Goal: Task Accomplishment & Management: Manage account settings

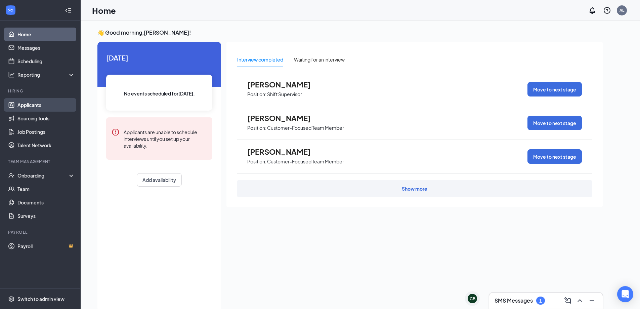
click at [42, 105] on link "Applicants" at bounding box center [45, 104] width 57 height 13
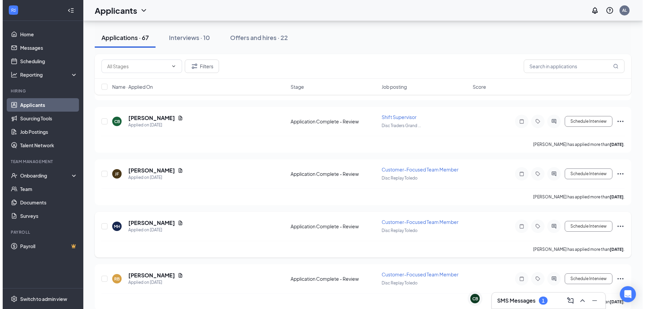
scroll to position [890, 0]
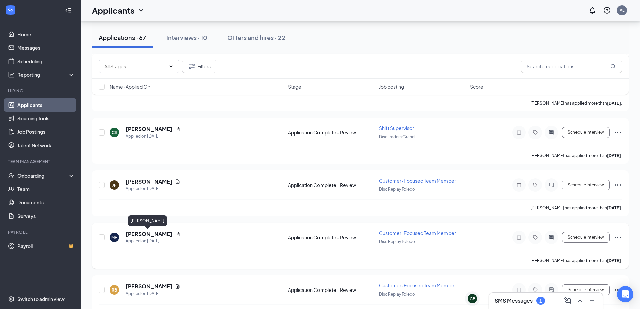
click at [139, 233] on h5 "[PERSON_NAME]" at bounding box center [149, 233] width 47 height 7
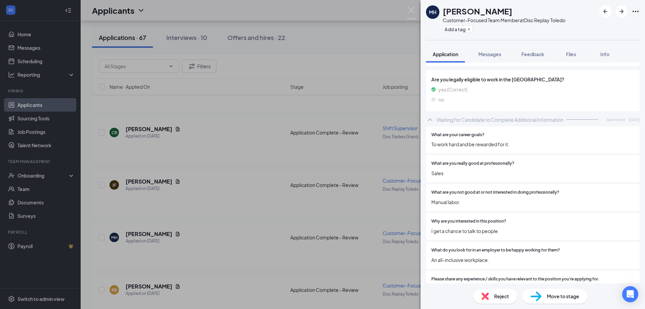
scroll to position [336, 0]
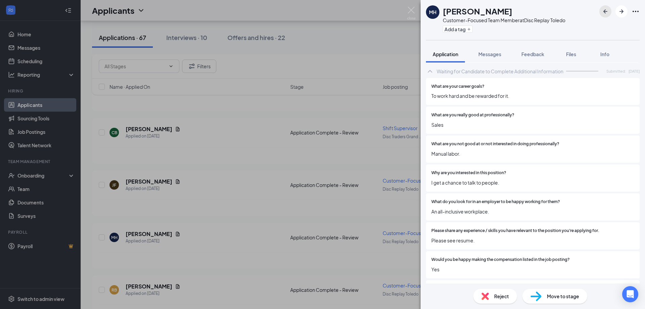
click at [607, 13] on icon "ArrowLeftNew" at bounding box center [605, 11] width 8 height 8
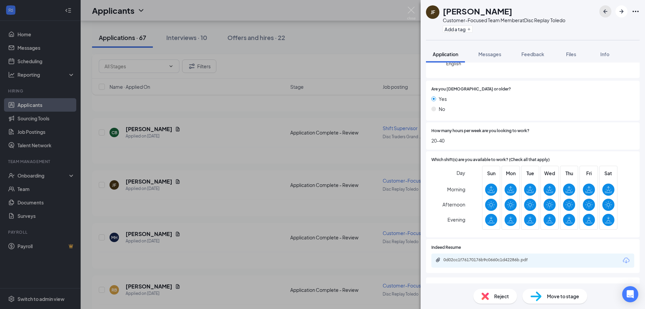
scroll to position [148, 0]
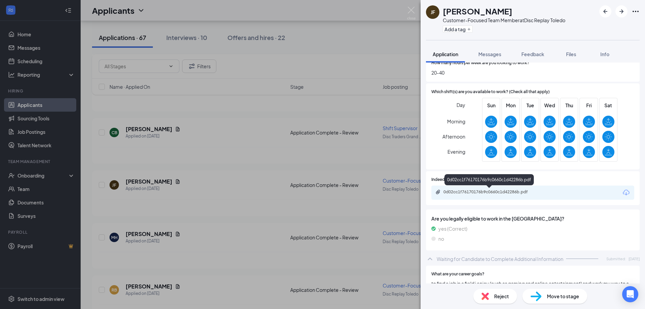
click at [509, 189] on div "0d02cc1f76170176b9c0660c1d42286b.pdf" at bounding box center [490, 191] width 94 height 5
click at [495, 55] on span "Messages" at bounding box center [489, 54] width 23 height 6
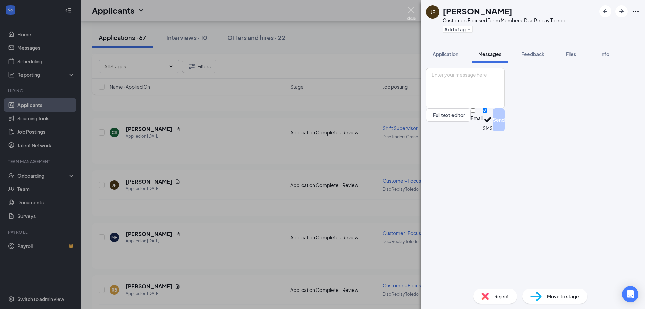
click at [411, 9] on img at bounding box center [411, 13] width 8 height 13
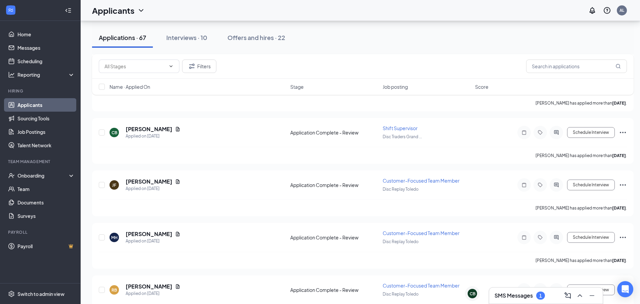
click at [512, 297] on h3 "SMS Messages" at bounding box center [513, 295] width 38 height 7
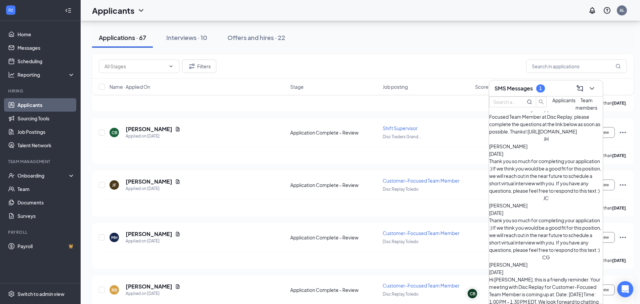
scroll to position [342, 0]
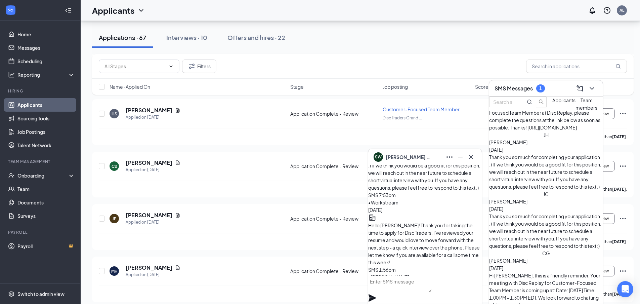
scroll to position [-82, 0]
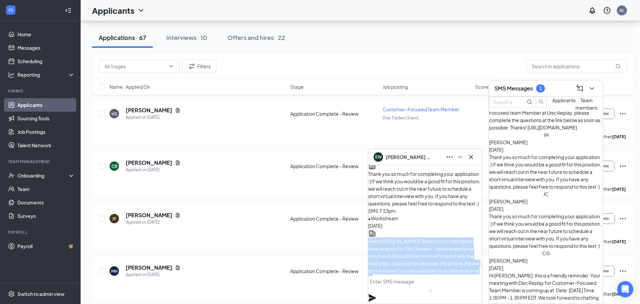
drag, startPoint x: 385, startPoint y: 202, endPoint x: 423, endPoint y: 257, distance: 67.1
click at [423, 257] on div "Hello [PERSON_NAME]! Thank you for taking the time to apply for Disc Traders. I…" at bounding box center [425, 259] width 114 height 44
copy span "Hello [PERSON_NAME]! Thank you for taking the time to apply for Disc Traders. I…"
click at [472, 159] on icon "Cross" at bounding box center [471, 157] width 8 height 8
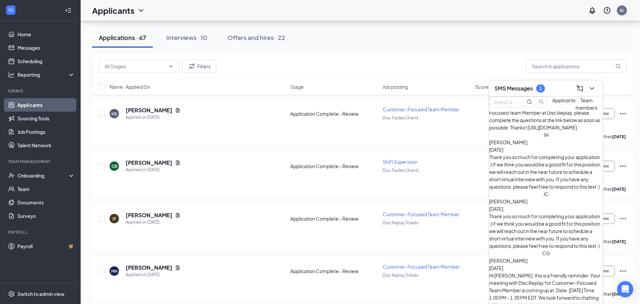
click at [554, 85] on div "SMS Messages 1" at bounding box center [545, 88] width 103 height 10
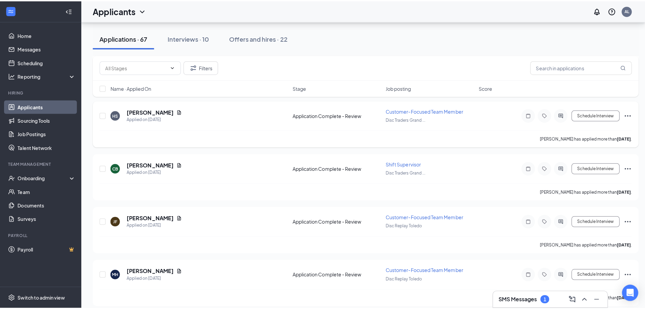
scroll to position [0, 0]
click at [140, 216] on h5 "[PERSON_NAME]" at bounding box center [149, 214] width 47 height 7
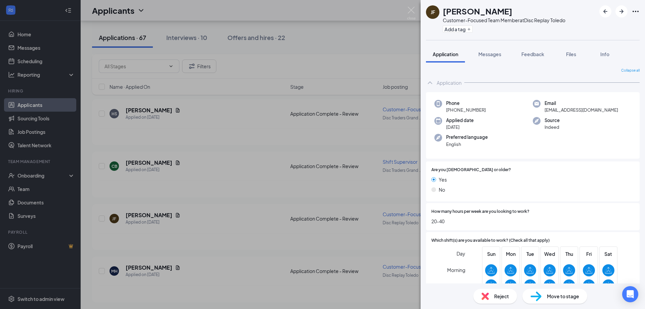
drag, startPoint x: 490, startPoint y: 53, endPoint x: 516, endPoint y: 146, distance: 97.1
click at [490, 53] on span "Messages" at bounding box center [489, 54] width 23 height 6
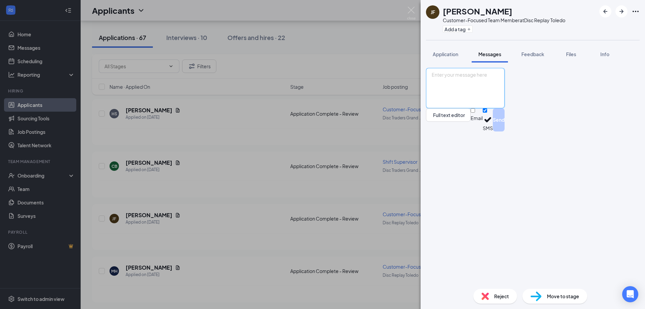
click at [499, 108] on textarea at bounding box center [465, 88] width 79 height 40
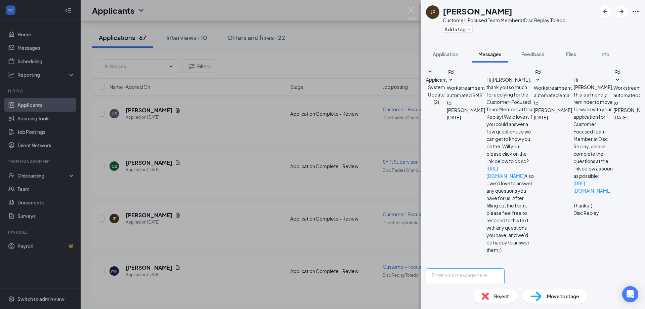
scroll to position [19, 0]
paste textarea "Hello [PERSON_NAME]! Thank you for taking the time to apply for Disc Traders. I…"
drag, startPoint x: 468, startPoint y: 228, endPoint x: 457, endPoint y: 229, distance: 11.4
click at [457, 268] on textarea "Hello [PERSON_NAME]! Thank you for taking the time to apply for Disc Traders. I…" at bounding box center [465, 288] width 79 height 40
drag, startPoint x: 458, startPoint y: 249, endPoint x: 594, endPoint y: 241, distance: 135.9
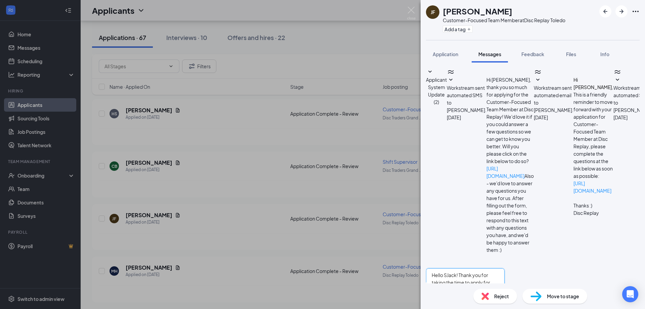
click at [505, 268] on textarea "Hello SJack! Thank you for taking the time to apply for Disc Traders. I've revi…" at bounding box center [465, 288] width 79 height 40
click at [457, 268] on textarea "Hello SJack! Thank you for taking the time to apply for Disc Traders. I've revi…" at bounding box center [465, 288] width 79 height 40
drag, startPoint x: 471, startPoint y: 249, endPoint x: 420, endPoint y: 216, distance: 60.1
click at [420, 216] on div "[PERSON_NAME] Customer-Focused Team Member at Disc Replay Toledo Add a tag Appl…" at bounding box center [322, 154] width 645 height 309
click at [505, 268] on textarea "Hello [PERSON_NAME]! Thank you for taking the time to apply for Disc Traders. I…" at bounding box center [465, 288] width 79 height 40
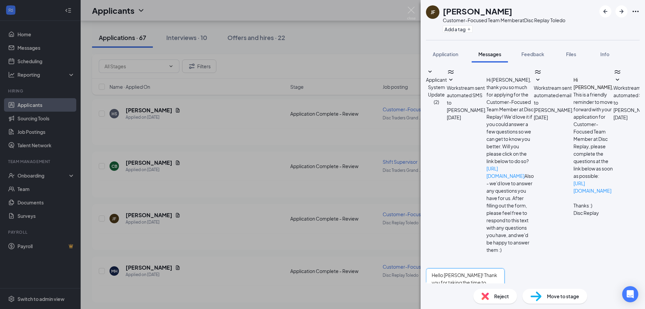
type textarea "Hello [PERSON_NAME]! Thank you for taking the time to apply for Disc Traders. I…"
click at [605, 9] on icon "ArrowLeftNew" at bounding box center [605, 11] width 8 height 8
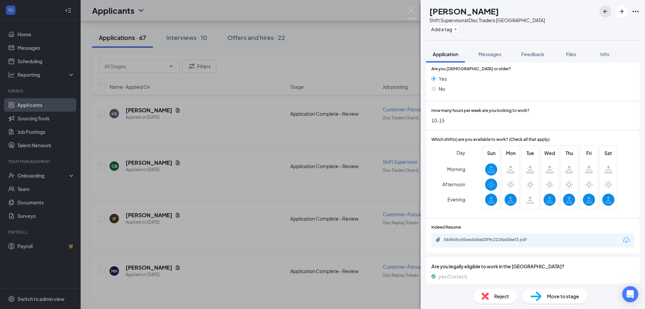
scroll to position [67, 0]
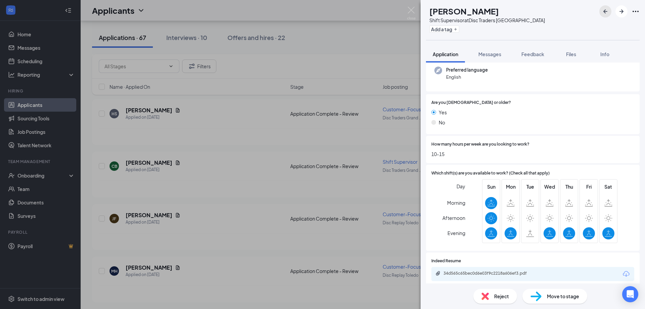
drag, startPoint x: 605, startPoint y: 13, endPoint x: 579, endPoint y: 200, distance: 189.3
click at [605, 12] on icon "ArrowLeftNew" at bounding box center [605, 11] width 4 height 4
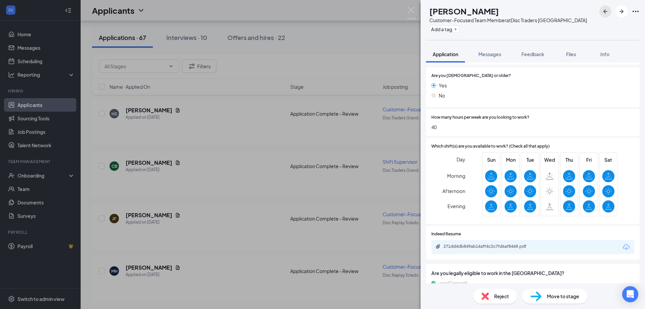
scroll to position [168, 0]
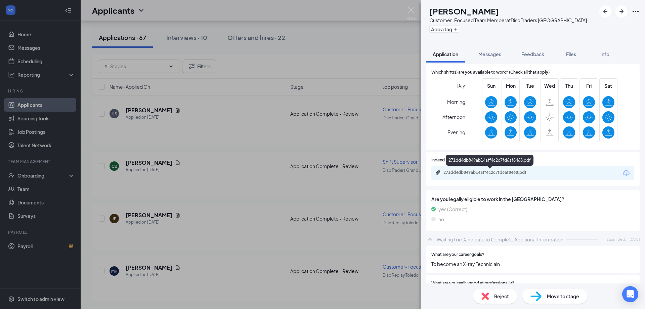
click at [494, 174] on div "271dd4db849ab14aff4c2c7fd6af8468.pdf" at bounding box center [490, 172] width 94 height 5
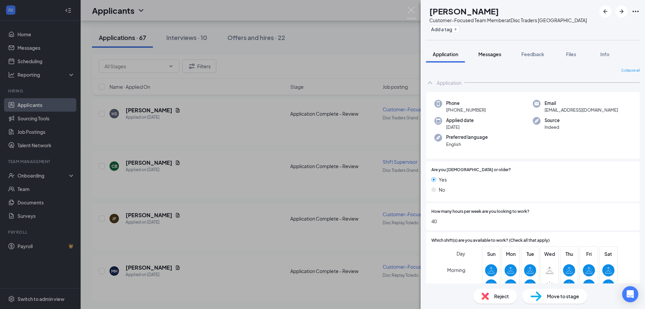
click at [491, 54] on span "Messages" at bounding box center [489, 54] width 23 height 6
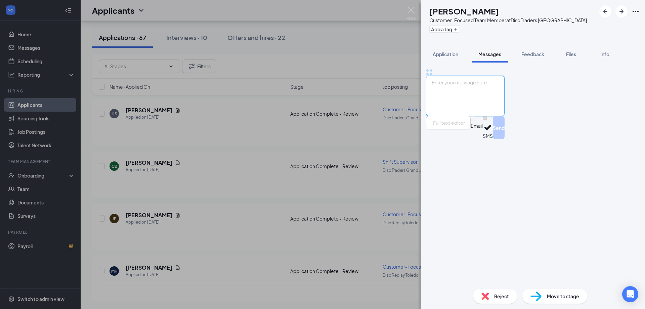
click at [486, 116] on textarea at bounding box center [465, 96] width 79 height 40
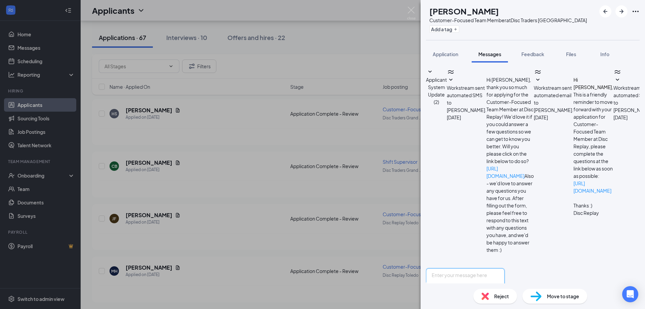
scroll to position [19, 0]
paste textarea "Hello [PERSON_NAME]! Thank you for taking the time to apply for Disc Traders. I…"
drag, startPoint x: 465, startPoint y: 228, endPoint x: 454, endPoint y: 224, distance: 11.2
click at [454, 268] on textarea "Hello [PERSON_NAME]! Thank you for taking the time to apply for Disc Traders. I…" at bounding box center [465, 288] width 79 height 40
click at [455, 268] on textarea "HelloHailey! Thank you for taking the time to apply for Disc Traders. I've revi…" at bounding box center [465, 288] width 79 height 40
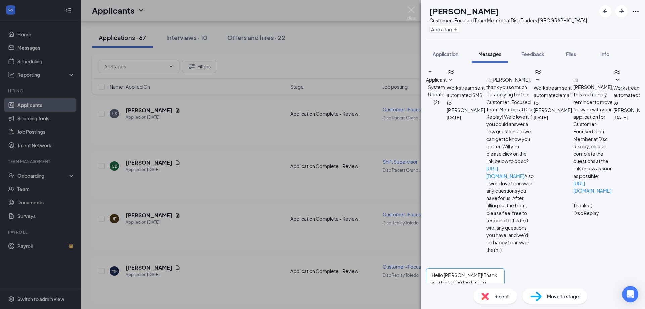
type textarea "Hello [PERSON_NAME]! Thank you for taking the time to apply for Disc Traders. I…"
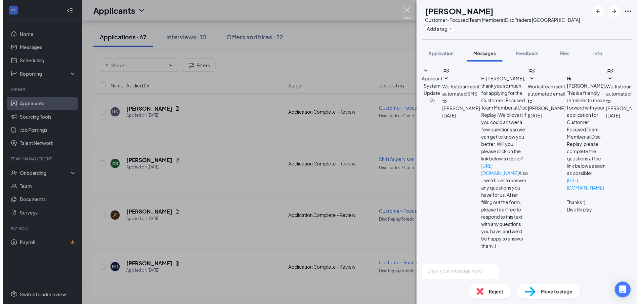
scroll to position [91, 0]
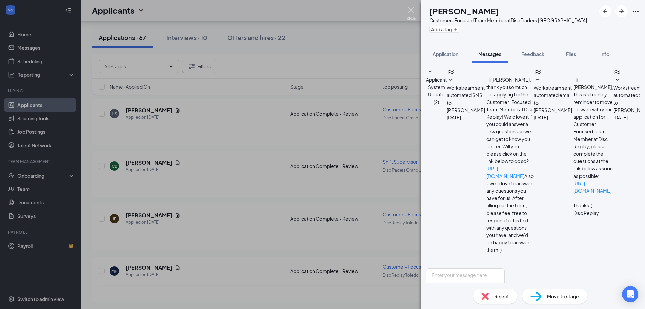
click at [412, 10] on img at bounding box center [411, 13] width 8 height 13
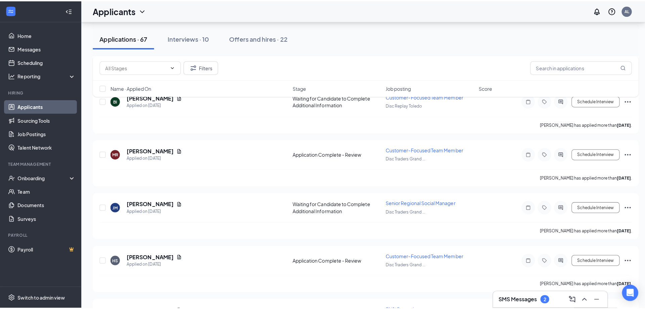
scroll to position [688, 0]
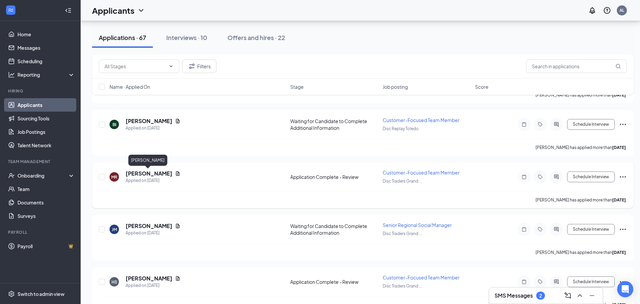
click at [147, 173] on h5 "[PERSON_NAME]" at bounding box center [149, 173] width 47 height 7
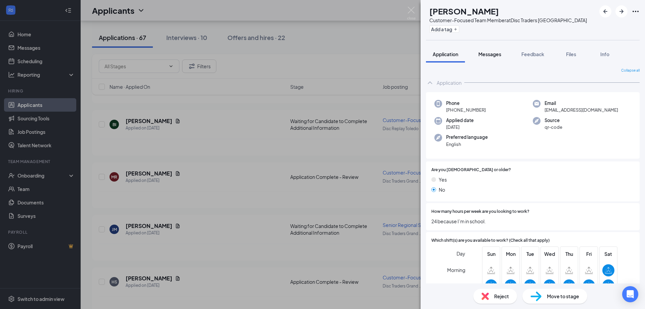
click at [490, 53] on span "Messages" at bounding box center [489, 54] width 23 height 6
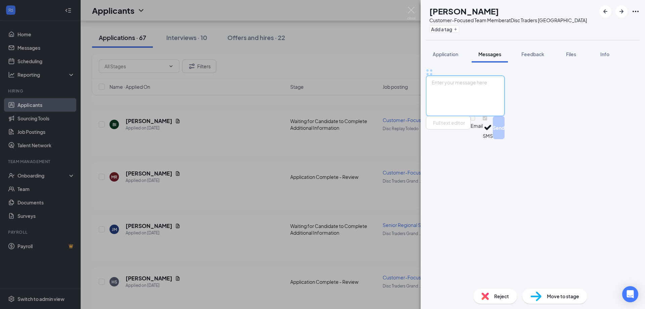
click at [476, 116] on textarea at bounding box center [465, 96] width 79 height 40
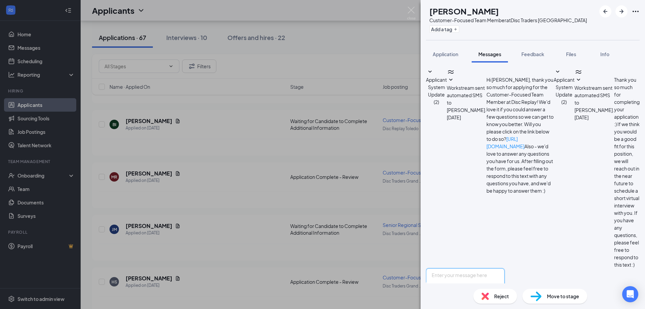
paste textarea "Hello [PERSON_NAME]! Thank you for taking the time to apply for Disc Traders. I…"
drag, startPoint x: 465, startPoint y: 227, endPoint x: 456, endPoint y: 226, distance: 9.2
click at [456, 268] on textarea "Hello [PERSON_NAME]! Thank you for taking the time to apply for Disc Traders. I…" at bounding box center [465, 288] width 79 height 40
click at [457, 268] on textarea "Hello JMoshe! Thank you for taking the time to apply for Disc Traders. I've rev…" at bounding box center [465, 288] width 79 height 40
type textarea "Hello [PERSON_NAME]! Thank you for taking the time to apply for Disc Traders. I…"
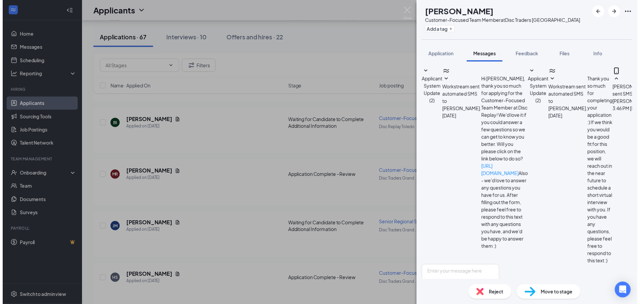
scroll to position [28, 0]
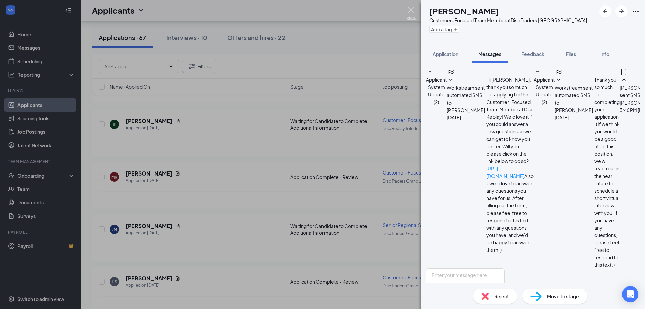
drag, startPoint x: 414, startPoint y: 10, endPoint x: 338, endPoint y: 129, distance: 141.4
click at [414, 10] on img at bounding box center [411, 13] width 8 height 13
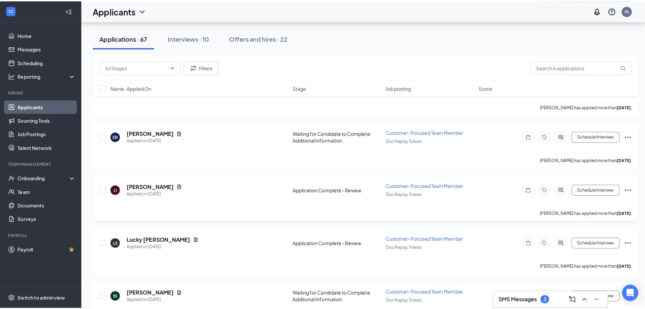
scroll to position [520, 0]
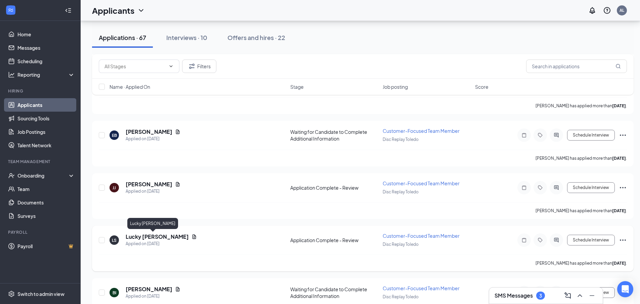
click at [152, 236] on h5 "Lucky [PERSON_NAME]" at bounding box center [157, 236] width 63 height 7
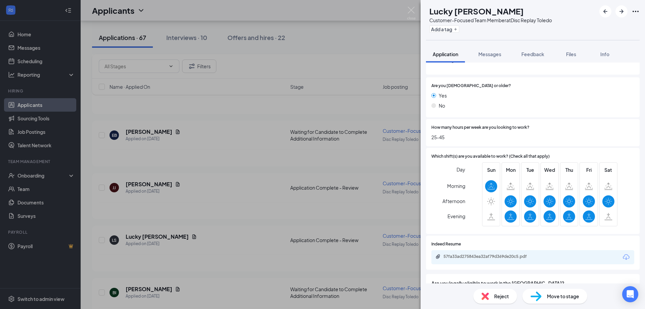
scroll to position [168, 0]
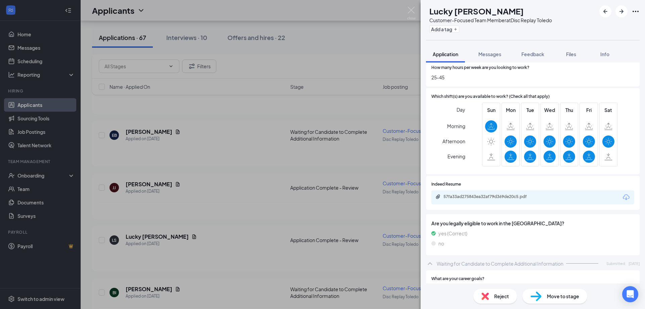
click at [504, 194] on div "57fa33ad275843ea32af79d369de20c5.pdf" at bounding box center [490, 196] width 94 height 5
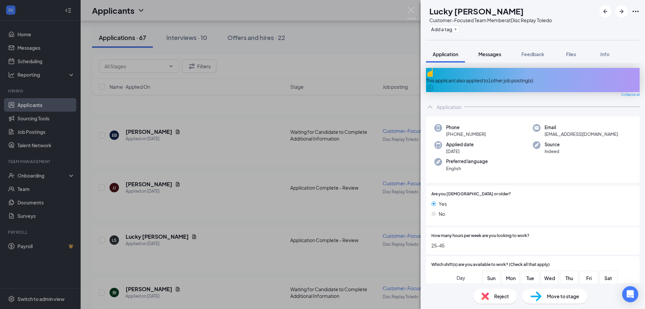
click at [487, 53] on span "Messages" at bounding box center [489, 54] width 23 height 6
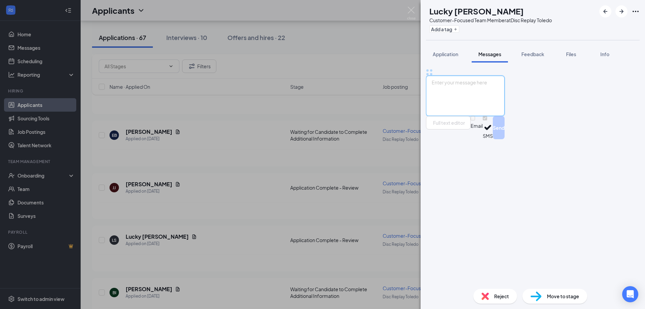
click at [505, 116] on textarea at bounding box center [465, 96] width 79 height 40
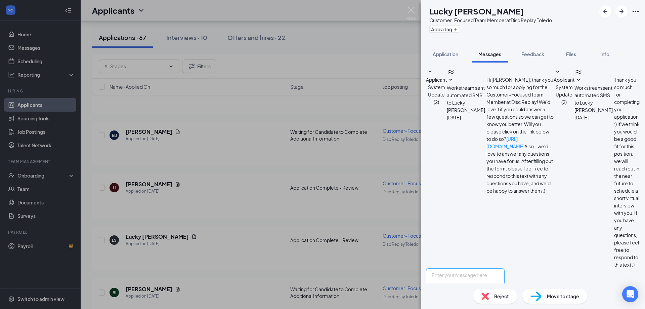
paste textarea "Hello [PERSON_NAME]! Thank you for taking the time to apply for Disc Traders. I…"
click at [465, 268] on textarea "Hello [PERSON_NAME]! Thank you for taking the time to apply for Disc Traders. I…" at bounding box center [465, 288] width 79 height 40
type textarea "Hello Lucky! Thank you for taking the time to apply for Disc Traders. I've revi…"
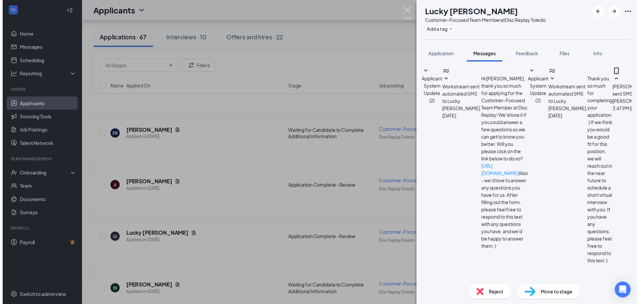
scroll to position [21, 0]
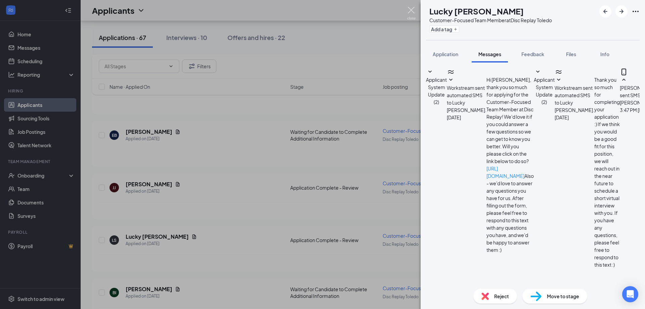
click at [410, 8] on img at bounding box center [411, 13] width 8 height 13
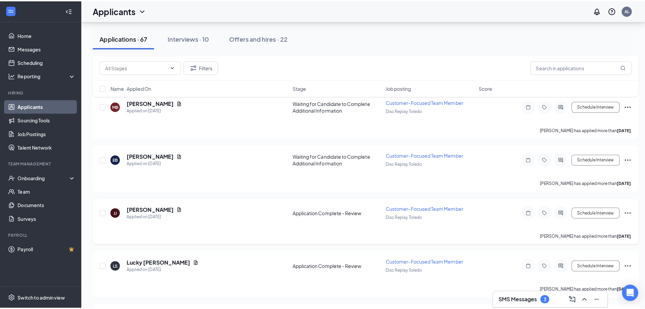
scroll to position [486, 0]
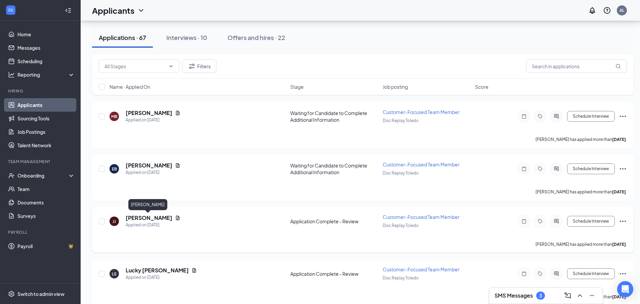
click at [156, 217] on h5 "[PERSON_NAME]" at bounding box center [149, 217] width 47 height 7
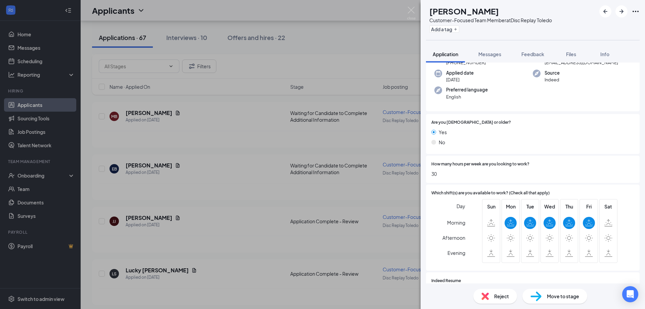
scroll to position [134, 0]
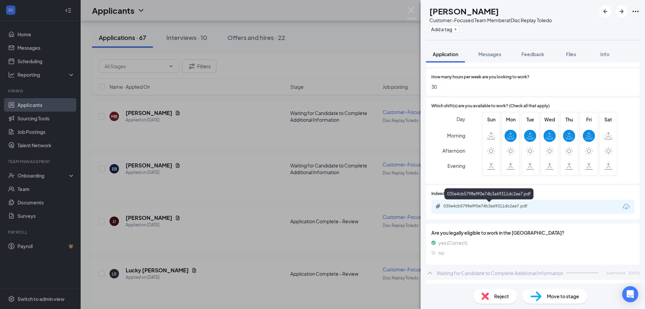
click at [507, 205] on div "035e4cb5798e9f0e74b3a69311dc2ae7.pdf" at bounding box center [490, 205] width 94 height 5
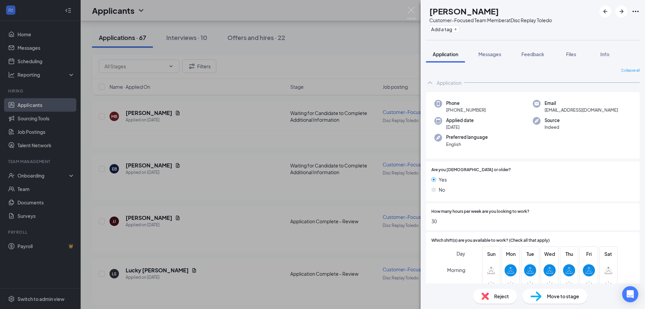
drag, startPoint x: 491, startPoint y: 56, endPoint x: 450, endPoint y: 61, distance: 41.3
click at [491, 56] on span "Messages" at bounding box center [489, 54] width 23 height 6
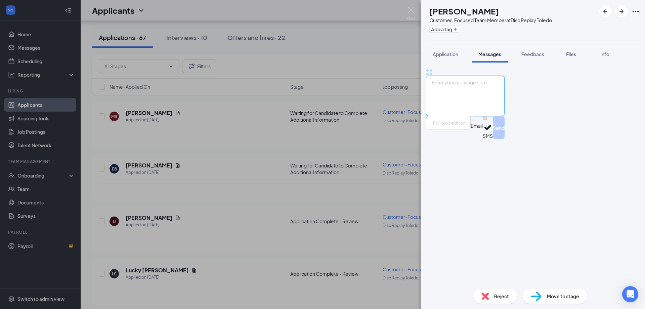
click at [492, 116] on textarea at bounding box center [465, 96] width 79 height 40
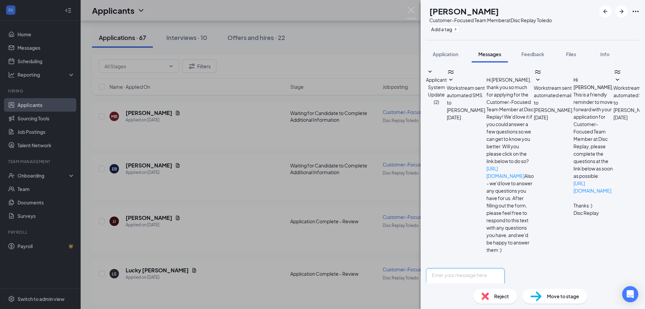
scroll to position [19, 0]
paste textarea "Hello [PERSON_NAME]! Thank you for taking the time to apply for Disc Traders. I…"
drag, startPoint x: 465, startPoint y: 229, endPoint x: 519, endPoint y: 232, distance: 54.5
click at [466, 268] on textarea "Hello [PERSON_NAME]! Thank you for taking the time to apply for Disc Traders. I…" at bounding box center [465, 288] width 79 height 40
type textarea "Hello [PERSON_NAME]! Thank you for taking the time to apply for Disc Traders. I…"
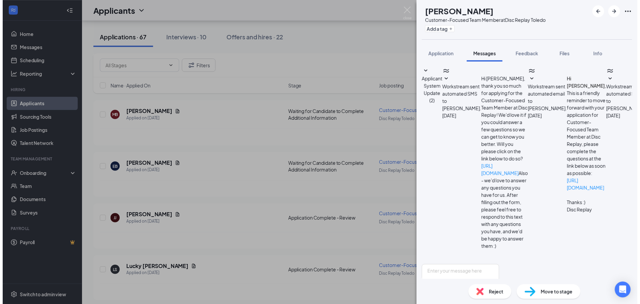
scroll to position [91, 0]
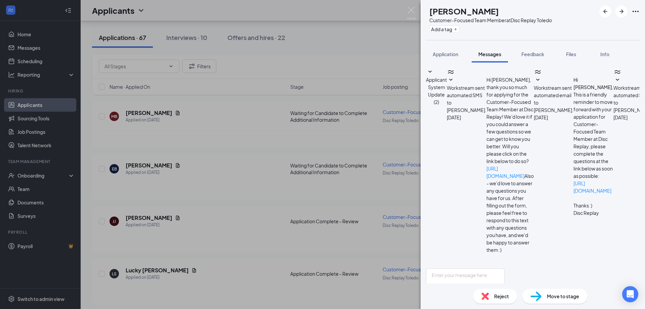
click at [368, 144] on div "[PERSON_NAME] [PERSON_NAME] Customer-Focused Team Member at Disc Replay Toledo …" at bounding box center [322, 154] width 645 height 309
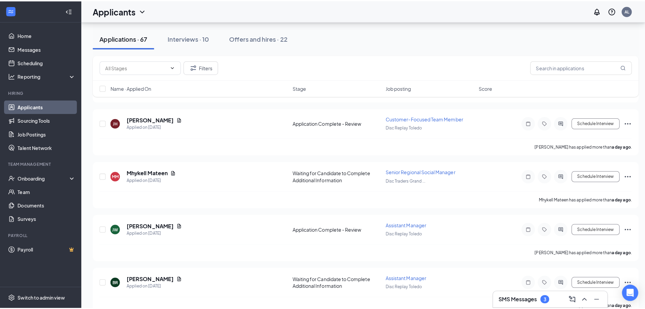
scroll to position [285, 0]
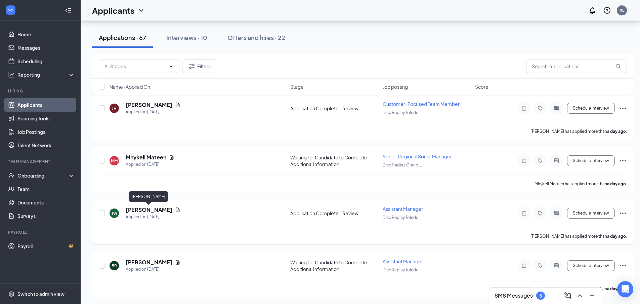
click at [159, 209] on h5 "[PERSON_NAME]" at bounding box center [149, 209] width 47 height 7
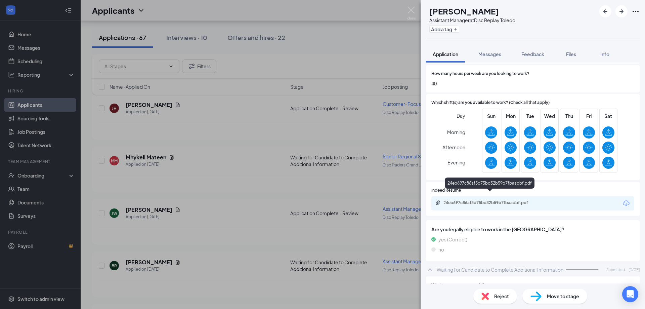
scroll to position [145, 0]
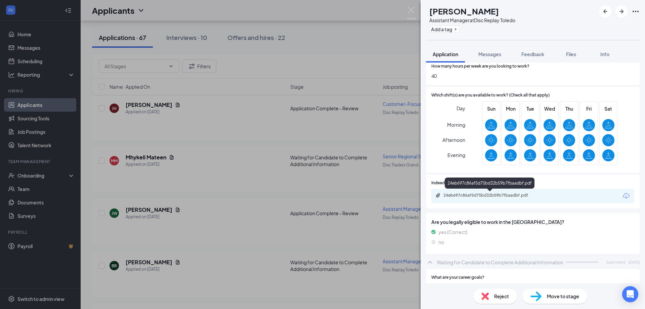
click at [487, 194] on div "24eb697c86af5d75bd32b59b7fbaadbf.pdf" at bounding box center [490, 194] width 94 height 5
click at [495, 55] on span "Messages" at bounding box center [489, 54] width 23 height 6
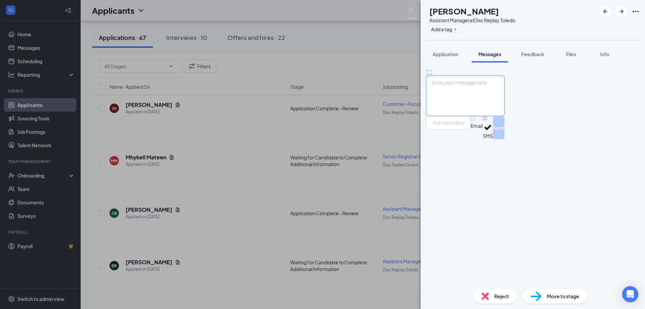
click at [505, 116] on textarea at bounding box center [465, 96] width 79 height 40
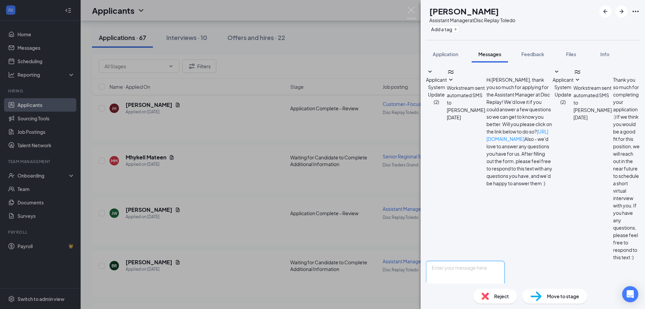
paste textarea "Hello [PERSON_NAME]! Thank you for taking the time to apply for Disc Traders. I…"
click at [464, 261] on textarea "Hello [PERSON_NAME]! Thank you for taking the time to apply for Disc Traders. I…" at bounding box center [465, 281] width 79 height 40
type textarea "Hello [PERSON_NAME]! Thank you for taking the time to apply for Disc Traders. I…"
click at [505, 301] on button "Send" at bounding box center [499, 312] width 12 height 23
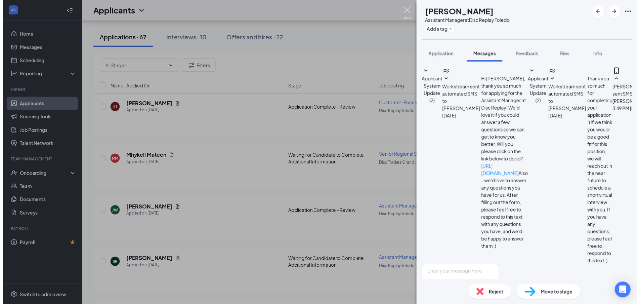
scroll to position [25, 0]
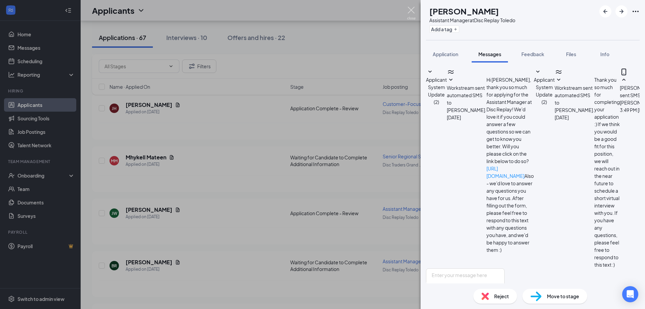
click at [409, 9] on img at bounding box center [411, 13] width 8 height 13
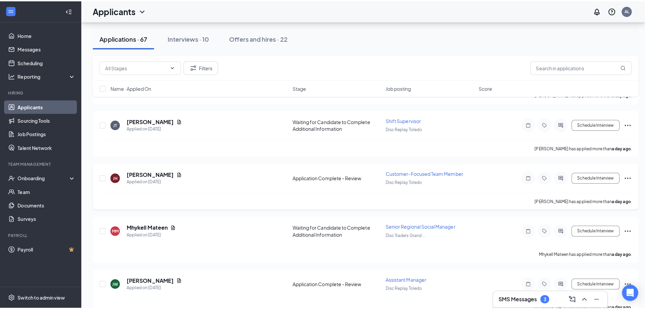
scroll to position [150, 0]
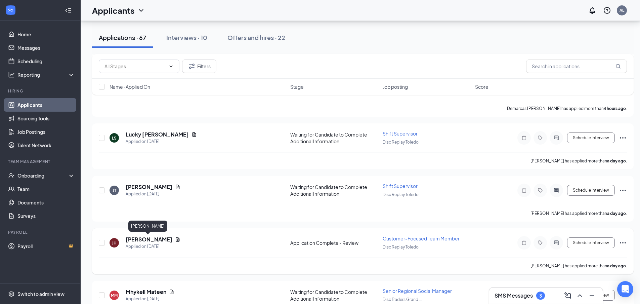
click at [142, 237] on h5 "[PERSON_NAME]" at bounding box center [149, 238] width 47 height 7
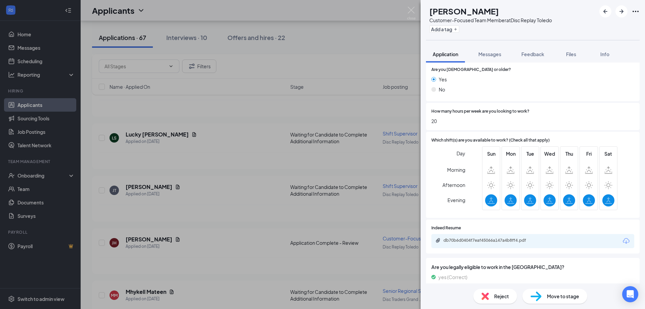
scroll to position [101, 0]
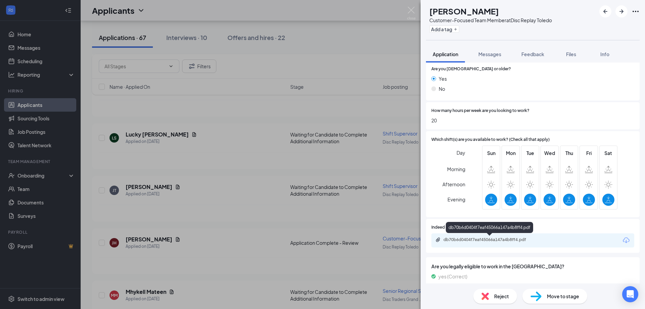
click at [514, 237] on div "db70b6d0404f7eaf45066a147a4b8ff4.pdf" at bounding box center [490, 239] width 94 height 5
click at [410, 7] on img at bounding box center [411, 13] width 8 height 13
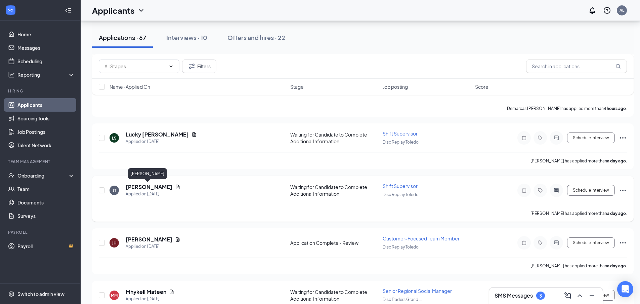
click at [148, 186] on h5 "[PERSON_NAME]" at bounding box center [149, 186] width 47 height 7
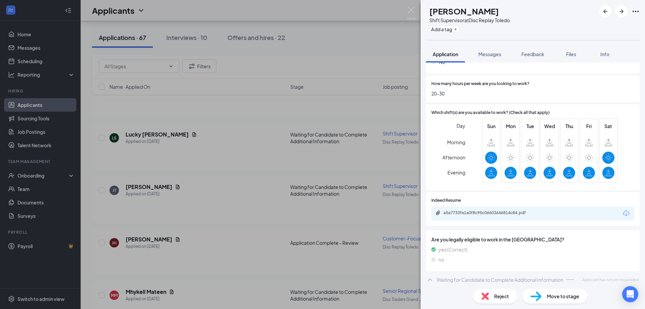
scroll to position [131, 0]
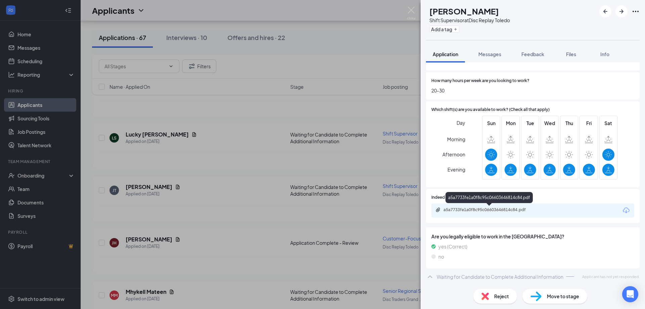
click at [515, 212] on div "a5a7733fe1a0f8c95c06603646814c84.pdf" at bounding box center [490, 209] width 94 height 5
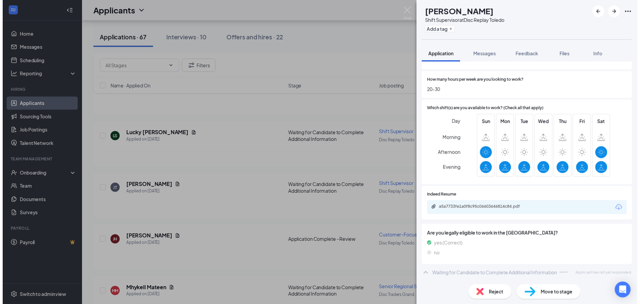
scroll to position [128, 0]
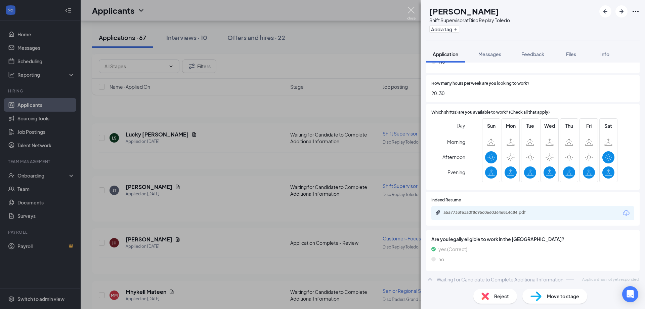
click at [413, 10] on img at bounding box center [411, 13] width 8 height 13
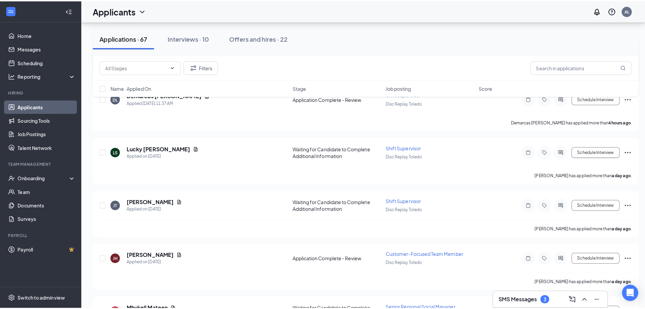
scroll to position [16, 0]
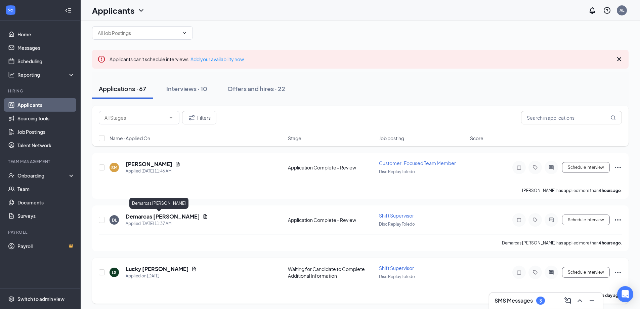
drag, startPoint x: 162, startPoint y: 216, endPoint x: 391, endPoint y: 266, distance: 234.4
click at [163, 217] on h5 "Demarcas [PERSON_NAME]" at bounding box center [163, 216] width 74 height 7
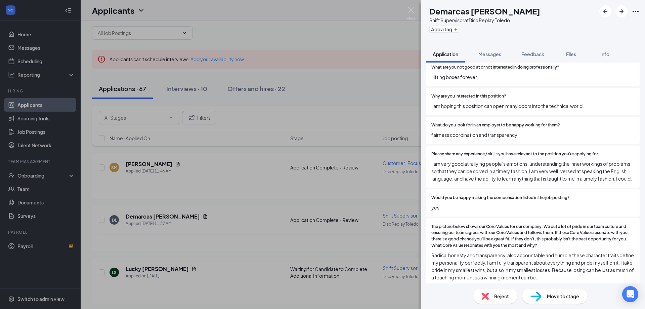
scroll to position [443, 0]
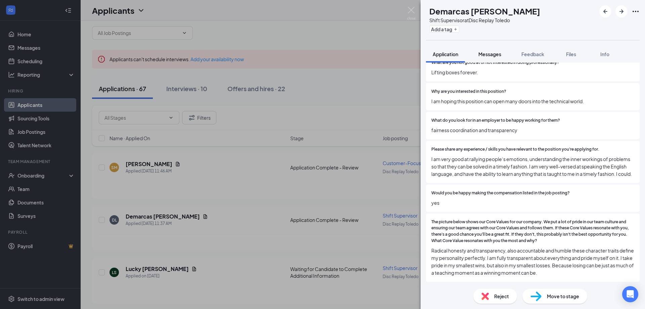
click at [496, 54] on span "Messages" at bounding box center [489, 54] width 23 height 6
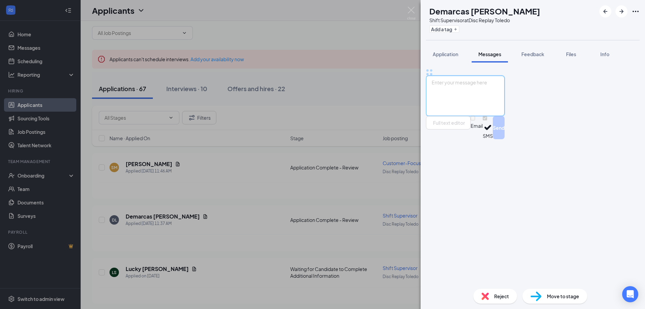
click at [505, 116] on textarea at bounding box center [465, 96] width 79 height 40
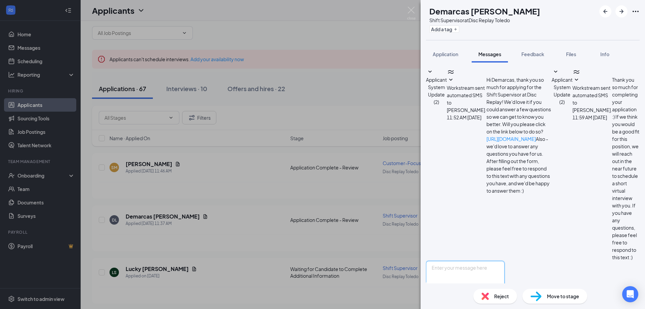
paste textarea "Hello [PERSON_NAME]! Thank you for taking the time to apply for Disc Traders. I…"
click at [465, 261] on textarea "Hello [PERSON_NAME]! Thank you for taking the time to apply for Disc Traders. I…" at bounding box center [465, 281] width 79 height 40
type textarea "Hello Demarcas! Thank you for taking the time to apply for Disc Traders. I've r…"
click at [505, 301] on button "Send" at bounding box center [499, 312] width 12 height 23
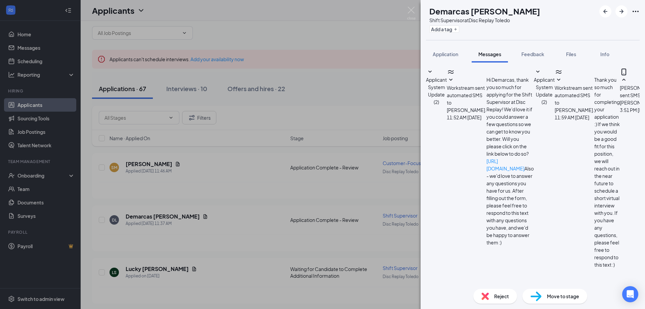
scroll to position [28, 0]
click at [409, 4] on div "DL Demarcas [PERSON_NAME] Shift Supervisor at Disc Replay Toledo Add a tag Appl…" at bounding box center [322, 154] width 645 height 309
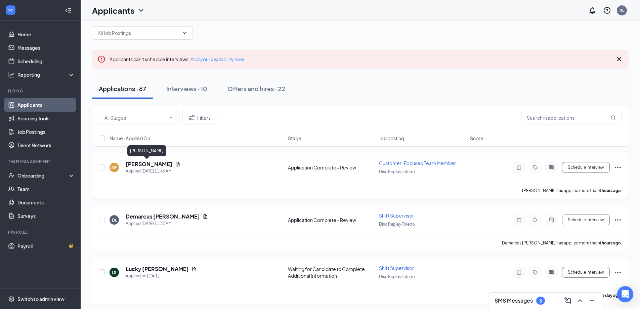
click at [144, 162] on h5 "[PERSON_NAME]" at bounding box center [149, 163] width 47 height 7
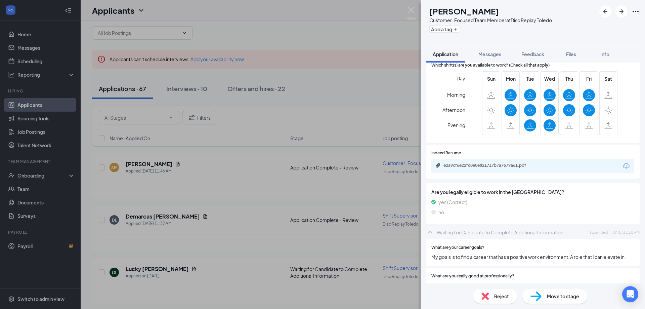
scroll to position [107, 0]
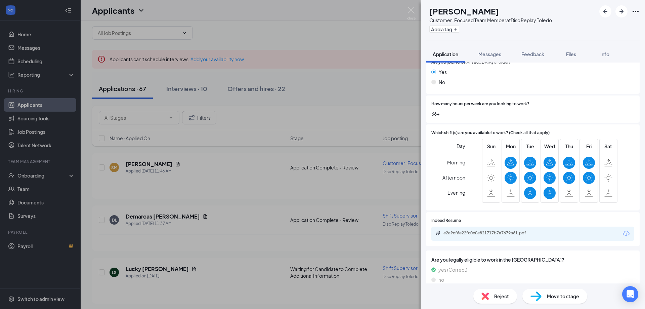
click at [515, 233] on div "e2a9cf6e22fc0e0e821717b7a7679a61.pdf" at bounding box center [490, 232] width 94 height 5
click at [490, 56] on span "Messages" at bounding box center [489, 54] width 23 height 6
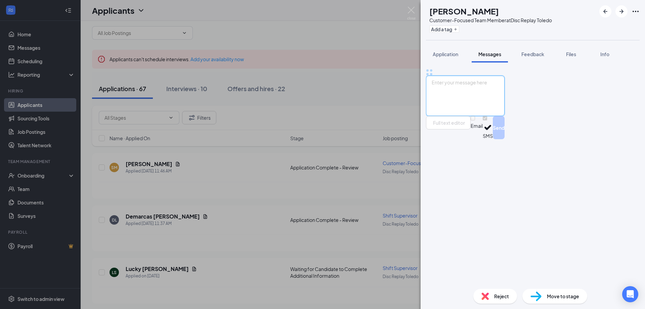
click at [499, 116] on textarea at bounding box center [465, 96] width 79 height 40
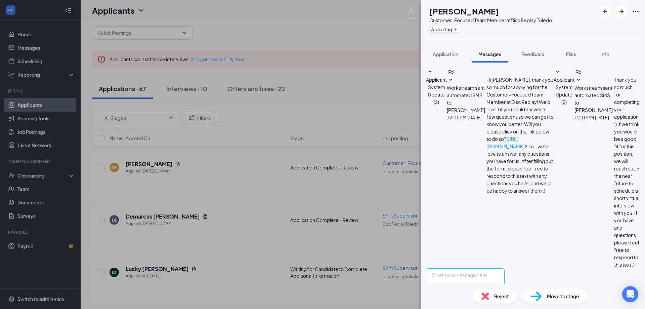
paste textarea "Hello [PERSON_NAME]! Thank you for taking the time to apply for Disc Traders. I…"
click at [464, 268] on textarea "Hello [PERSON_NAME]! Thank you for taking the time to apply for Disc Traders. I…" at bounding box center [465, 288] width 79 height 40
type textarea "Hello [PERSON_NAME]! Thank you for taking the time to apply for Disc Traders. I…"
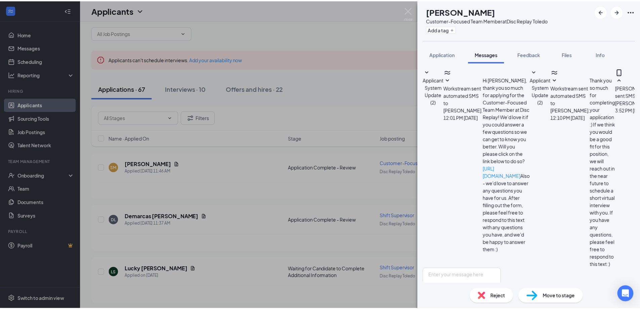
scroll to position [21, 0]
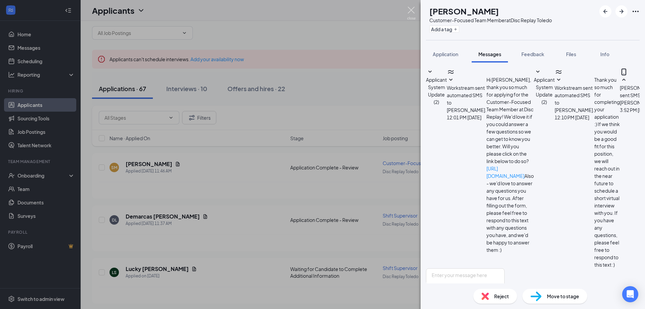
click at [412, 12] on img at bounding box center [411, 13] width 8 height 13
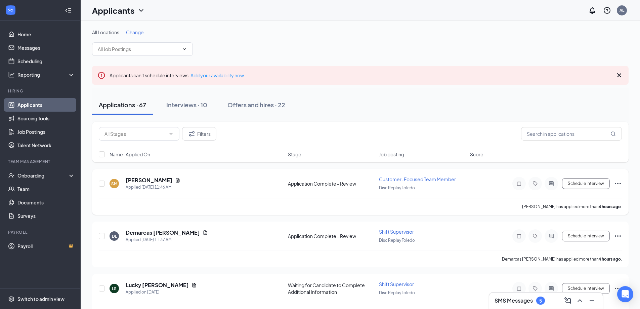
drag, startPoint x: 523, startPoint y: 299, endPoint x: 619, endPoint y: 200, distance: 137.6
click at [524, 299] on h3 "SMS Messages" at bounding box center [513, 300] width 38 height 7
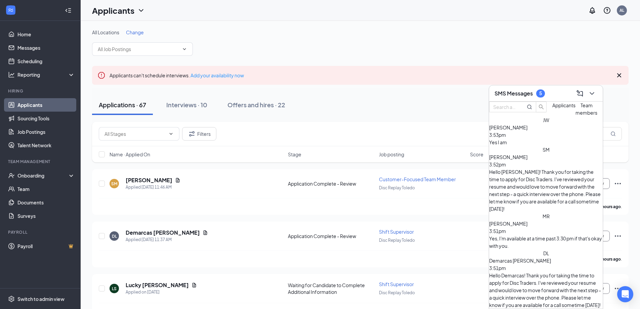
click at [545, 234] on div "Yes, I'm available at a time past 3:30 pm if that's okay with you." at bounding box center [546, 241] width 114 height 15
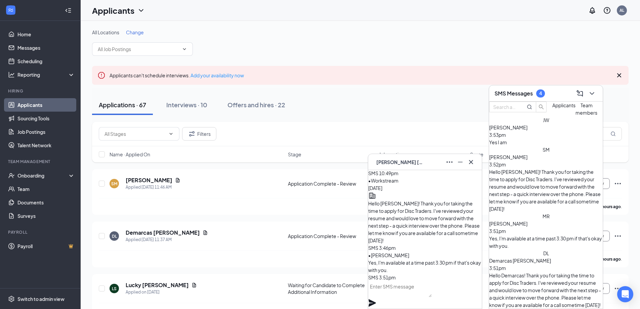
click at [432, 291] on textarea at bounding box center [399, 289] width 63 height 16
click at [379, 293] on textarea "Would 4pm work out for you?" at bounding box center [399, 289] width 63 height 16
type textarea "Great! Would 4pm work out for you?"
click at [376, 299] on icon "Plane" at bounding box center [372, 302] width 7 height 7
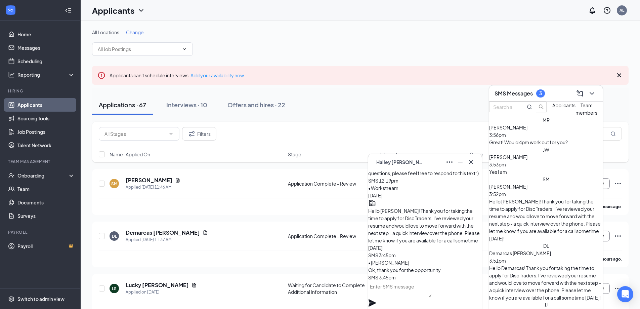
click at [417, 289] on textarea at bounding box center [399, 289] width 63 height 16
drag, startPoint x: 400, startPoint y: 222, endPoint x: 383, endPoint y: 214, distance: 19.0
click at [383, 214] on div "Hello [PERSON_NAME]! Thank you for taking the time to apply for Disc Traders. I…" at bounding box center [425, 229] width 114 height 44
copy span "Please let me know if you are available for a call sometime [DATE]!"
click at [432, 296] on textarea at bounding box center [399, 289] width 63 height 16
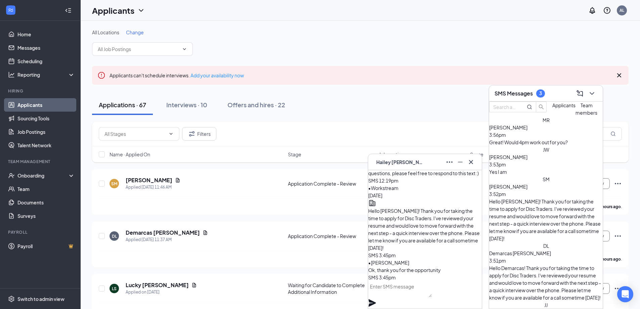
paste textarea "Please let me know if you are available for a call sometime [DATE]!"
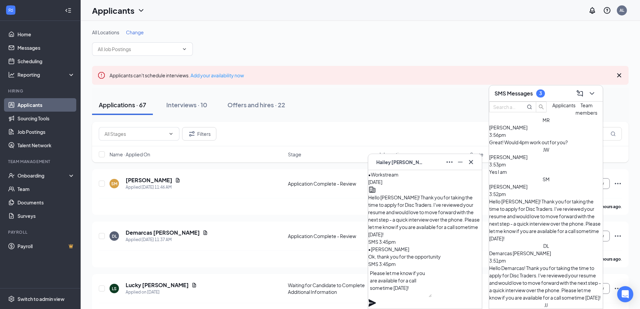
type textarea "Please let me know if you are available for a call sometime [DATE]!"
click at [376, 299] on icon "Plane" at bounding box center [372, 303] width 8 height 8
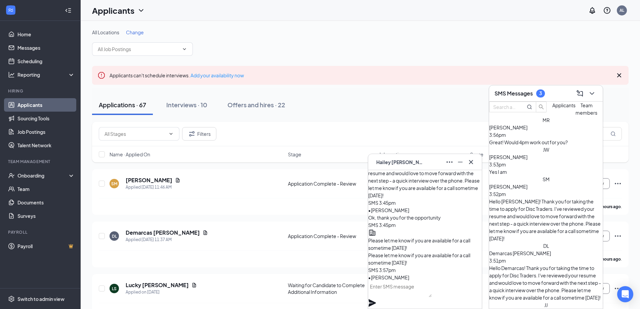
click at [557, 168] on div "[PERSON_NAME] 3:53pm" at bounding box center [546, 160] width 114 height 15
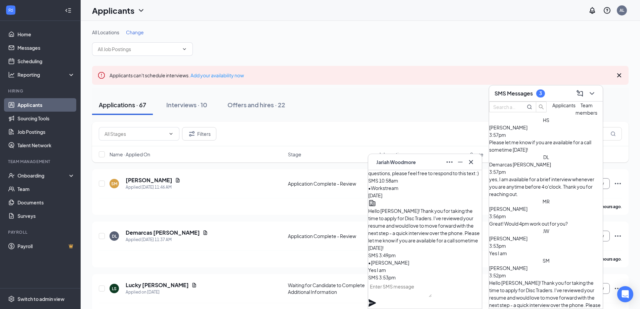
click at [421, 296] on textarea at bounding box center [399, 289] width 63 height 16
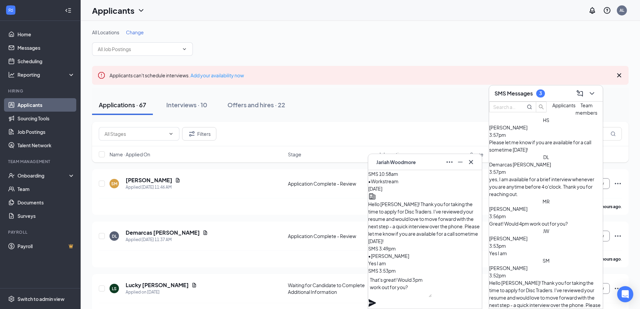
type textarea "That's great! Would 3pm work out for you?"
click at [376, 299] on icon "Plane" at bounding box center [372, 302] width 7 height 7
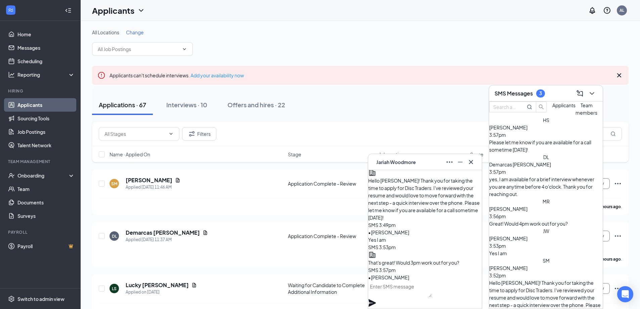
scroll to position [0, 0]
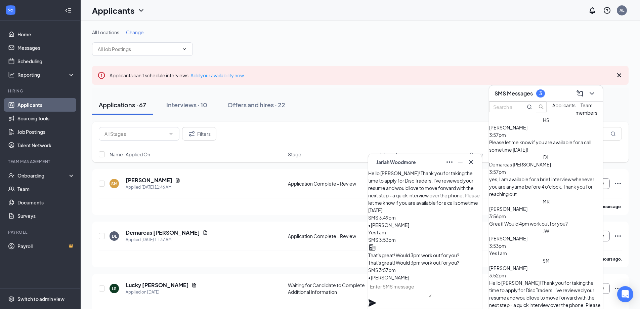
click at [551, 181] on div "DL Demarcas [PERSON_NAME] 3:57pm yes, I am available for a brief interview when…" at bounding box center [546, 175] width 114 height 44
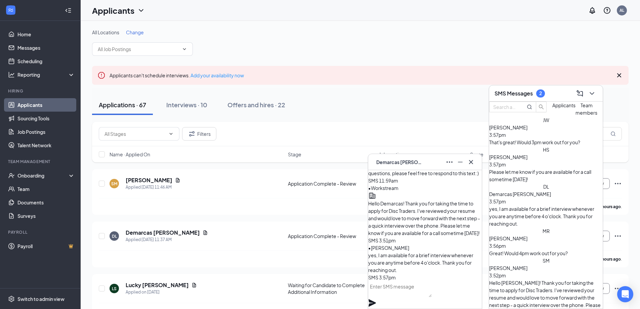
click at [414, 289] on textarea at bounding box center [399, 289] width 63 height 16
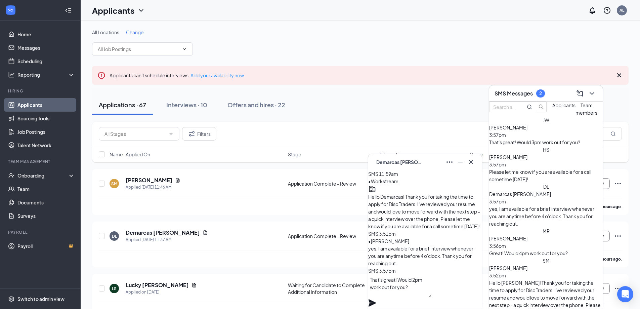
type textarea "That's great! Would 2pm work out for you?"
click at [376, 299] on icon "Plane" at bounding box center [372, 302] width 7 height 7
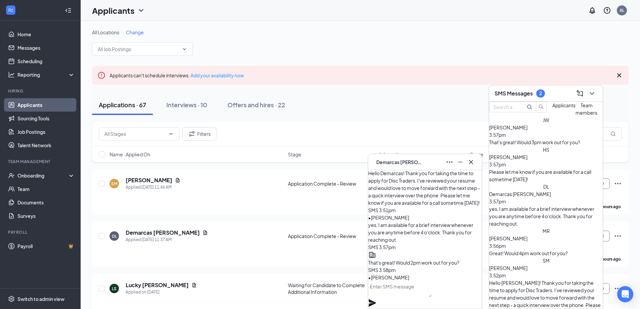
scroll to position [0, 0]
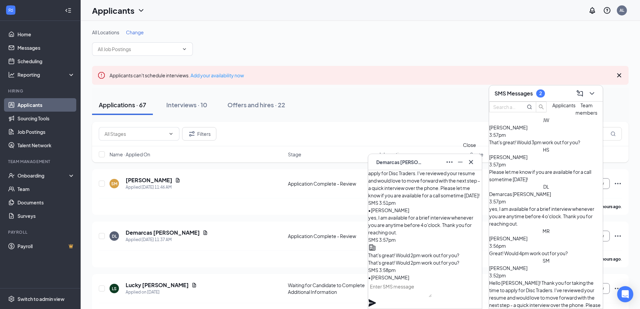
click at [473, 160] on icon "Cross" at bounding box center [471, 162] width 4 height 4
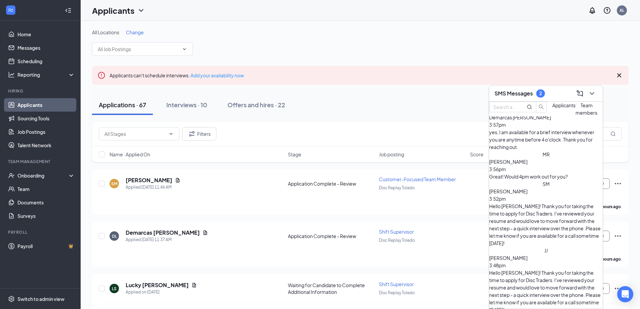
scroll to position [87, 0]
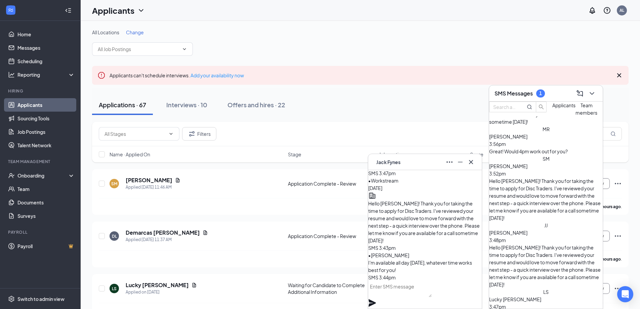
click at [432, 295] on textarea at bounding box center [399, 289] width 63 height 16
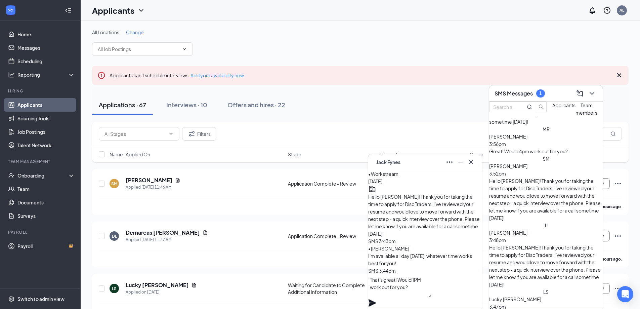
type textarea "That's great! Would 1PM work out for you?"
click at [376, 299] on icon "Plane" at bounding box center [372, 303] width 8 height 8
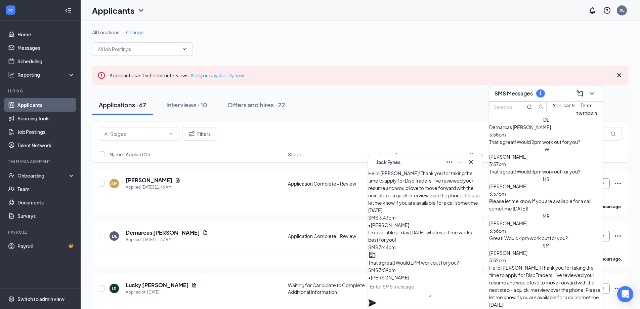
scroll to position [0, 0]
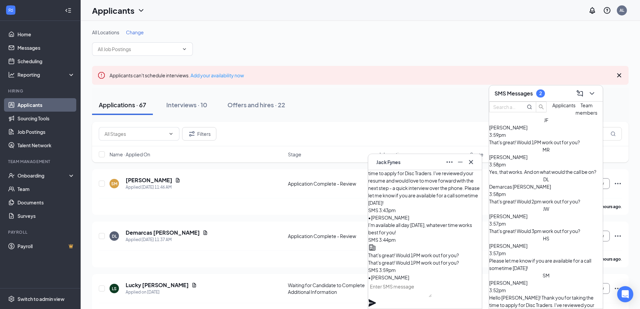
click at [546, 175] on div "Yes, that works. And on what would the call be on?" at bounding box center [546, 171] width 114 height 7
click at [567, 175] on div "Yes, that works. And on what would the call be on?" at bounding box center [546, 171] width 114 height 7
click at [557, 167] on div "[PERSON_NAME] 3:58pm" at bounding box center [546, 160] width 114 height 15
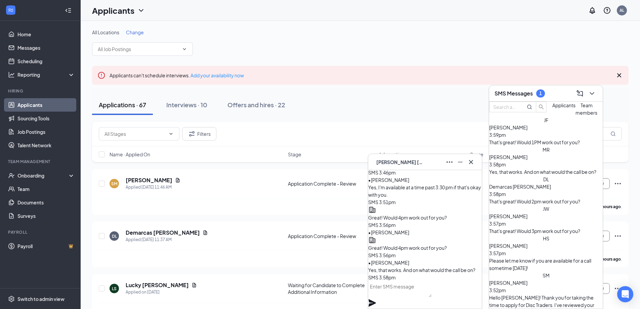
click at [557, 167] on div "[PERSON_NAME] 3:58pm" at bounding box center [546, 160] width 114 height 15
click at [432, 296] on textarea at bounding box center [399, 289] width 63 height 16
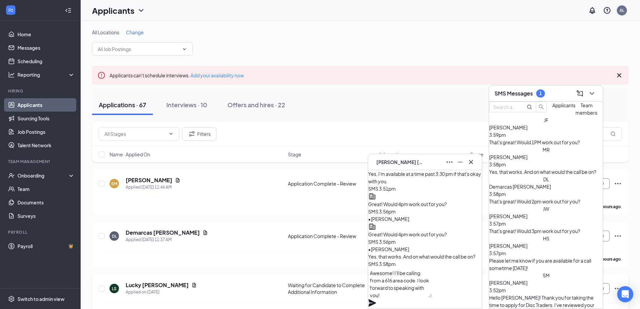
drag, startPoint x: 409, startPoint y: 300, endPoint x: 361, endPoint y: 274, distance: 55.0
type textarea "Awesome! I'll be calling from a 616 area code. I look forward to speaking with …"
click at [376, 299] on icon "Plane" at bounding box center [372, 302] width 7 height 7
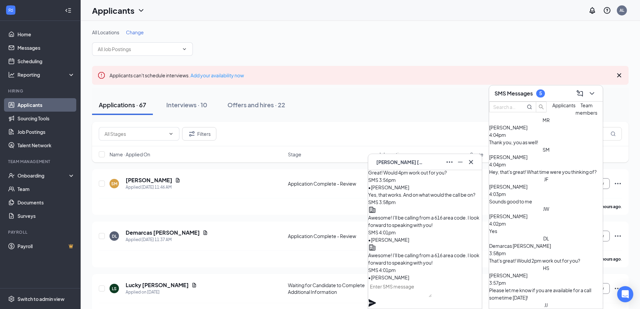
click at [547, 227] on div "Yes" at bounding box center [546, 230] width 114 height 7
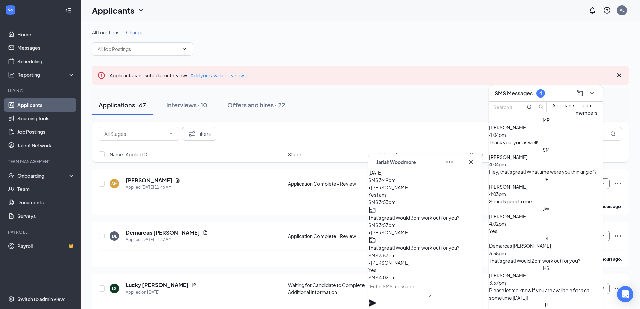
click at [412, 292] on textarea at bounding box center [399, 289] width 63 height 16
paste textarea "Awesome! I'll be calling from a 616 area code. I look forward to speaking with …"
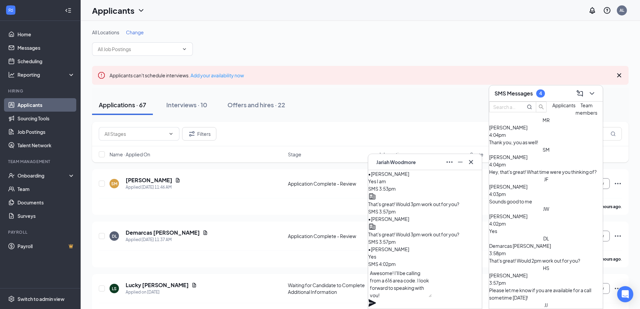
scroll to position [0, 0]
type textarea "Awesome! I'll be calling from a 616 area code. I look forward to speaking with …"
click at [376, 299] on icon "Plane" at bounding box center [372, 302] width 7 height 7
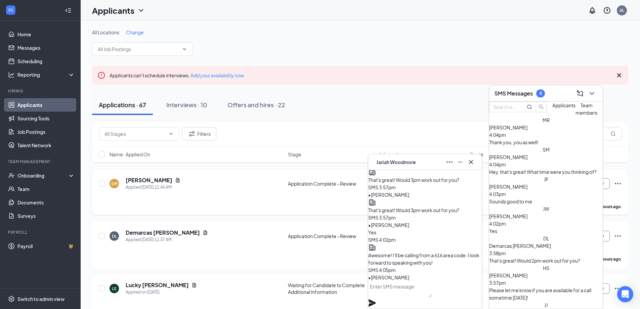
scroll to position [0, 0]
click at [557, 193] on div "[PERSON_NAME] 4:03pm" at bounding box center [546, 190] width 114 height 15
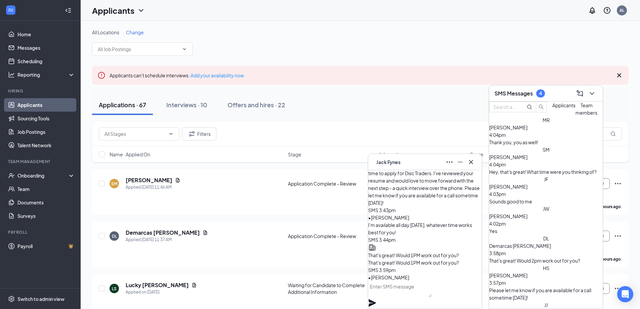
click at [412, 291] on textarea at bounding box center [399, 289] width 63 height 16
paste textarea "Awesome! I'll be calling from a 616 area code. I look forward to speaking with …"
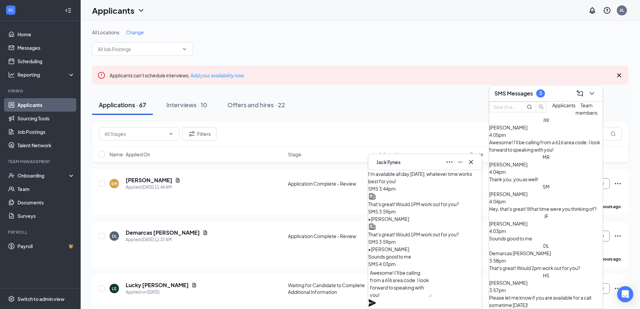
type textarea "Awesome! I'll be calling from a 616 area code. I look forward to speaking with …"
click at [376, 299] on icon "Plane" at bounding box center [372, 302] width 7 height 7
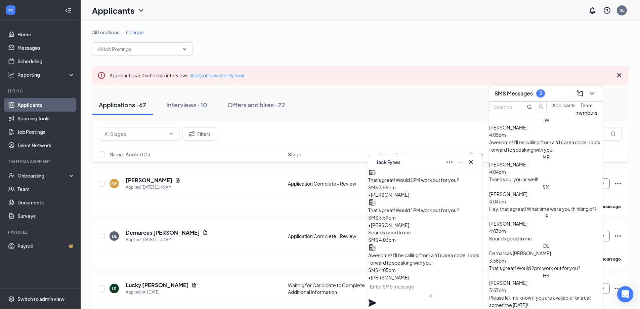
click at [527, 195] on span "[PERSON_NAME]" at bounding box center [508, 194] width 38 height 6
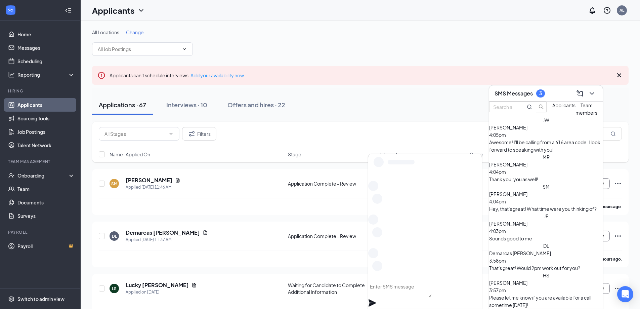
click at [424, 297] on textarea at bounding box center [399, 289] width 63 height 16
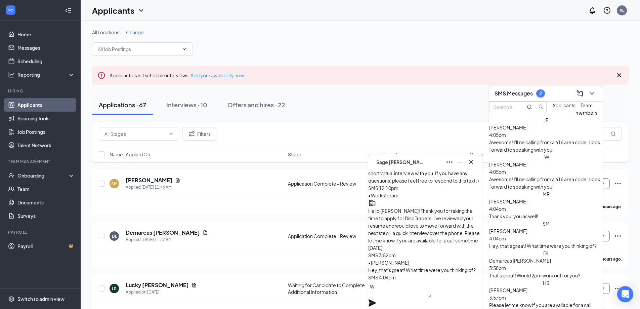
scroll to position [0, 0]
type textarea "Would 12PM work for you?"
click at [376, 299] on icon "Plane" at bounding box center [372, 302] width 7 height 7
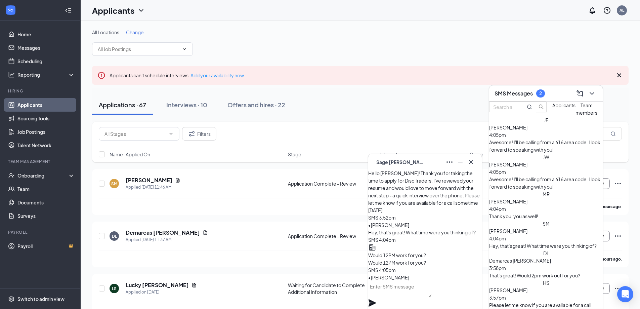
click at [551, 212] on div "Thank you, you as well!" at bounding box center [546, 215] width 114 height 7
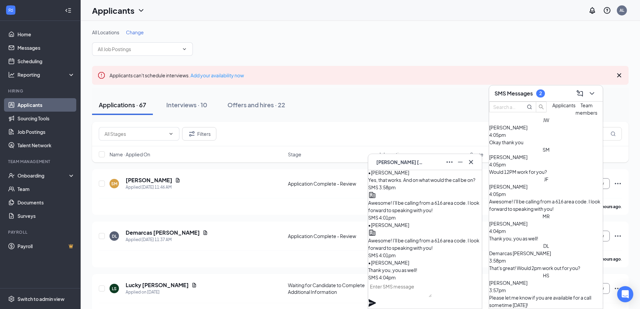
click at [562, 138] on div "[PERSON_NAME] 4:05pm" at bounding box center [546, 131] width 114 height 15
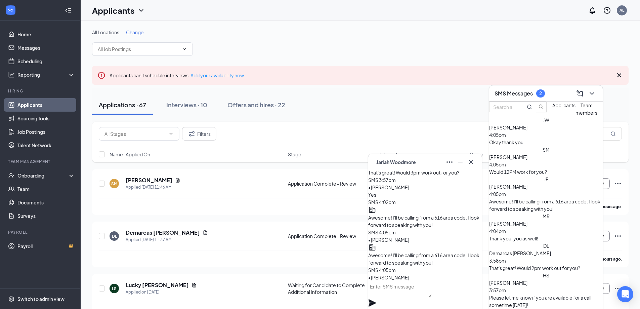
click at [563, 146] on div "Okay thank you" at bounding box center [546, 141] width 114 height 7
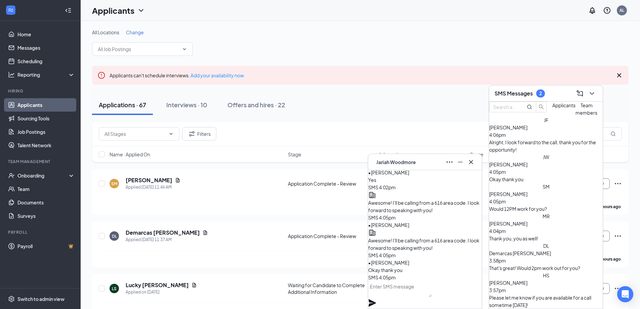
click at [570, 153] on div "Alright, I look forward to the call, thank you for the opportunity!" at bounding box center [546, 145] width 114 height 15
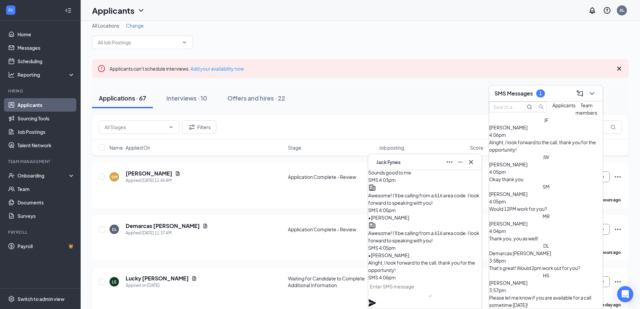
scroll to position [0, 0]
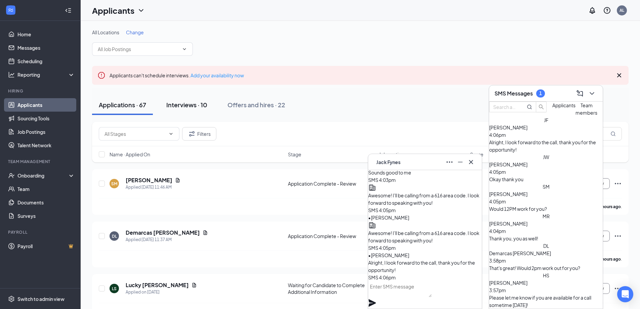
click at [183, 108] on div "Interviews · 10" at bounding box center [186, 104] width 41 height 8
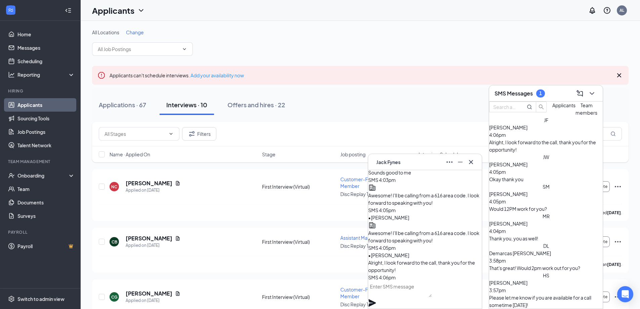
drag, startPoint x: 412, startPoint y: 161, endPoint x: 400, endPoint y: 162, distance: 12.1
click at [411, 160] on div "[PERSON_NAME]" at bounding box center [425, 162] width 103 height 11
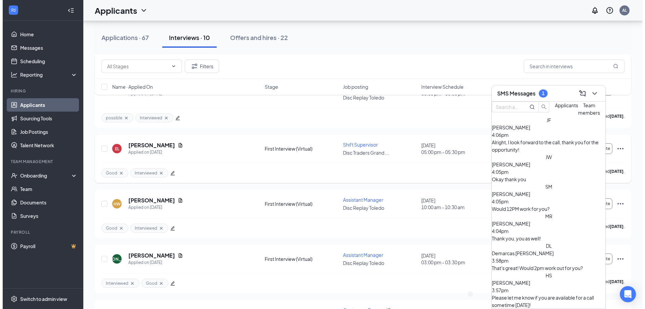
scroll to position [269, 0]
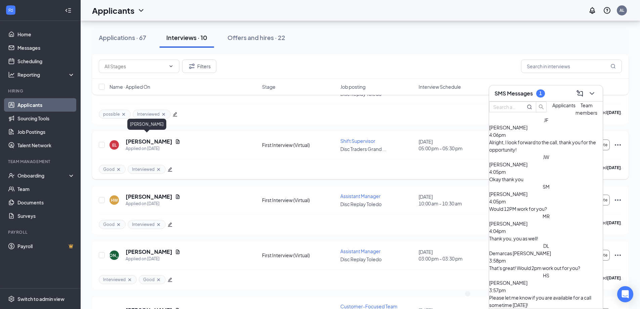
click at [145, 138] on h5 "[PERSON_NAME]" at bounding box center [149, 141] width 47 height 7
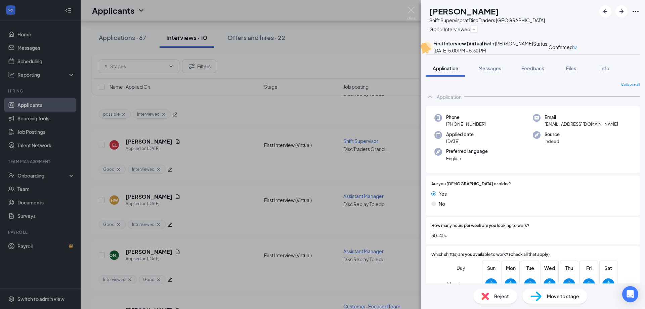
click at [562, 300] on div "Move to stage" at bounding box center [554, 296] width 65 height 15
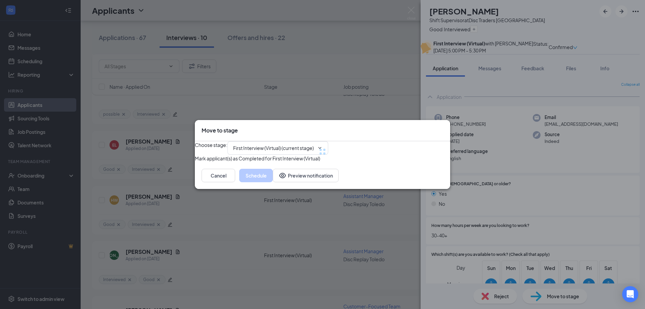
type input "First Interview (Onsite) (next stage)"
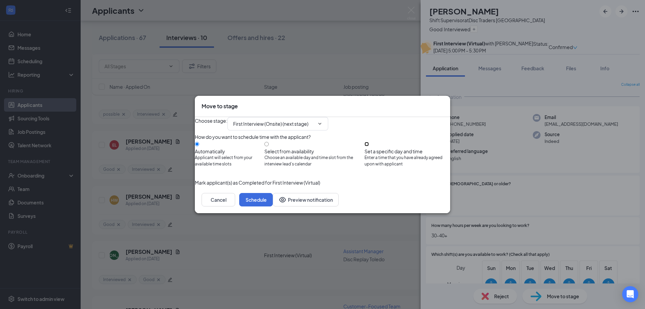
click at [369, 142] on input "Set a specific day and time Enter a time that you have already agreed upon with…" at bounding box center [366, 144] width 4 height 4
radio input "true"
radio input "false"
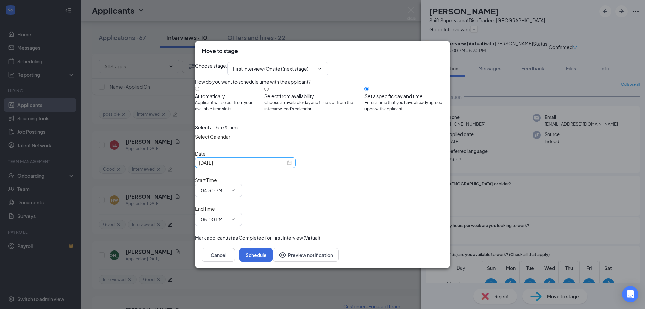
click at [292, 166] on div "[DATE]" at bounding box center [245, 162] width 93 height 7
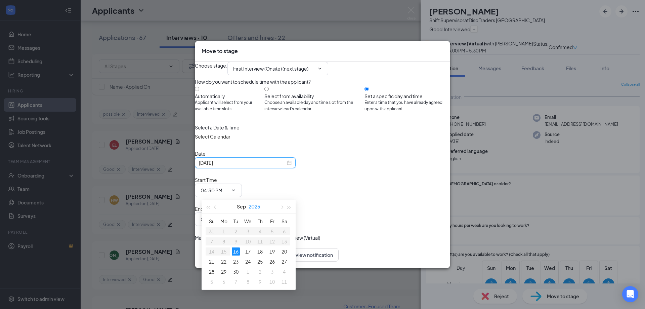
click at [258, 204] on button "2025" at bounding box center [255, 206] width 12 height 13
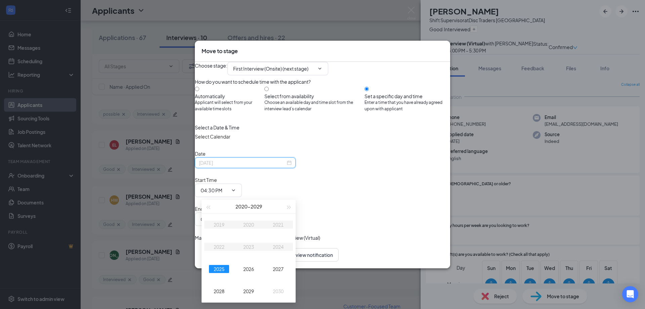
click at [222, 268] on div "2025" at bounding box center [219, 269] width 20 height 8
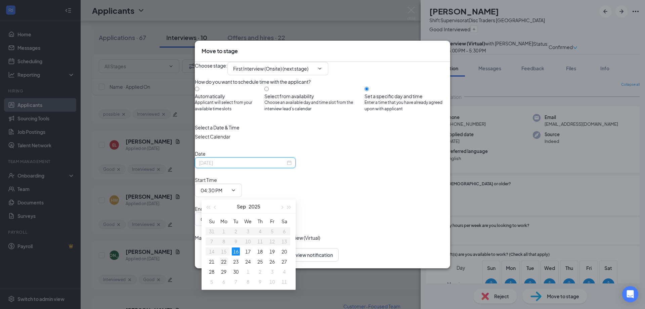
type input "[DATE]"
drag, startPoint x: 223, startPoint y: 262, endPoint x: 225, endPoint y: 257, distance: 5.7
click at [223, 262] on div "22" at bounding box center [224, 261] width 8 height 8
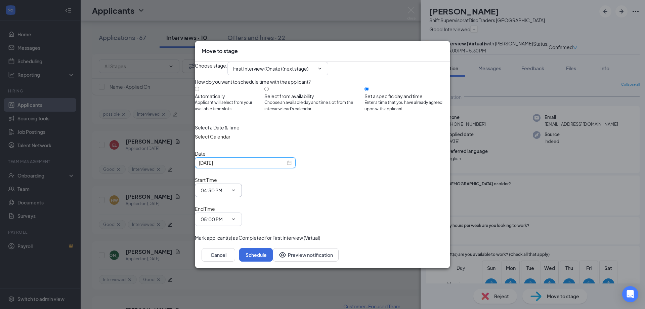
click at [228, 191] on input "04:30 PM" at bounding box center [215, 189] width 28 height 7
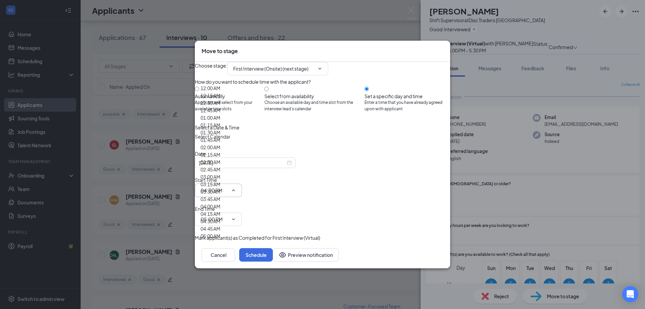
scroll to position [672, 0]
type input "12:00 PM"
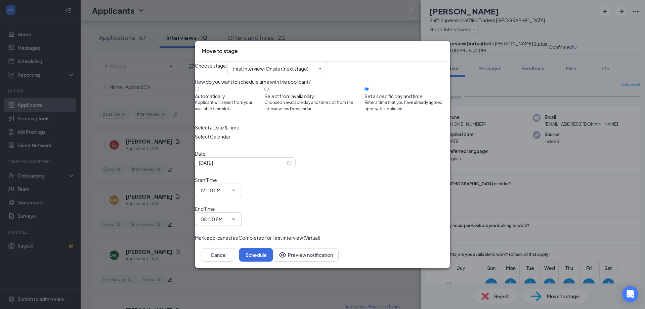
click at [228, 215] on input "05:00 PM" at bounding box center [215, 218] width 28 height 7
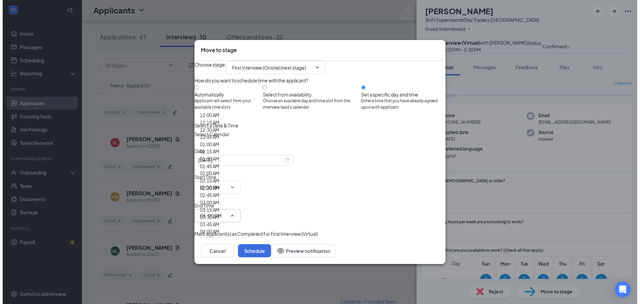
scroll to position [705, 0]
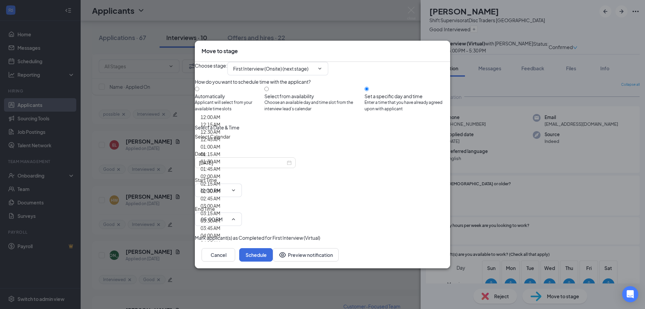
type input "12:30 PM"
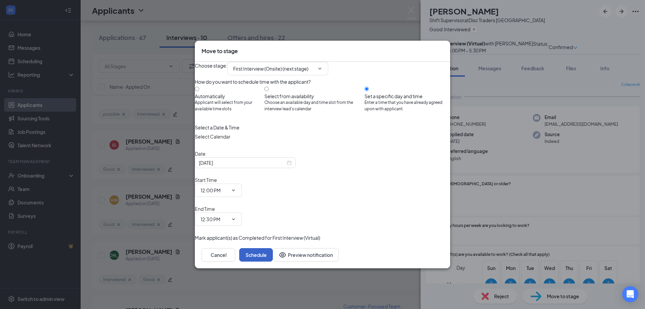
drag, startPoint x: 426, startPoint y: 244, endPoint x: 431, endPoint y: 243, distance: 4.8
click at [273, 248] on button "Schedule" at bounding box center [256, 254] width 34 height 13
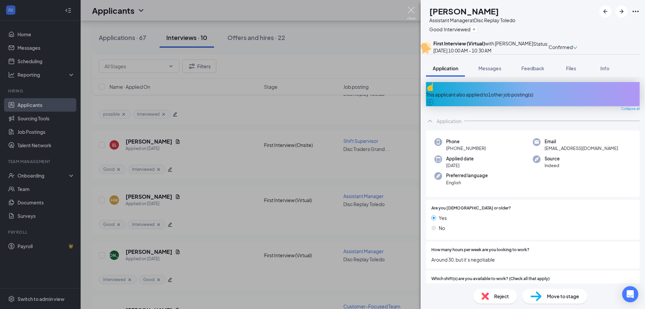
click at [415, 10] on img at bounding box center [411, 13] width 8 height 13
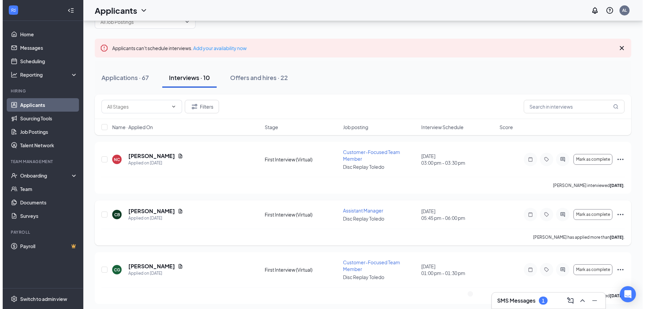
scroll to position [67, 0]
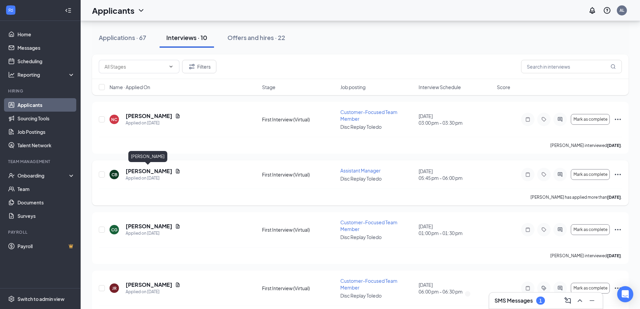
click at [147, 170] on h5 "[PERSON_NAME]" at bounding box center [149, 170] width 47 height 7
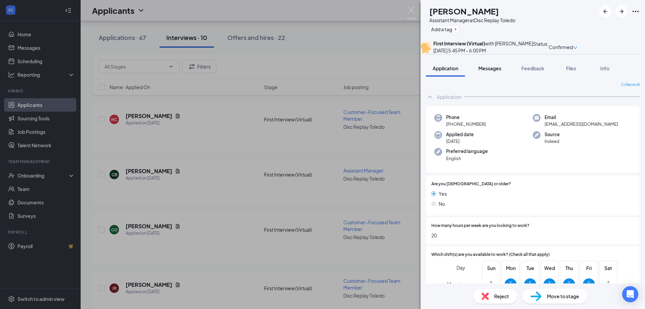
drag, startPoint x: 494, startPoint y: 88, endPoint x: 498, endPoint y: 89, distance: 3.4
click at [494, 77] on button "Messages" at bounding box center [490, 68] width 36 height 17
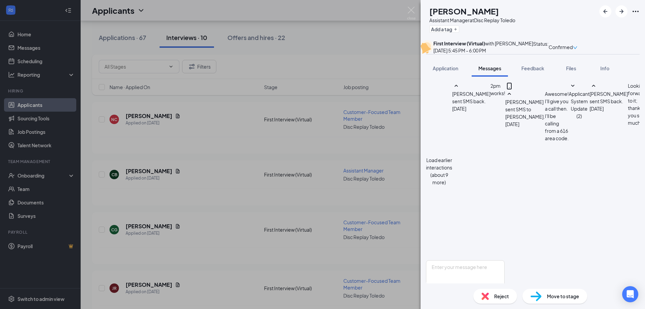
scroll to position [237, 0]
click at [503, 260] on textarea at bounding box center [465, 280] width 79 height 40
drag, startPoint x: 491, startPoint y: 242, endPoint x: 552, endPoint y: 237, distance: 61.0
click at [491, 260] on textarea "Hello [PERSON_NAME]! Unfortunately, the time you selected was with another pers…" at bounding box center [465, 280] width 79 height 40
type textarea "Hello [PERSON_NAME]! Unfortunately, the time you selected was with another pers…"
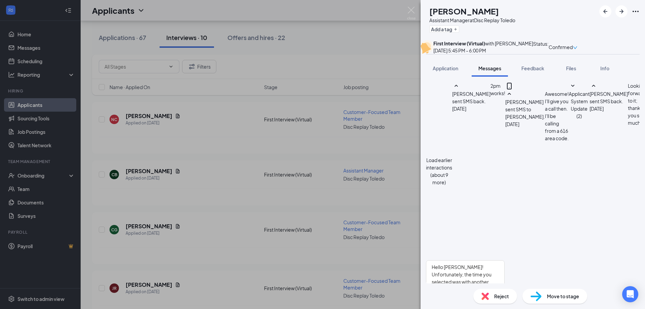
click at [505, 300] on button "Send" at bounding box center [499, 311] width 12 height 23
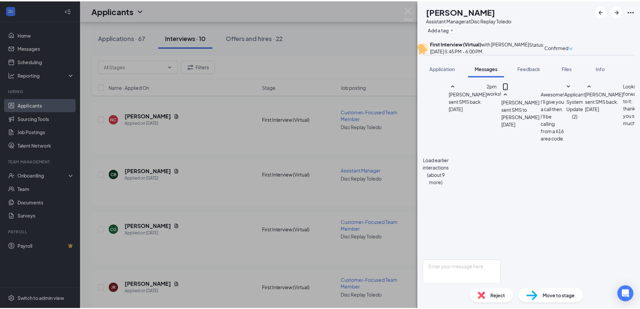
scroll to position [303, 0]
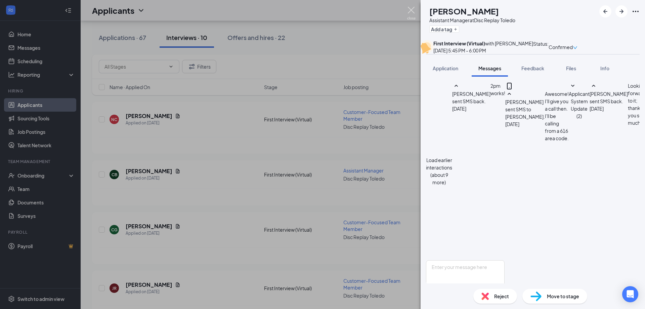
click at [410, 11] on img at bounding box center [411, 13] width 8 height 13
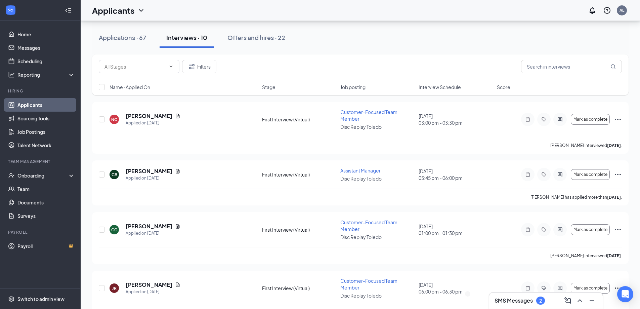
click at [523, 300] on h3 "SMS Messages" at bounding box center [513, 300] width 38 height 7
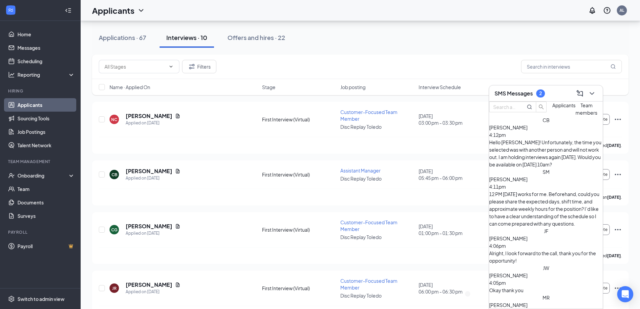
click at [551, 168] on div "[PERSON_NAME] [PERSON_NAME] 4:11pm 12 PM [DATE] works for me. Beforehand, could…" at bounding box center [546, 197] width 114 height 59
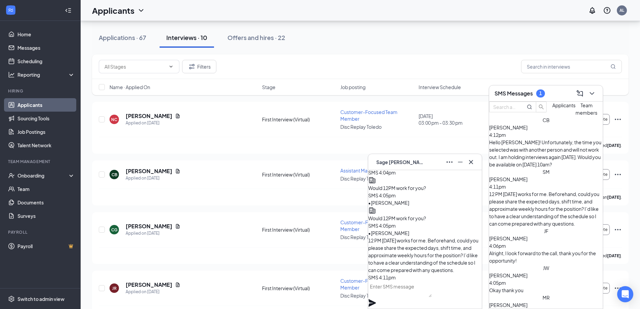
click at [432, 294] on textarea at bounding box center [399, 289] width 63 height 16
paste textarea "Awesome! I'll be calling from a 616 area code. I look forward to speaking with …"
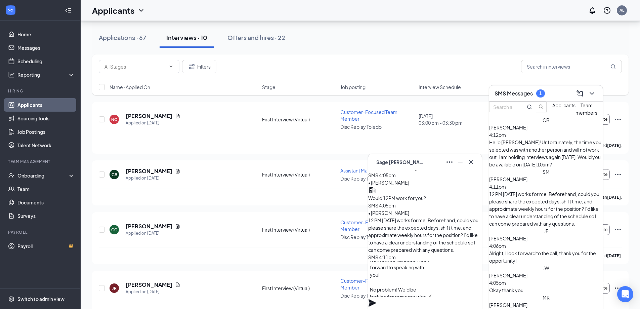
scroll to position [20, 0]
click at [414, 296] on textarea "Awesome! I'll be calling from a 616 area code. I look forward to speaking with …" at bounding box center [399, 279] width 63 height 36
click at [412, 294] on textarea "Awesome! I'll be calling from a 616 area code. I look forward to speaking with …" at bounding box center [399, 279] width 63 height 36
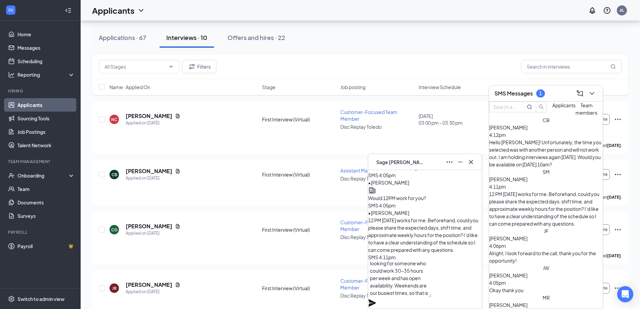
drag, startPoint x: 422, startPoint y: 295, endPoint x: 429, endPoint y: 288, distance: 9.7
click at [429, 288] on textarea "Awesome! I'll be calling from a 616 area code. I look forward to speaking with …" at bounding box center [399, 279] width 63 height 36
type textarea "Awesome! I'll be calling from a 616 area code. I look forward to speaking with …"
drag, startPoint x: 474, startPoint y: 284, endPoint x: 471, endPoint y: 285, distance: 3.8
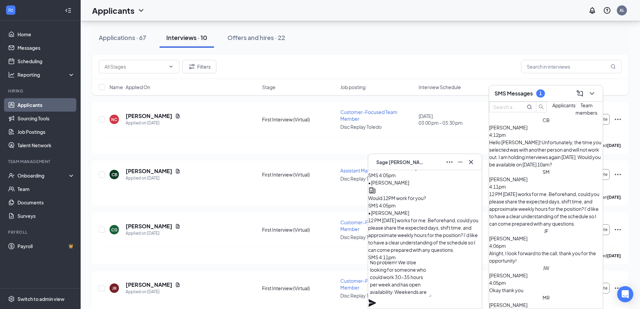
click at [376, 299] on icon "Plane" at bounding box center [372, 302] width 7 height 7
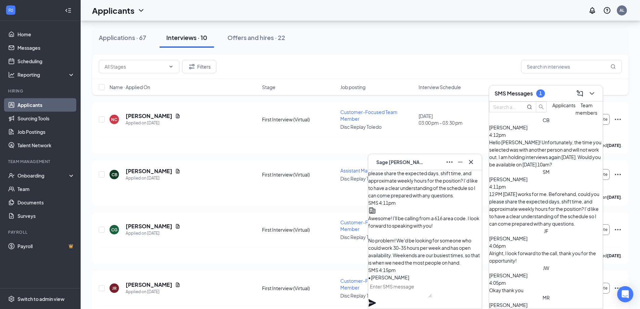
click at [432, 296] on textarea at bounding box center [399, 289] width 63 height 16
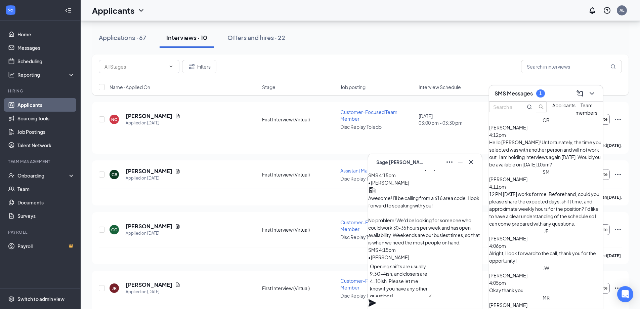
type textarea "Opening shifts are usually 9:30-4ish, and closers are 4-10ish. Please let me kn…"
click at [376, 299] on icon "Plane" at bounding box center [372, 302] width 7 height 7
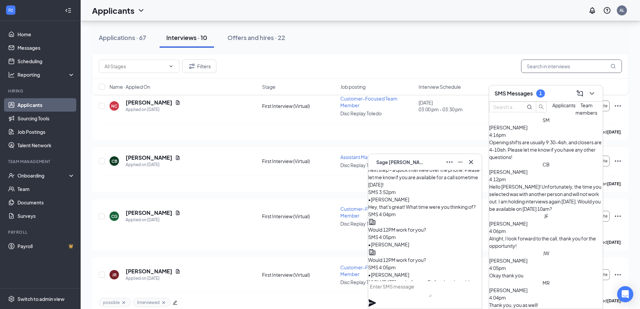
scroll to position [101, 0]
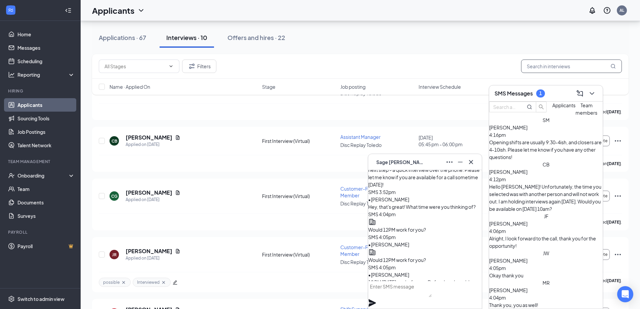
click at [576, 66] on input "text" at bounding box center [571, 65] width 101 height 13
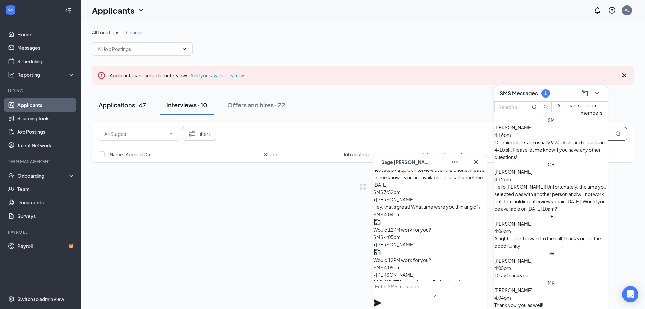
type input "sage"
click at [125, 105] on div "Applications · 67" at bounding box center [122, 104] width 47 height 8
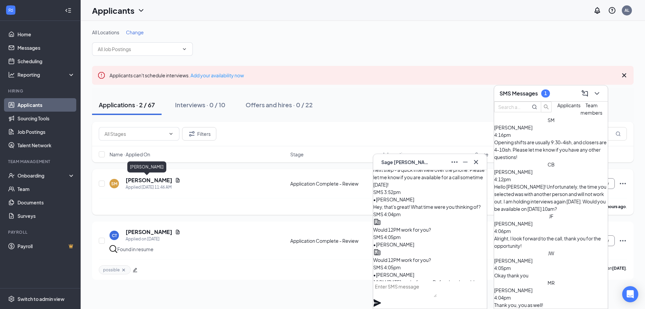
click at [134, 177] on h5 "[PERSON_NAME]" at bounding box center [149, 179] width 47 height 7
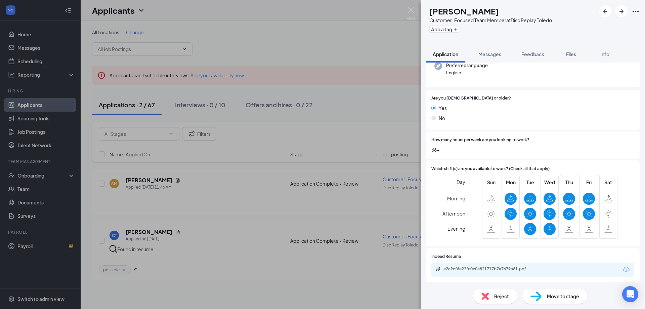
scroll to position [101, 0]
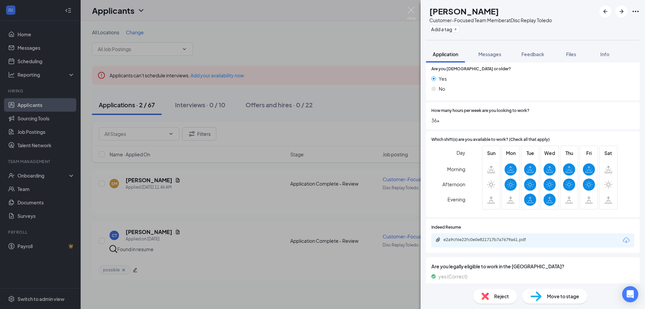
click at [565, 298] on span "Move to stage" at bounding box center [563, 295] width 32 height 7
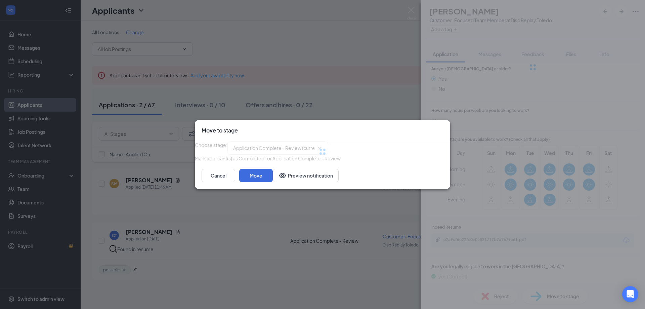
type input "First Interview (Virtual) (next stage)"
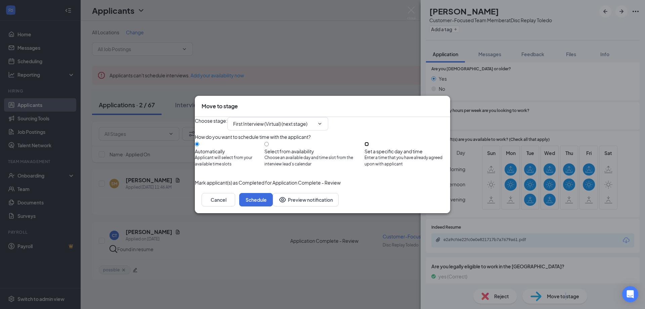
click at [369, 142] on input "Set a specific day and time Enter a time that you have already agreed upon with…" at bounding box center [366, 144] width 4 height 4
radio input "true"
radio input "false"
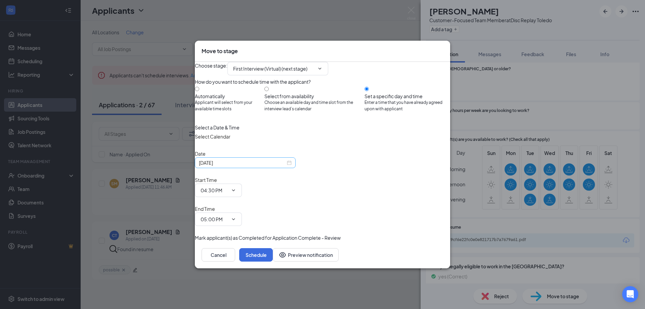
click at [234, 166] on input "[DATE]" at bounding box center [242, 162] width 87 height 7
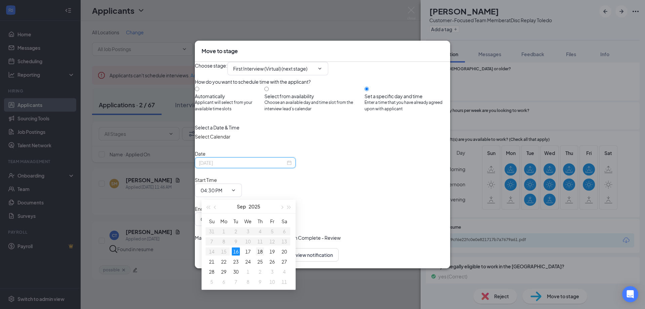
type input "[DATE]"
click at [258, 250] on div "18" at bounding box center [260, 251] width 8 height 8
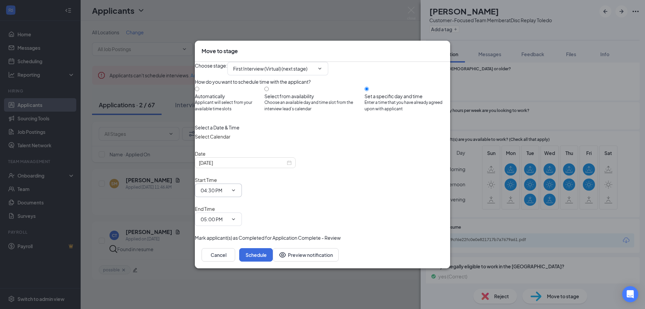
click at [228, 191] on input "04:30 PM" at bounding box center [215, 189] width 28 height 7
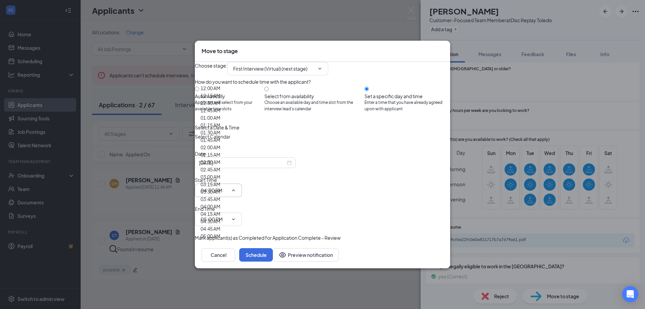
scroll to position [672, 0]
type input "12:00 PM"
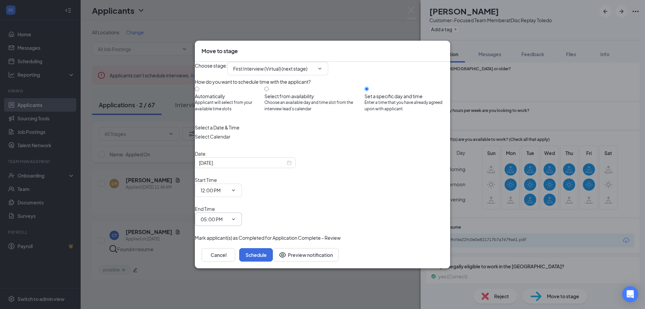
click at [228, 215] on input "05:00 PM" at bounding box center [215, 218] width 28 height 7
type input "12:30 PM"
click at [273, 248] on button "Schedule" at bounding box center [256, 254] width 34 height 13
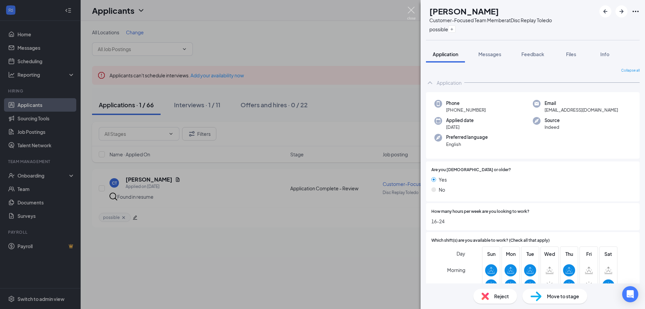
click at [411, 6] on div "CT [PERSON_NAME] Customer-Focused Team Member at Disc Replay Toledo possible Ap…" at bounding box center [322, 154] width 645 height 309
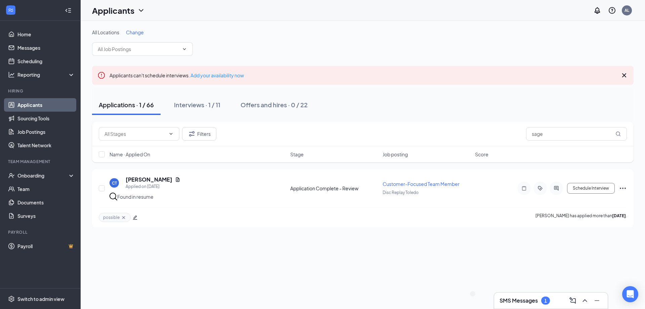
click at [533, 300] on h3 "SMS Messages" at bounding box center [519, 300] width 38 height 7
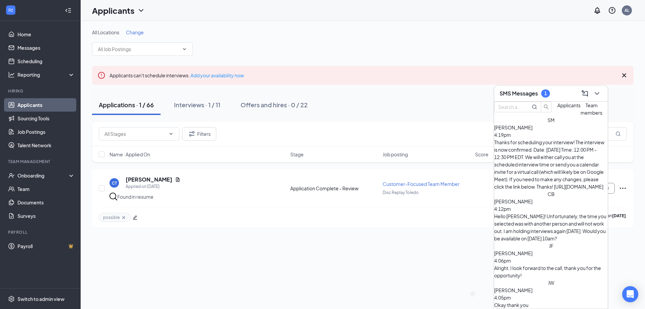
click at [567, 152] on div "Thanks for scheduling your interview! The interview is now confirmed. Date: [DA…" at bounding box center [551, 164] width 114 height 52
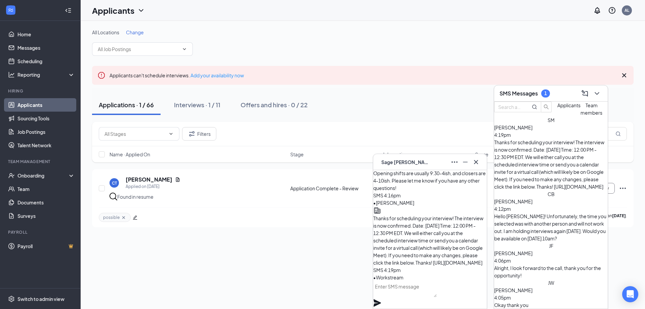
click at [562, 249] on div "[PERSON_NAME] 4:06pm" at bounding box center [551, 256] width 114 height 15
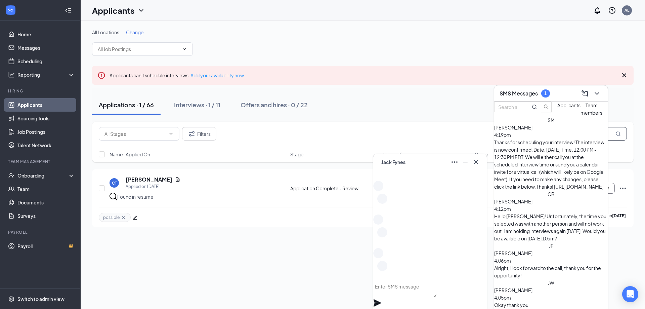
click at [609, 132] on input "sage" at bounding box center [576, 133] width 101 height 13
type input "s"
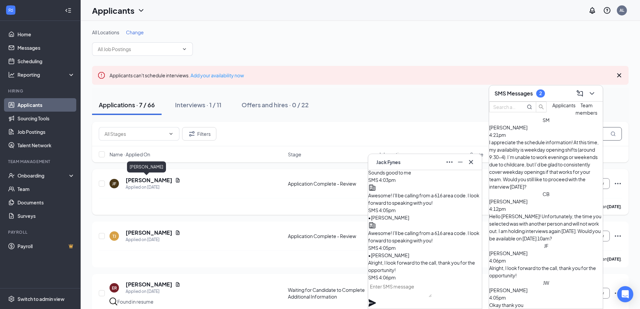
type input "jack"
click at [139, 181] on h5 "[PERSON_NAME]" at bounding box center [149, 179] width 47 height 7
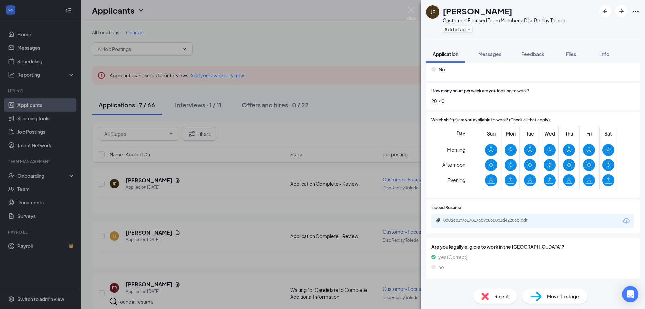
scroll to position [134, 0]
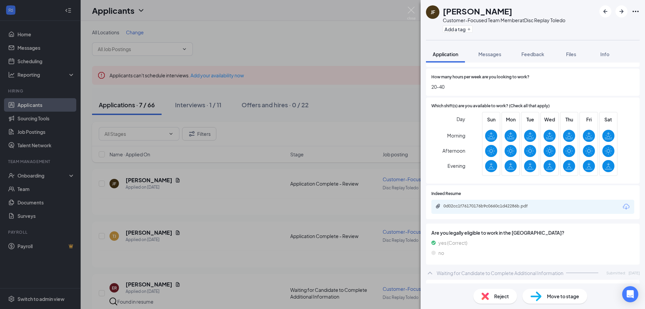
click at [554, 299] on span "Move to stage" at bounding box center [563, 295] width 32 height 7
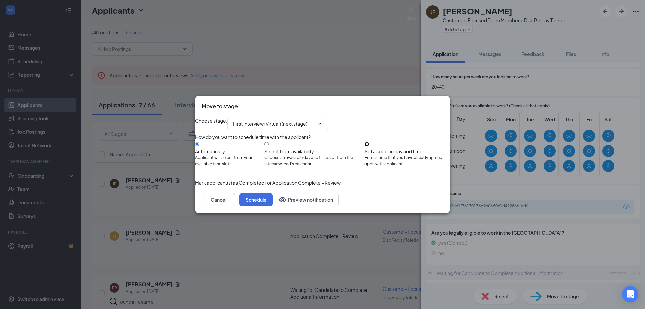
click at [369, 142] on input "Set a specific day and time Enter a time that you have already agreed upon with…" at bounding box center [366, 144] width 4 height 4
radio input "true"
radio input "false"
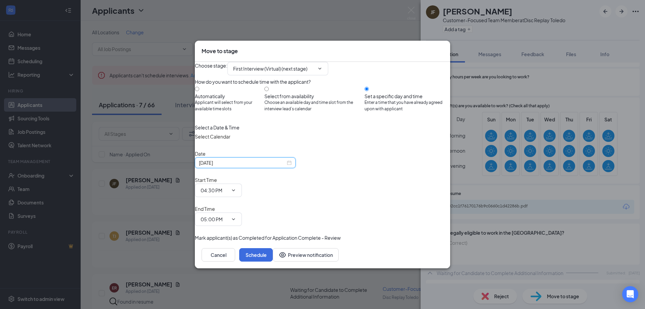
click at [250, 166] on input "[DATE]" at bounding box center [242, 162] width 87 height 7
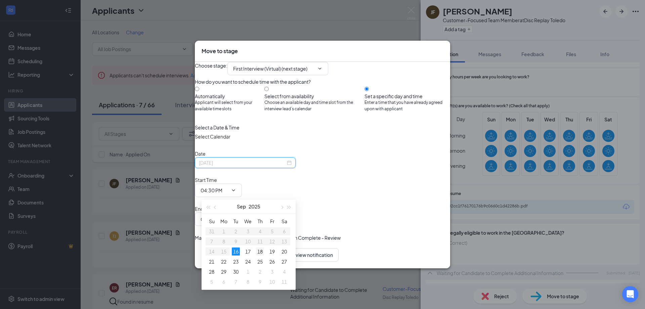
type input "[DATE]"
click at [261, 249] on div "18" at bounding box center [260, 251] width 8 height 8
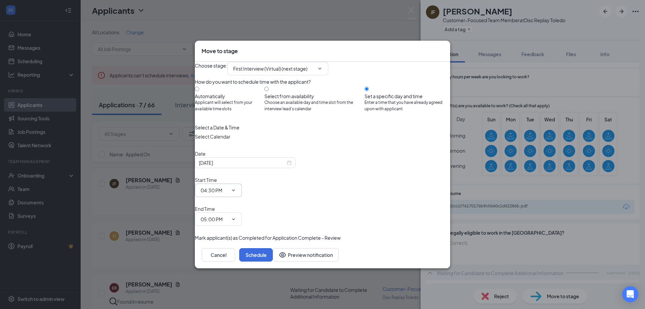
click at [236, 191] on icon "ChevronDown" at bounding box center [233, 189] width 5 height 5
click at [228, 194] on input "04:30 PM" at bounding box center [215, 189] width 28 height 7
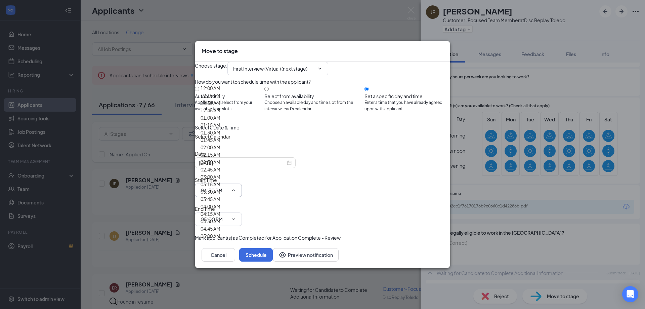
scroll to position [739, 0]
type input "01:00 PM"
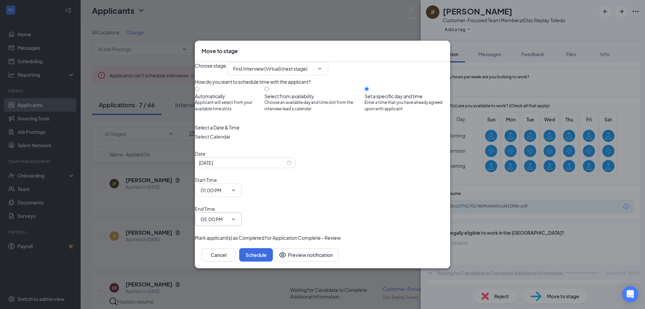
click at [228, 215] on input "05:00 PM" at bounding box center [215, 218] width 28 height 7
type input "01:30 PM"
click at [273, 248] on button "Schedule" at bounding box center [256, 254] width 34 height 13
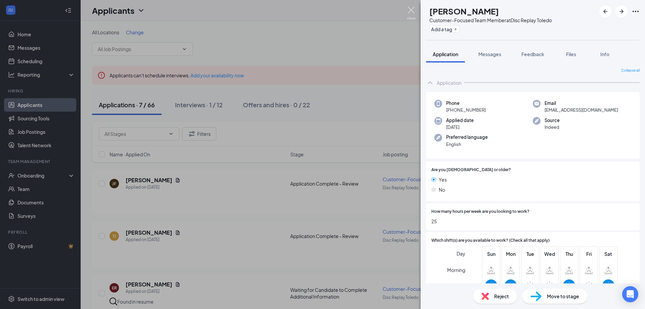
click at [413, 12] on img at bounding box center [411, 13] width 8 height 13
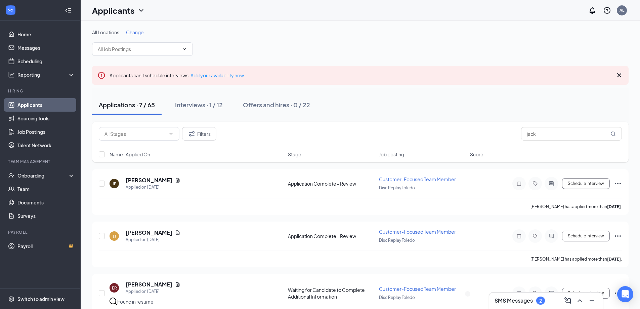
click at [507, 301] on h3 "SMS Messages" at bounding box center [513, 300] width 38 height 7
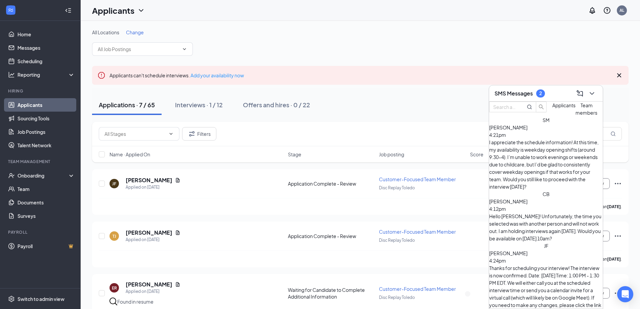
click at [541, 138] on div "[PERSON_NAME] 4:21pm" at bounding box center [546, 131] width 114 height 15
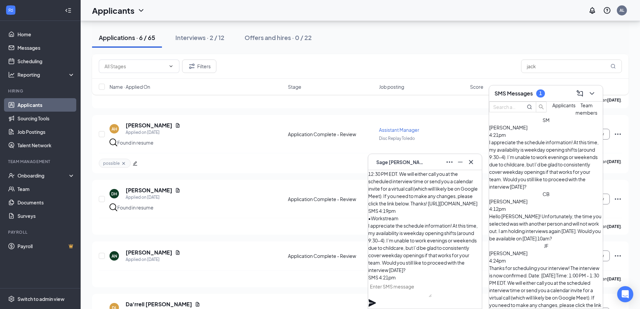
click at [432, 293] on textarea at bounding box center [399, 289] width 63 height 16
type textarea "We would love to move forward!"
click at [376, 299] on icon "Plane" at bounding box center [372, 302] width 7 height 7
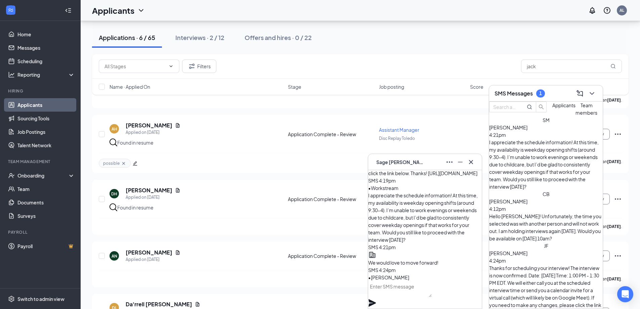
click at [416, 158] on div "[PERSON_NAME] [PERSON_NAME]" at bounding box center [425, 162] width 103 height 11
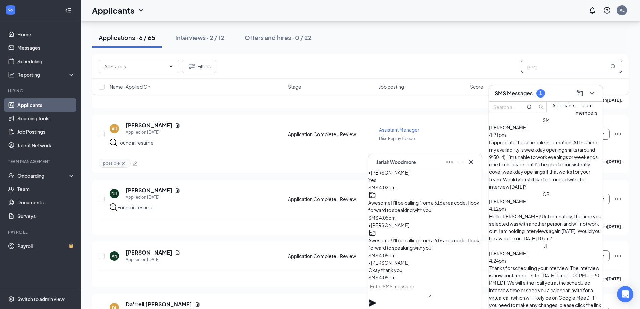
drag, startPoint x: 550, startPoint y: 68, endPoint x: 531, endPoint y: 67, distance: 18.2
click at [531, 67] on input "jack" at bounding box center [571, 65] width 101 height 13
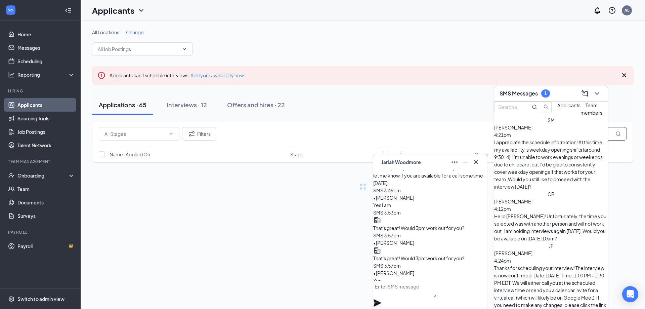
scroll to position [-101, 0]
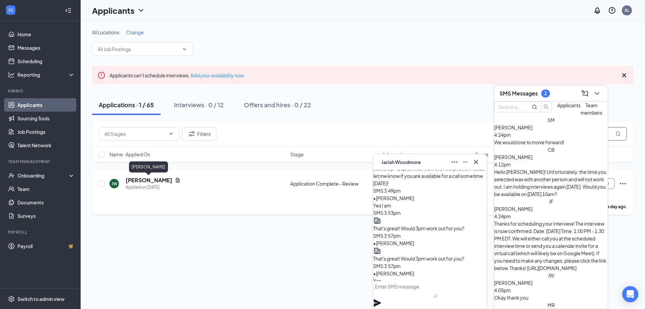
type input "jariah"
click at [151, 180] on h5 "[PERSON_NAME]" at bounding box center [149, 179] width 47 height 7
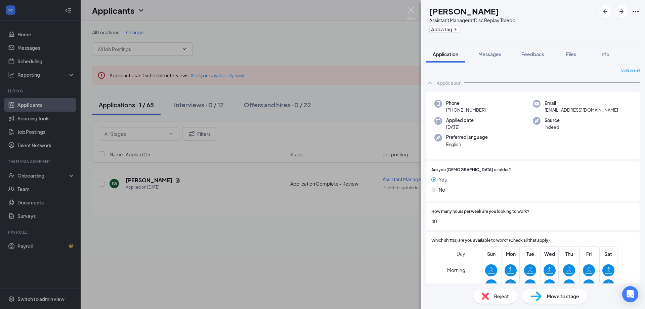
click at [573, 295] on span "Move to stage" at bounding box center [563, 295] width 32 height 7
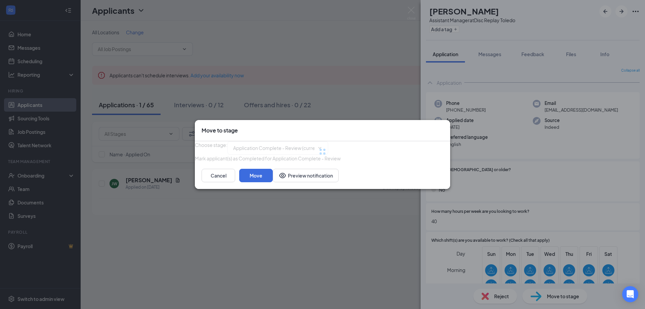
type input "First Interview (Virtual) (next stage)"
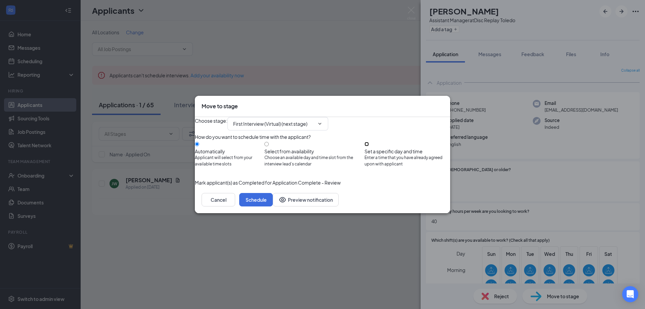
click at [369, 144] on input "Set a specific day and time Enter a time that you have already agreed upon with…" at bounding box center [366, 144] width 4 height 4
radio input "true"
radio input "false"
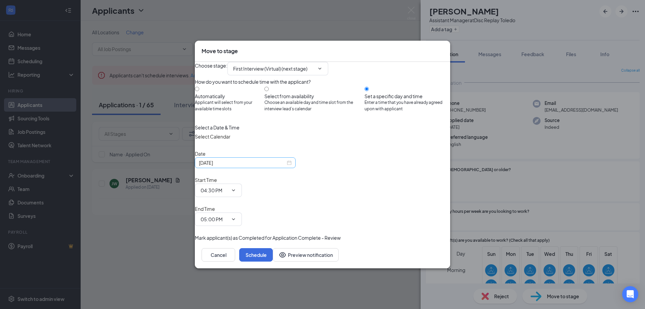
click at [271, 166] on input "[DATE]" at bounding box center [242, 162] width 87 height 7
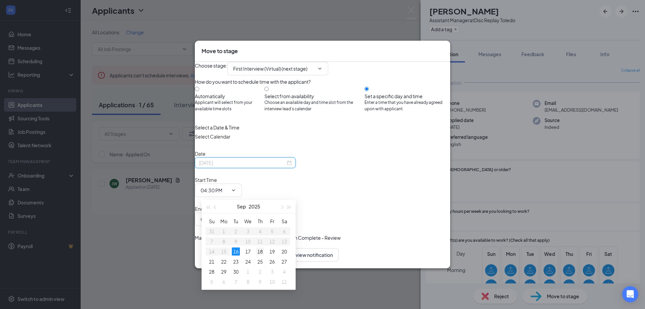
type input "[DATE]"
click at [264, 251] on div "18" at bounding box center [260, 251] width 8 height 8
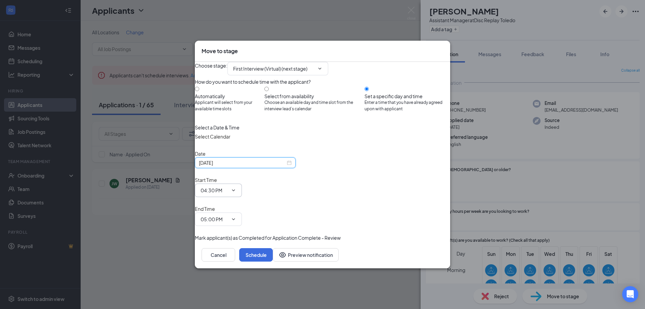
click at [228, 193] on input "04:30 PM" at bounding box center [215, 189] width 28 height 7
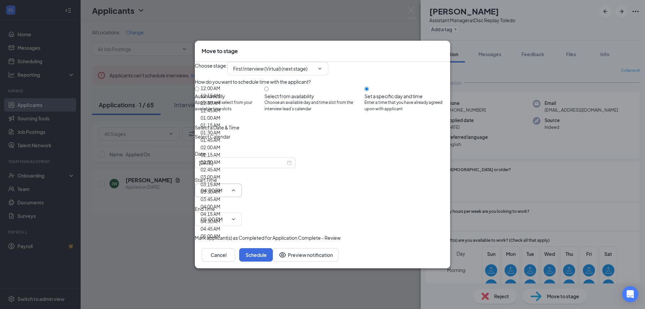
scroll to position [907, 0]
type input "03:00 PM"
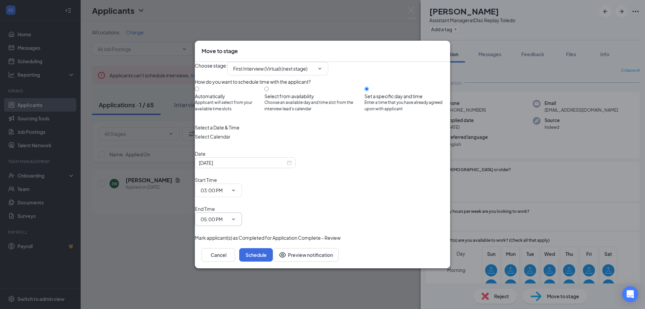
click at [228, 215] on input "05:00 PM" at bounding box center [215, 218] width 28 height 7
type input "03:30 PM"
click at [273, 248] on button "Schedule" at bounding box center [256, 254] width 34 height 13
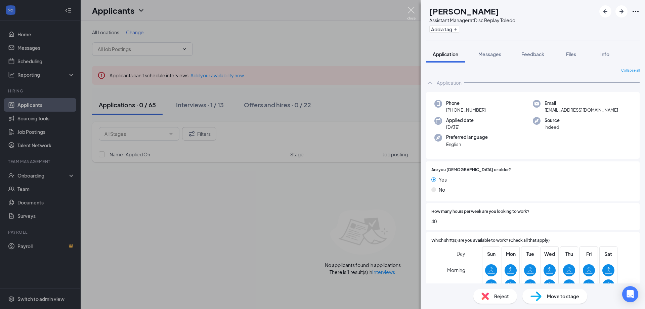
drag, startPoint x: 411, startPoint y: 11, endPoint x: 437, endPoint y: 53, distance: 50.1
click at [411, 10] on img at bounding box center [411, 13] width 8 height 13
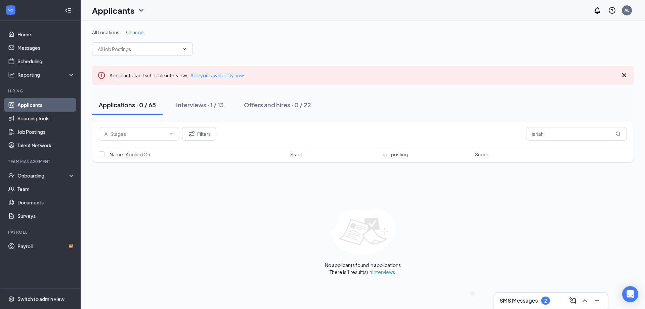
click at [520, 301] on h3 "SMS Messages" at bounding box center [519, 300] width 38 height 7
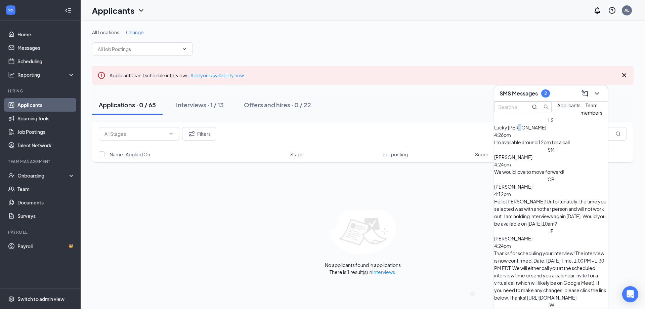
click at [545, 130] on span "Lucky [PERSON_NAME]" at bounding box center [520, 127] width 52 height 6
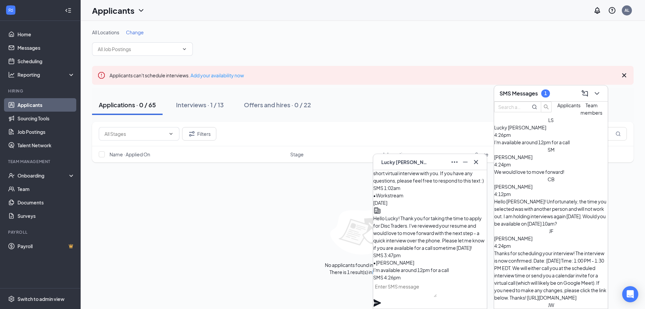
click at [434, 291] on textarea at bounding box center [404, 289] width 63 height 16
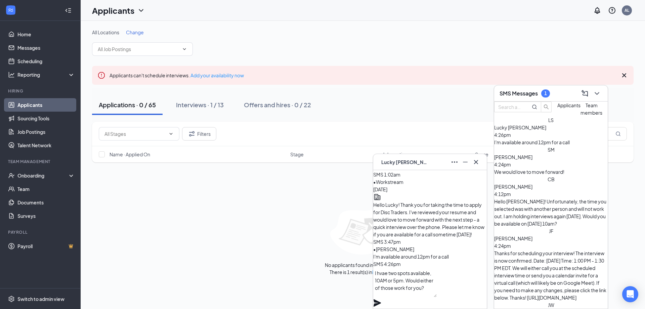
type textarea "I hvae two spots available, 10AM or 5pm. Would either of those work for you?"
click at [381, 299] on icon "Plane" at bounding box center [377, 303] width 8 height 8
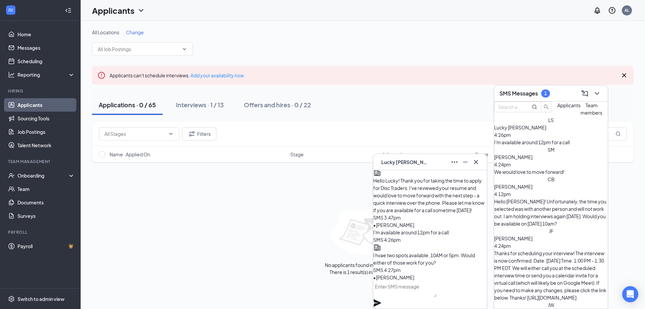
scroll to position [0, 0]
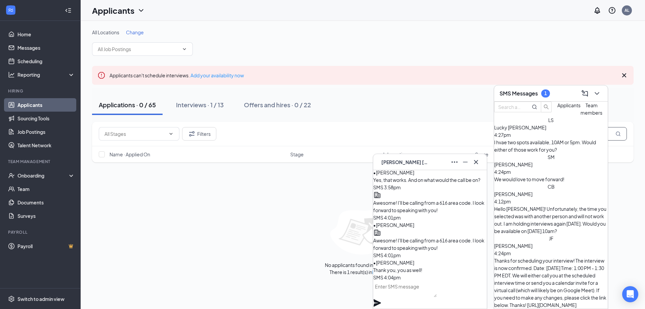
click at [611, 133] on input "jariah" at bounding box center [576, 133] width 101 height 13
type input "j"
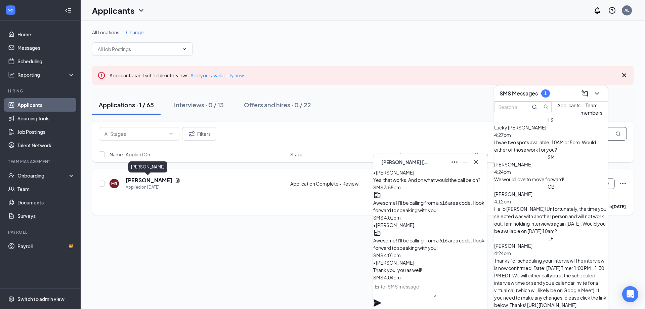
type input "[PERSON_NAME]"
click at [149, 181] on h5 "[PERSON_NAME]" at bounding box center [149, 179] width 47 height 7
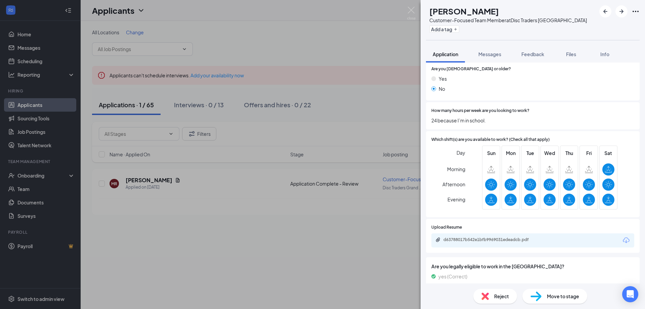
scroll to position [134, 0]
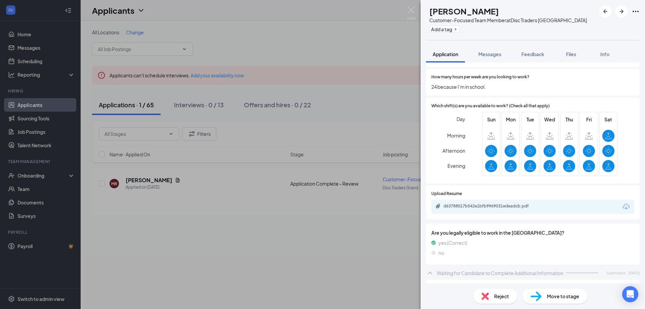
click at [558, 294] on span "Move to stage" at bounding box center [563, 295] width 32 height 7
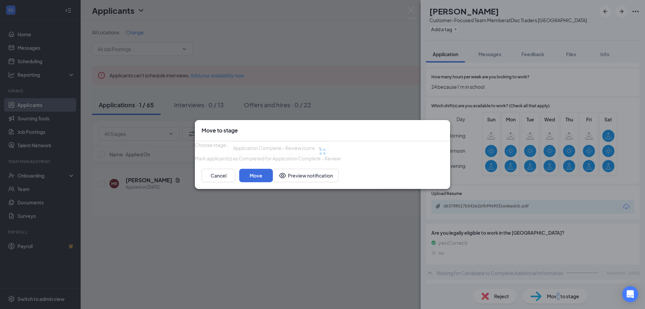
type input "First Interview (Virtual) (next stage)"
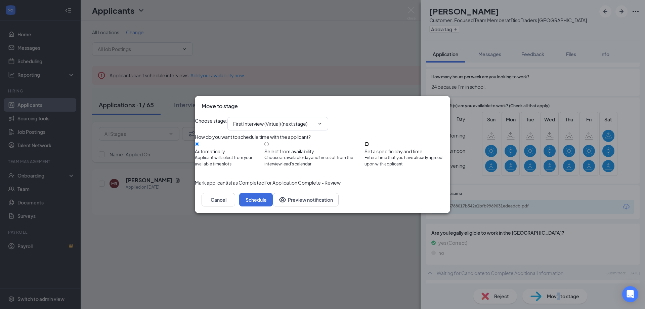
click at [369, 142] on input "Set a specific day and time Enter a time that you have already agreed upon with…" at bounding box center [366, 144] width 4 height 4
radio input "true"
radio input "false"
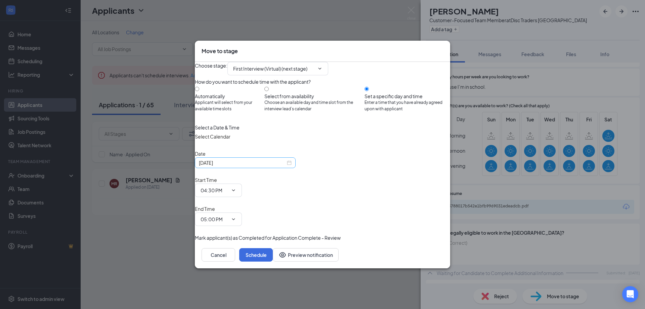
click at [273, 166] on input "[DATE]" at bounding box center [242, 162] width 87 height 7
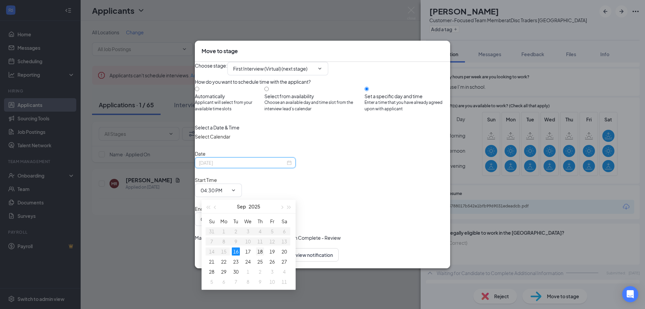
type input "[DATE]"
click at [259, 250] on div "18" at bounding box center [260, 251] width 8 height 8
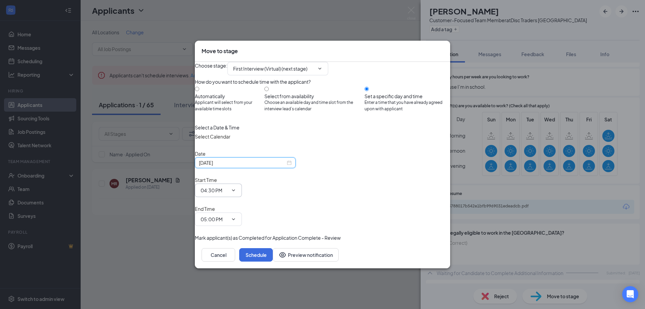
click at [228, 194] on input "04:30 PM" at bounding box center [215, 189] width 28 height 7
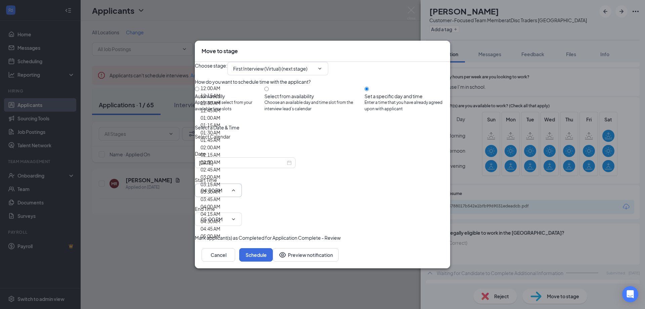
scroll to position [974, 0]
type input "04:00 PM"
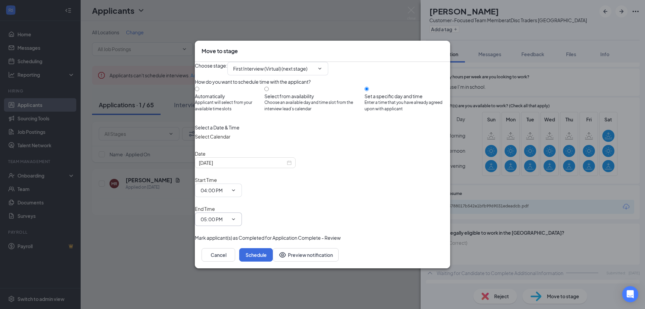
click at [228, 215] on input "05:00 PM" at bounding box center [215, 218] width 28 height 7
type input "04:30 PM"
click at [273, 248] on button "Schedule" at bounding box center [256, 254] width 34 height 13
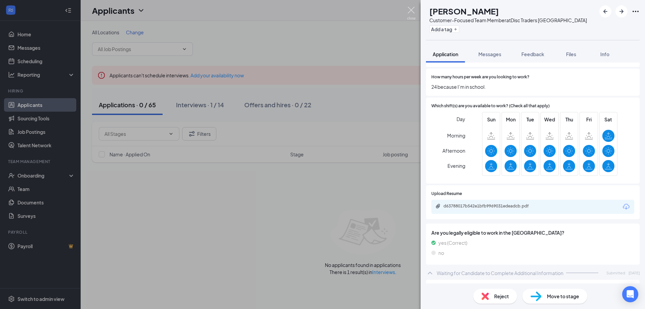
click at [411, 10] on img at bounding box center [411, 13] width 8 height 13
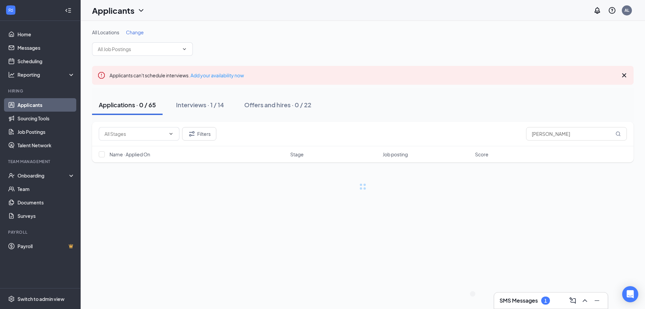
click at [519, 301] on h3 "SMS Messages" at bounding box center [519, 300] width 38 height 7
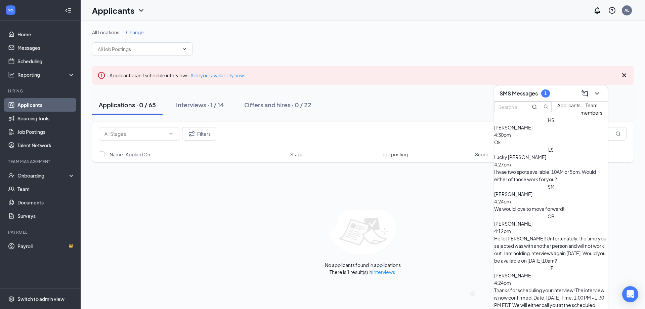
click at [555, 138] on div "[PERSON_NAME] 4:30pm" at bounding box center [551, 131] width 114 height 15
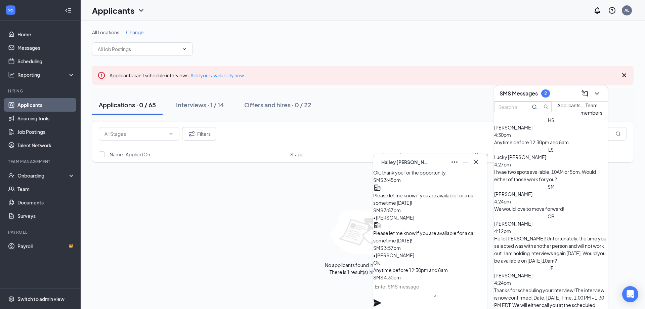
click at [437, 289] on textarea at bounding box center [404, 289] width 63 height 16
type textarea "Would 9am work out for you?"
click at [381, 299] on icon "Plane" at bounding box center [377, 302] width 7 height 7
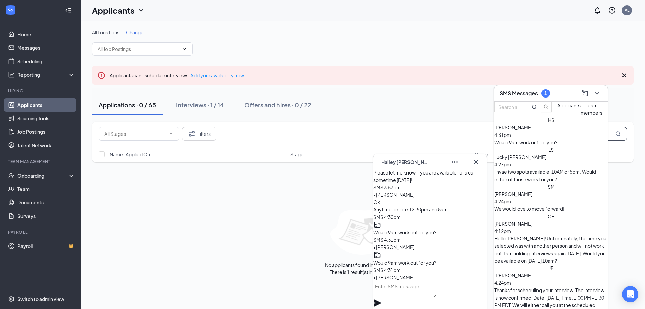
click at [610, 136] on input "[PERSON_NAME]" at bounding box center [576, 133] width 101 height 13
type input "m"
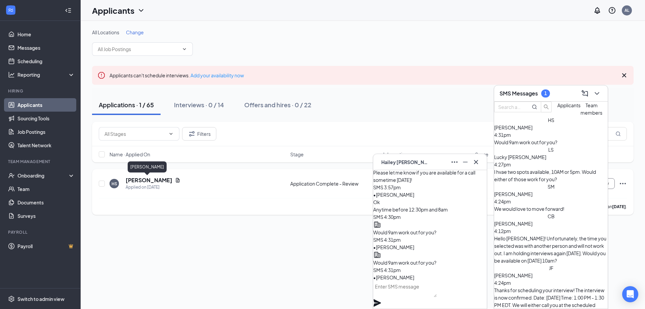
click at [143, 178] on h5 "[PERSON_NAME]" at bounding box center [149, 179] width 47 height 7
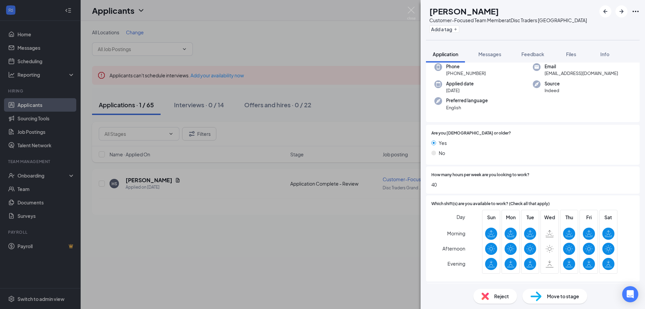
scroll to position [34, 0]
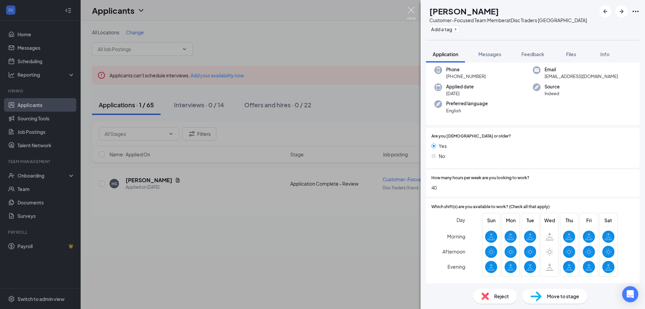
click at [409, 8] on img at bounding box center [411, 13] width 8 height 13
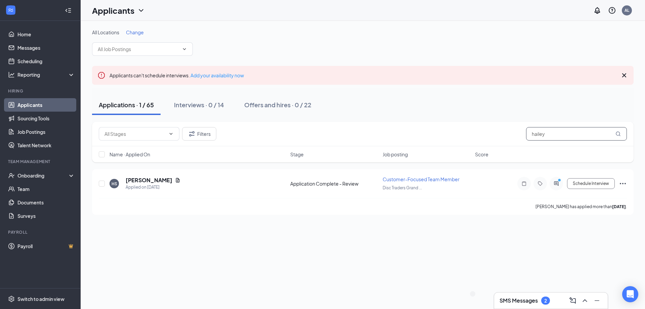
drag, startPoint x: 558, startPoint y: 136, endPoint x: 481, endPoint y: 129, distance: 77.2
click at [481, 130] on div "Filters hailey" at bounding box center [363, 133] width 528 height 13
type input "demar"
click at [159, 180] on h5 "Demarcas [PERSON_NAME]" at bounding box center [163, 179] width 74 height 7
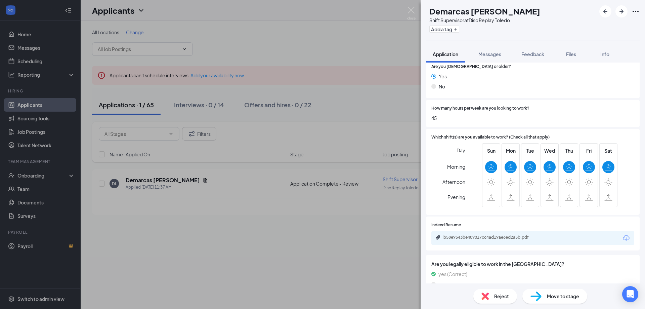
scroll to position [134, 0]
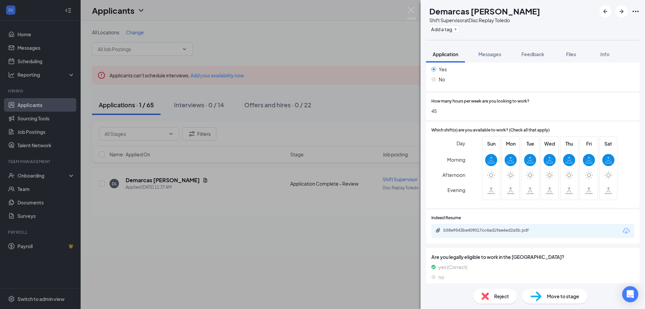
click at [558, 296] on span "Move to stage" at bounding box center [563, 295] width 32 height 7
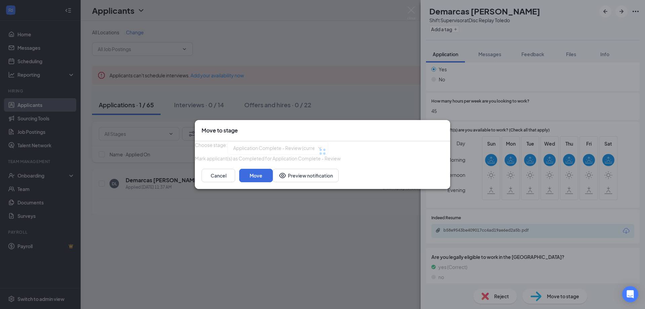
type input "First Interview (Virtual) (next stage)"
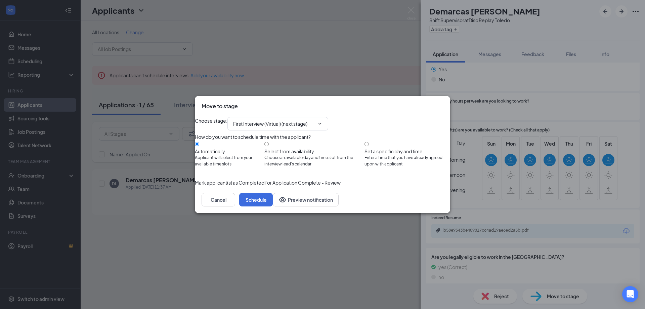
drag, startPoint x: 439, startPoint y: 93, endPoint x: 425, endPoint y: 41, distance: 53.4
click at [443, 102] on icon "Cross" at bounding box center [443, 102] width 0 height 0
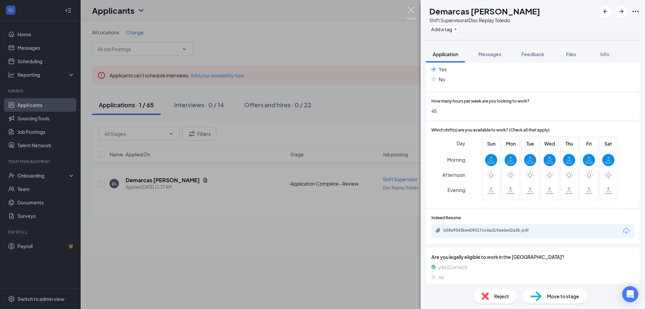
click at [415, 11] on img at bounding box center [411, 13] width 8 height 13
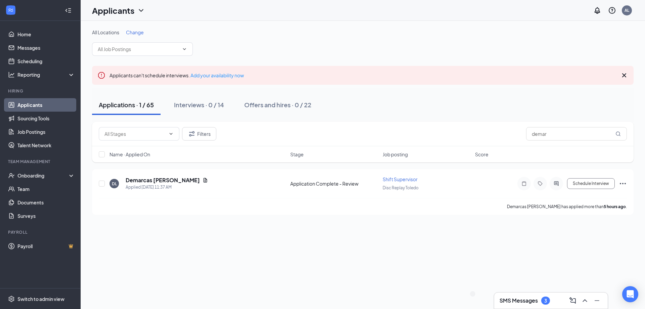
click at [514, 299] on h3 "SMS Messages" at bounding box center [519, 300] width 38 height 7
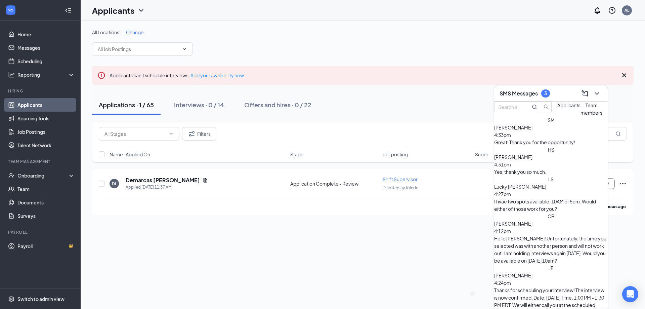
click at [560, 146] on div "Great! Thank you for the opportunity!" at bounding box center [551, 141] width 114 height 7
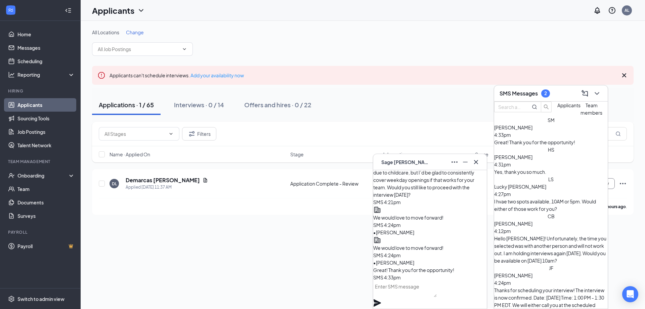
click at [545, 175] on div "Yes, thank you so much." at bounding box center [551, 171] width 114 height 7
click at [432, 297] on textarea at bounding box center [404, 289] width 63 height 16
paste textarea "Awesome! I'll be calling from a 616 area code. I look forward to speaking with …"
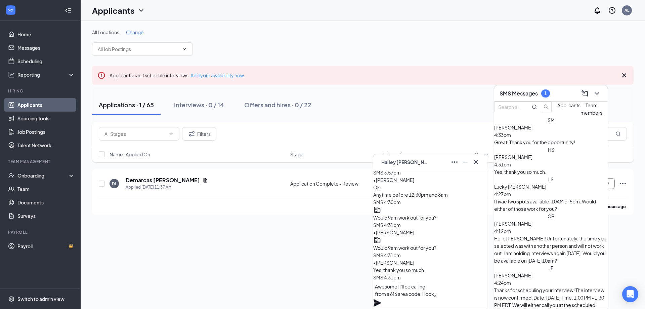
scroll to position [0, 0]
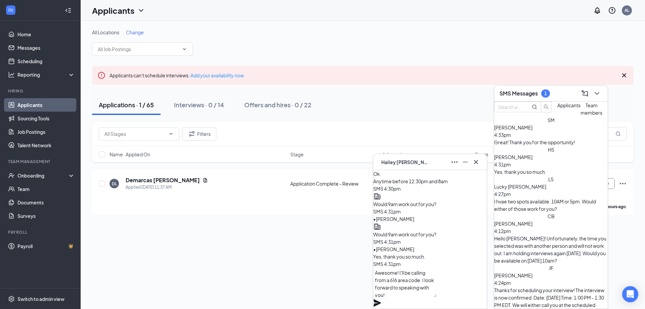
type textarea "Awesome! I'll be calling from a 616 area code. I look forward to speaking with …"
click at [381, 299] on icon "Plane" at bounding box center [377, 302] width 7 height 7
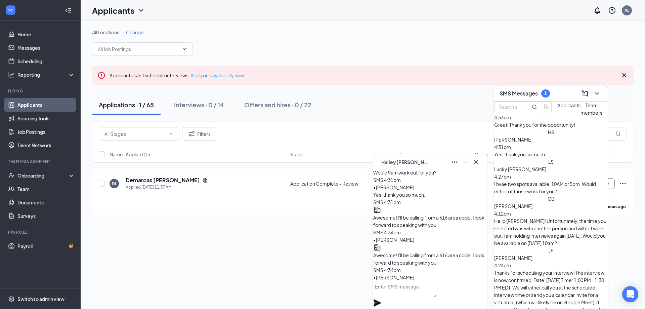
scroll to position [34, 0]
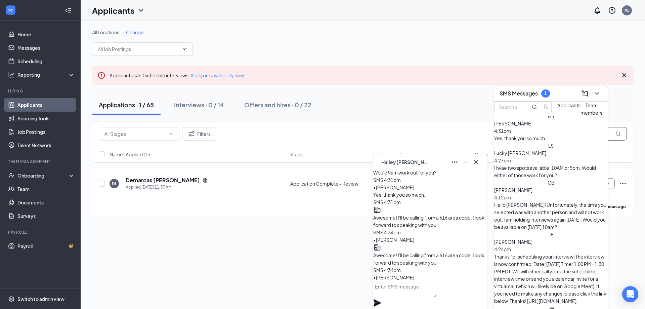
click at [612, 135] on input "demar" at bounding box center [576, 133] width 101 height 13
drag, startPoint x: 612, startPoint y: 135, endPoint x: 439, endPoint y: 164, distance: 175.8
click at [439, 164] on div "[PERSON_NAME] [PERSON_NAME] [PERSON_NAME] Applicant Customer-Focused Team Membe…" at bounding box center [363, 165] width 564 height 288
type input "hailey"
click at [158, 179] on h5 "[PERSON_NAME]" at bounding box center [149, 179] width 47 height 7
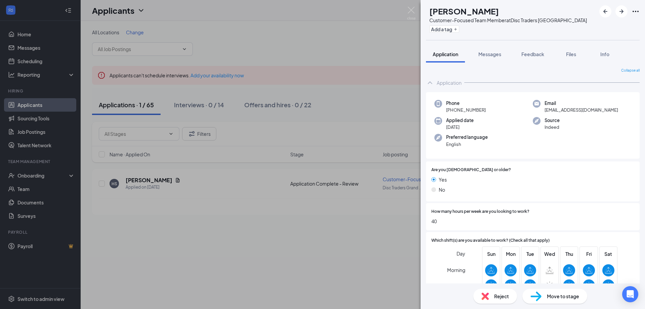
click at [573, 295] on span "Move to stage" at bounding box center [563, 295] width 32 height 7
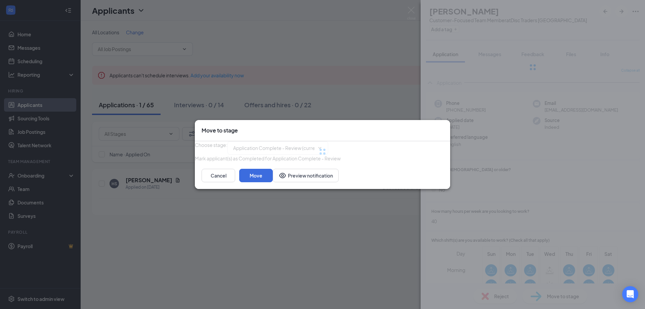
type input "First Interview (Virtual) (next stage)"
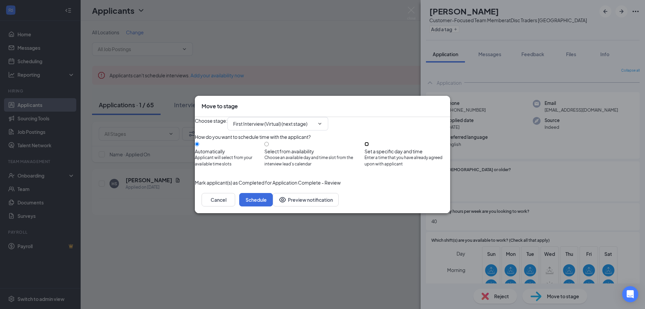
click at [369, 144] on input "Set a specific day and time Enter a time that you have already agreed upon with…" at bounding box center [366, 144] width 4 height 4
radio input "true"
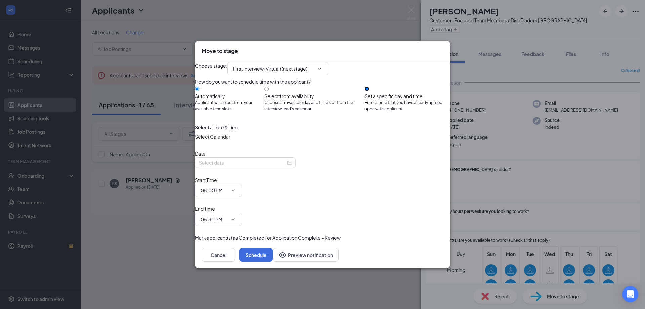
radio input "false"
click at [276, 166] on input "[DATE]" at bounding box center [242, 162] width 87 height 7
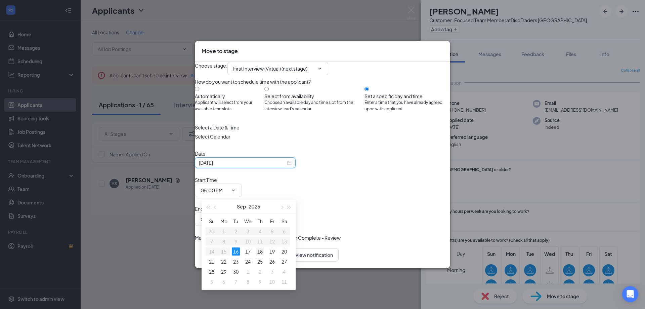
type input "[DATE]"
click at [262, 249] on div "18" at bounding box center [260, 251] width 8 height 8
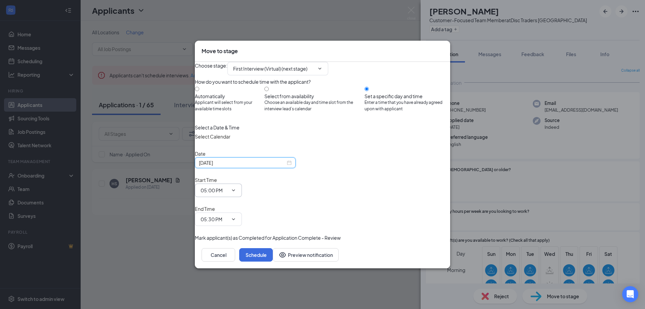
click at [228, 193] on input "05:00 PM" at bounding box center [215, 189] width 28 height 7
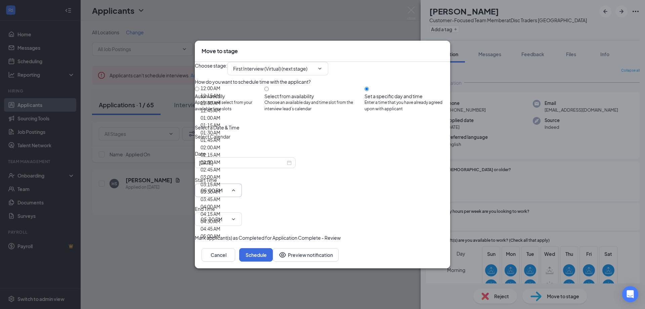
scroll to position [537, 0]
type input "09:00 AM"
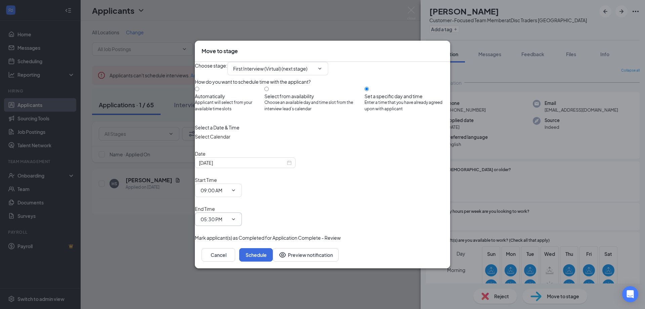
click at [228, 215] on input "05:30 PM" at bounding box center [215, 218] width 28 height 7
type input "09:30 AM"
click at [273, 248] on button "Schedule" at bounding box center [256, 254] width 34 height 13
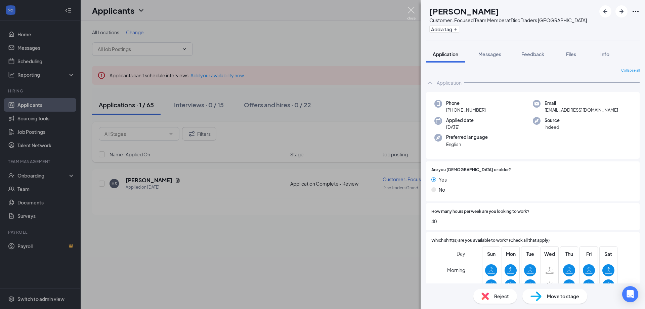
click at [413, 7] on img at bounding box center [411, 13] width 8 height 13
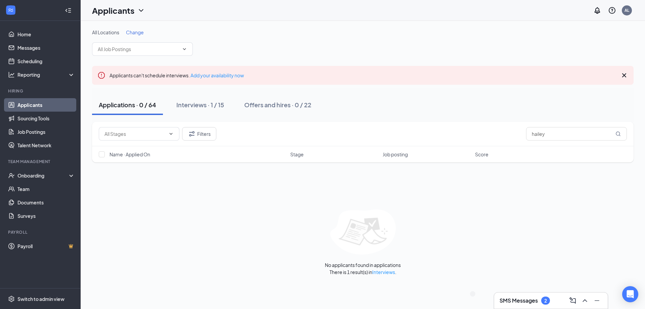
click at [541, 301] on div "SMS Messages 2" at bounding box center [525, 300] width 50 height 8
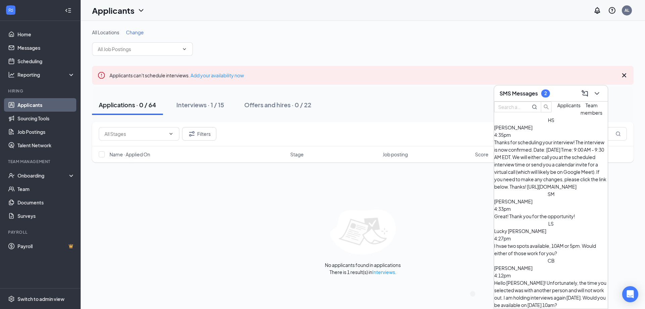
click at [532, 130] on span "[PERSON_NAME]" at bounding box center [513, 127] width 38 height 6
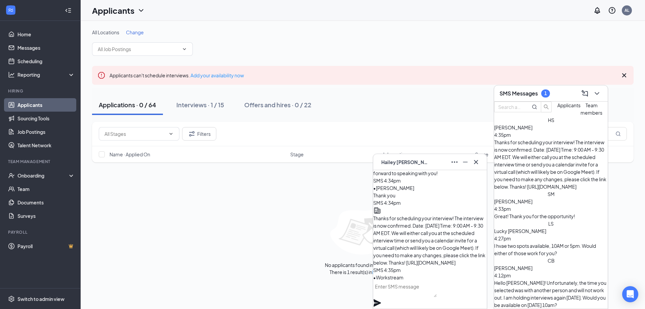
click at [295, 221] on div "No applicants found in applications There is 1 result(s) in Interviews ." at bounding box center [363, 242] width 542 height 66
drag, startPoint x: 426, startPoint y: 163, endPoint x: 461, endPoint y: 149, distance: 38.3
click at [426, 163] on div "HS [PERSON_NAME]" at bounding box center [430, 162] width 103 height 11
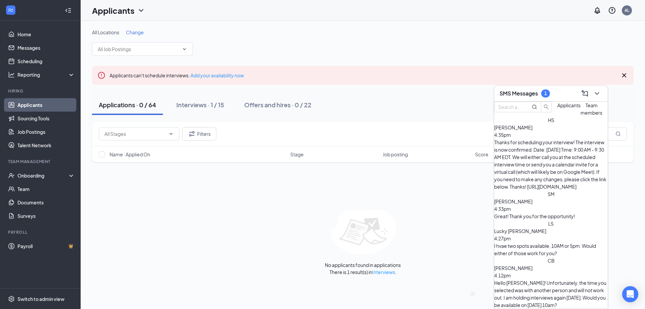
click at [532, 265] on span "[PERSON_NAME]" at bounding box center [513, 268] width 38 height 6
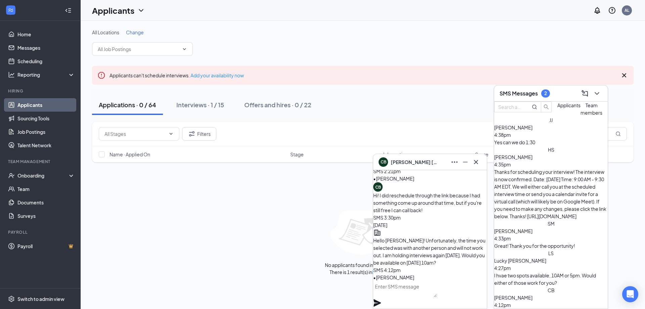
click at [554, 146] on div "[PERSON_NAME] 4:38pm Yes can we do 1:30" at bounding box center [551, 135] width 114 height 22
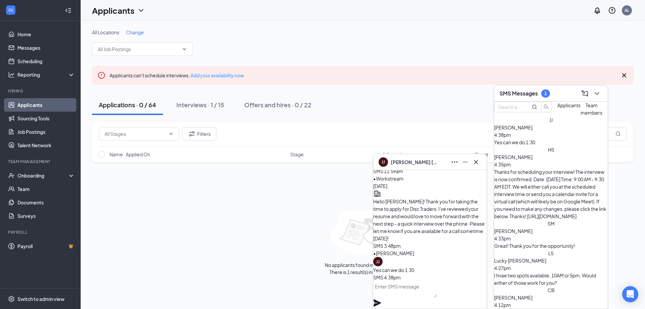
click at [418, 295] on textarea at bounding box center [404, 289] width 63 height 16
paste textarea "Awesome! I'll be calling from a 616 area code. I look forward to speaking with …"
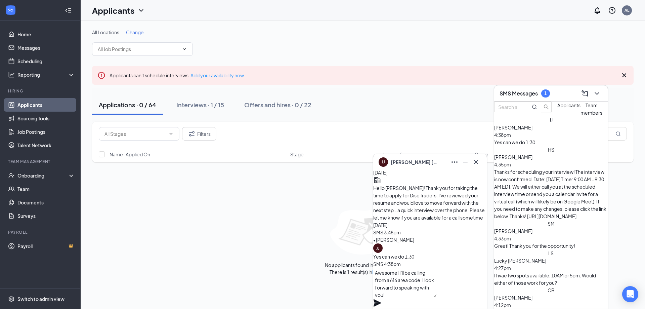
type textarea "Awesome! I'll be calling from a 616 area code. I look forward to speaking with …"
click at [381, 299] on icon "Plane" at bounding box center [377, 303] width 8 height 8
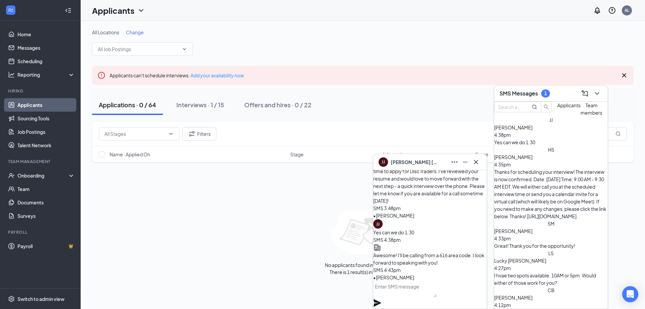
scroll to position [0, 0]
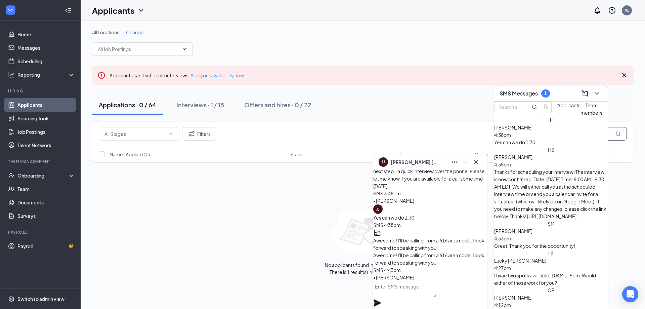
click at [612, 135] on input "hailey" at bounding box center [576, 133] width 101 height 13
drag, startPoint x: 613, startPoint y: 133, endPoint x: 404, endPoint y: 171, distance: 212.0
click at [404, 171] on div "[PERSON_NAME] [PERSON_NAME] [PERSON_NAME] [PERSON_NAME] Applicant Customer-Focu…" at bounding box center [363, 165] width 564 height 288
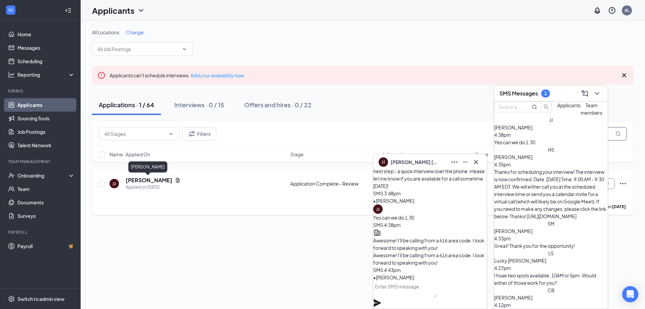
type input "[PERSON_NAME]"
click at [136, 181] on h5 "[PERSON_NAME]" at bounding box center [149, 179] width 47 height 7
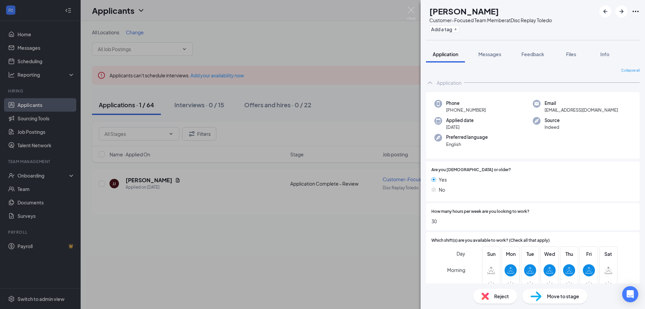
scroll to position [67, 0]
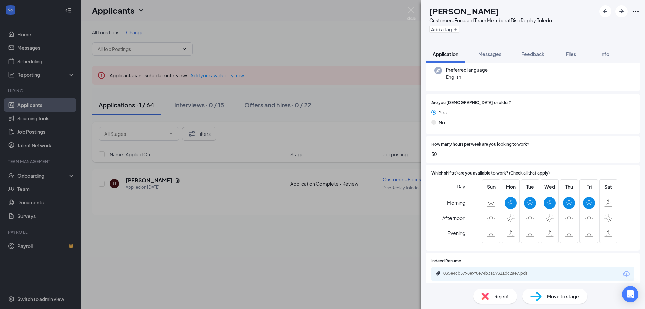
click at [577, 297] on span "Move to stage" at bounding box center [563, 295] width 32 height 7
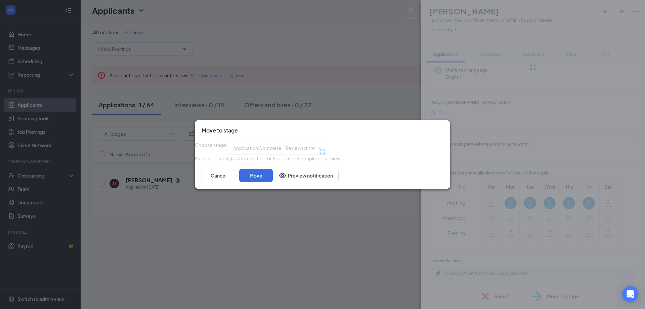
type input "First Interview (Virtual) (next stage)"
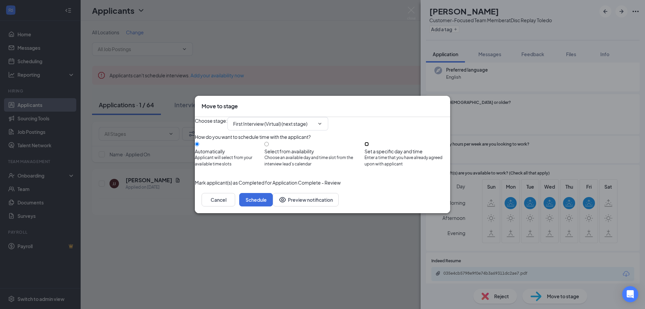
click at [369, 142] on input "Set a specific day and time Enter a time that you have already agreed upon with…" at bounding box center [366, 144] width 4 height 4
radio input "true"
radio input "false"
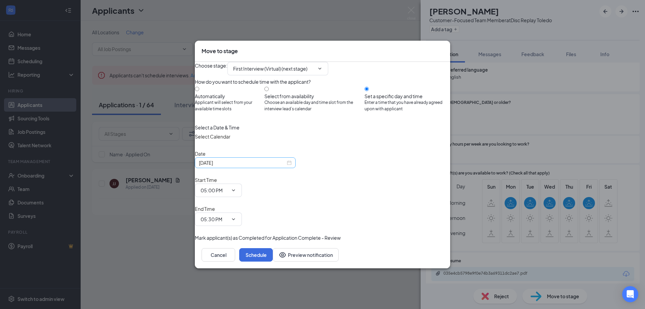
click at [268, 166] on input "[DATE]" at bounding box center [242, 162] width 87 height 7
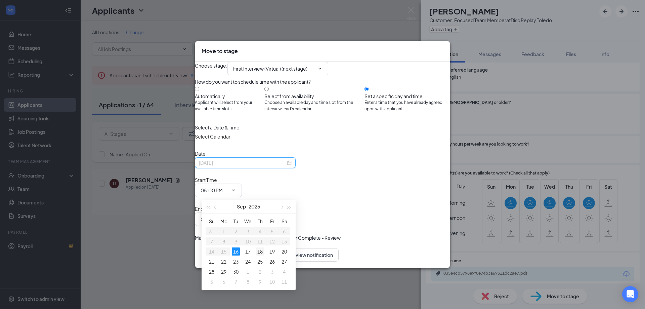
type input "[DATE]"
click at [259, 248] on div "18" at bounding box center [260, 251] width 8 height 8
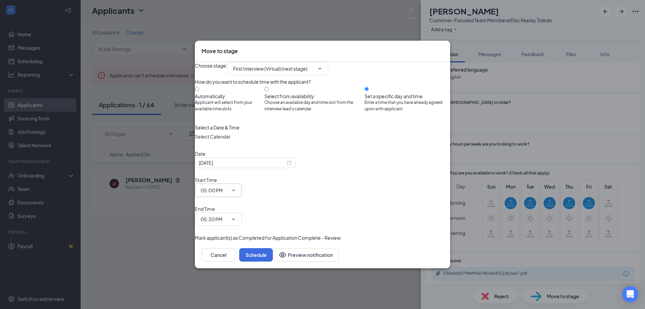
click at [228, 191] on input "05:00 PM" at bounding box center [215, 189] width 28 height 7
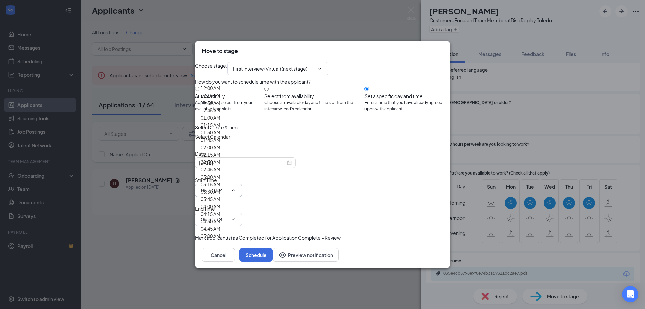
scroll to position [806, 0]
type input "01:30 PM"
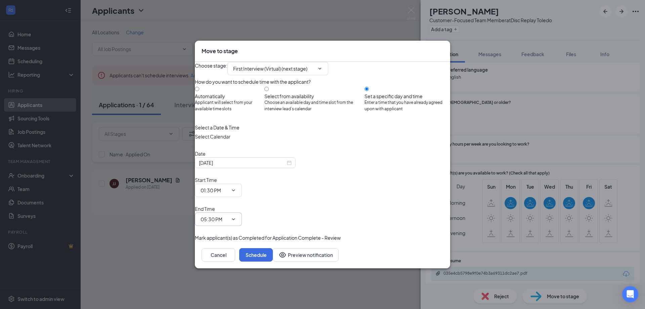
click at [228, 215] on input "05:30 PM" at bounding box center [215, 218] width 28 height 7
type input "02:00 PM"
click at [273, 248] on button "Schedule" at bounding box center [256, 254] width 34 height 13
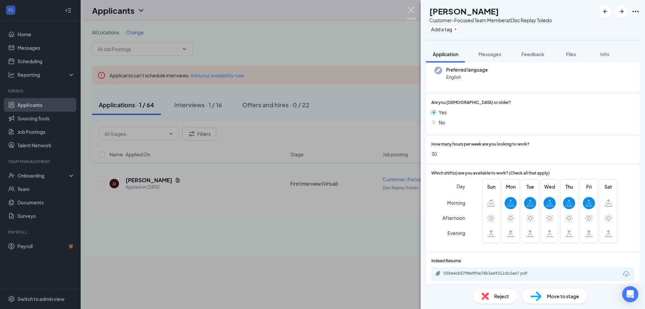
click at [413, 10] on img at bounding box center [411, 13] width 8 height 13
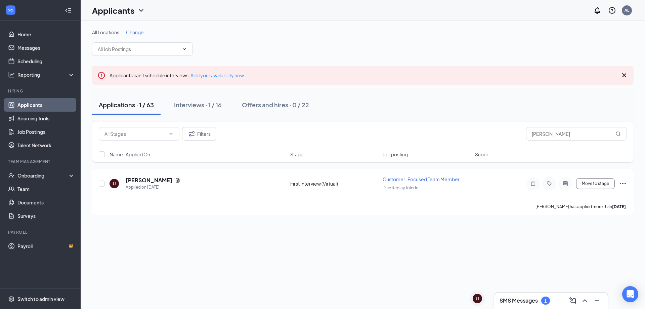
click at [543, 303] on div "1" at bounding box center [545, 300] width 9 height 8
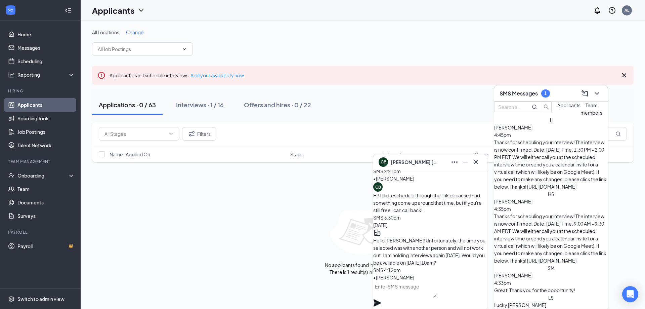
click at [430, 297] on textarea at bounding box center [404, 289] width 63 height 16
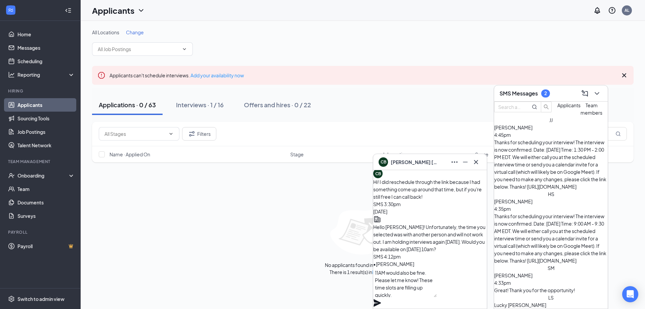
type textarea "11AM would also be fine. Please let me know! These time slots are filling up qu…"
click at [381, 299] on icon "Plane" at bounding box center [377, 302] width 7 height 7
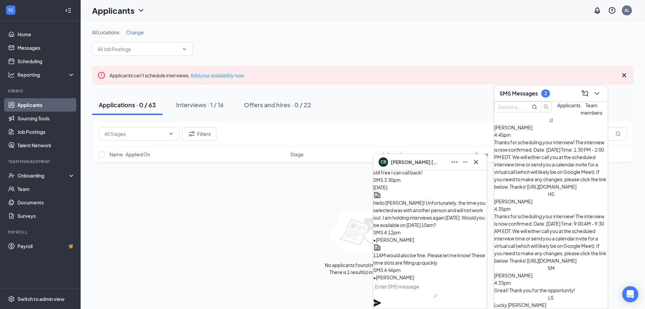
scroll to position [0, 0]
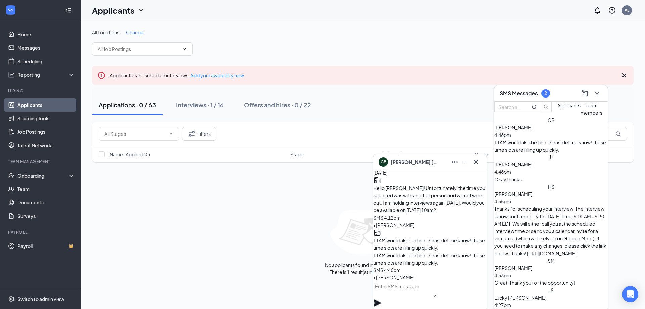
click at [557, 294] on div "Lucky [PERSON_NAME] 4:27pm" at bounding box center [551, 301] width 114 height 15
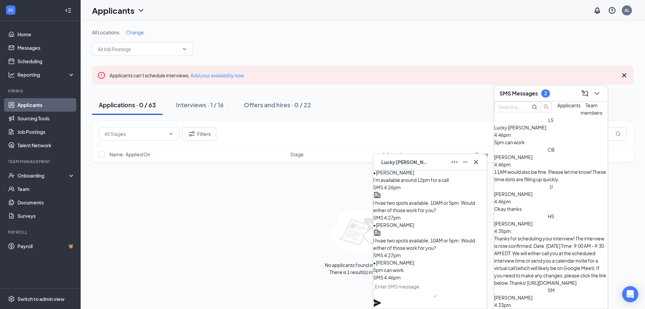
click at [437, 297] on textarea at bounding box center [404, 289] width 63 height 16
paste textarea "Awesome! I'll be calling from a 616 area code. I look forward to speaking with …"
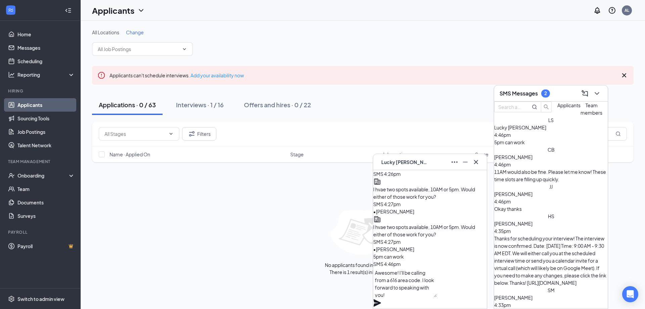
type textarea "Awesome! I'll be calling from a 616 area code. I look forward to speaking with …"
click at [381, 299] on icon "Plane" at bounding box center [377, 302] width 7 height 7
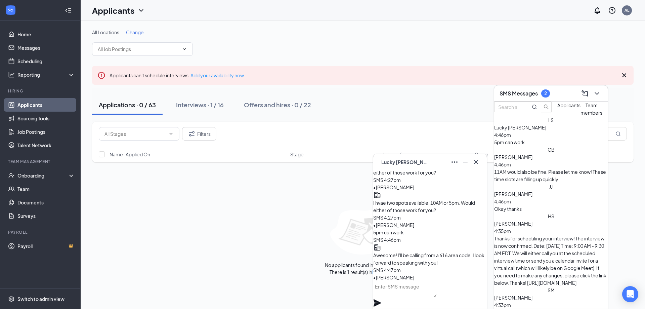
scroll to position [0, 0]
click at [611, 131] on input "[PERSON_NAME]" at bounding box center [576, 133] width 101 height 13
type input "j"
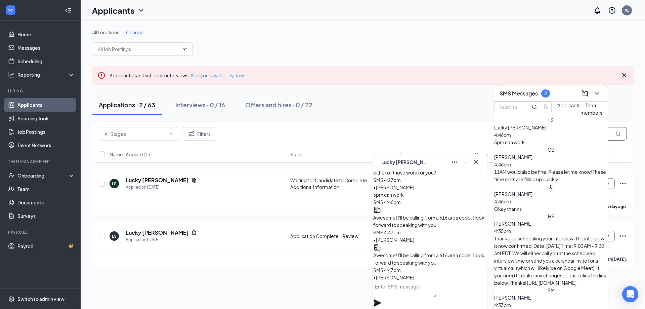
type input "Lucky"
click at [479, 160] on icon "Cross" at bounding box center [476, 162] width 8 height 8
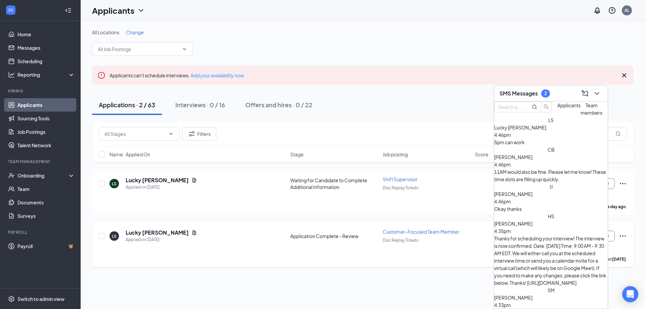
click at [149, 228] on div "LS Lucky [PERSON_NAME] Applied on [DATE] Application Complete - Review Customer…" at bounding box center [363, 239] width 528 height 22
click at [148, 231] on h5 "Lucky [PERSON_NAME]" at bounding box center [157, 232] width 63 height 7
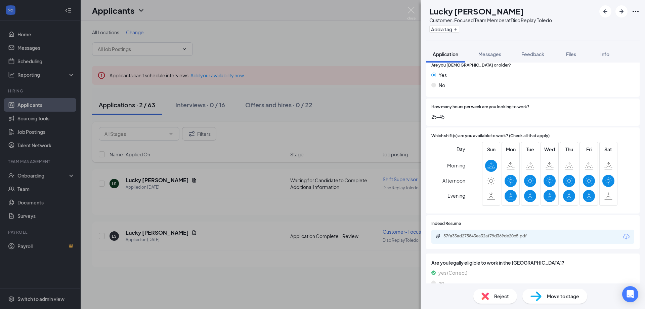
scroll to position [134, 0]
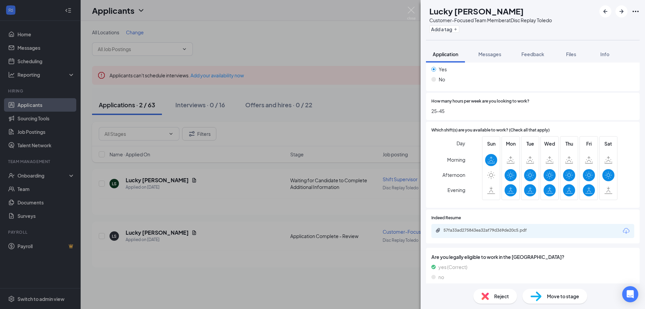
click at [563, 299] on span "Move to stage" at bounding box center [563, 295] width 32 height 7
type input "First Interview (Virtual) (next stage)"
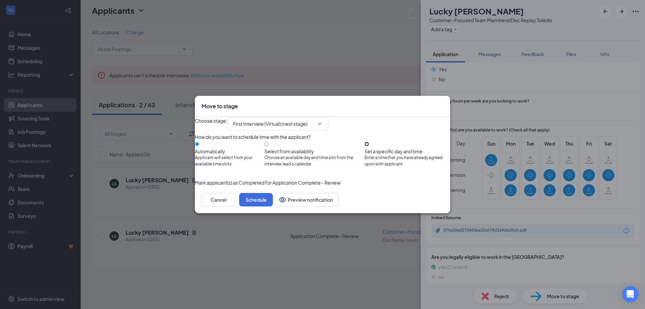
click at [369, 142] on input "Set a specific day and time Enter a time that you have already agreed upon with…" at bounding box center [366, 144] width 4 height 4
radio input "true"
radio input "false"
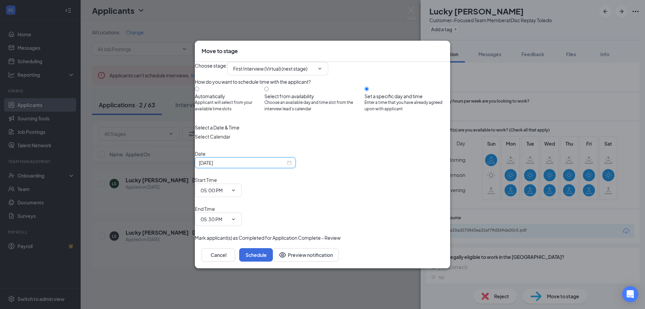
click at [255, 166] on input "[DATE]" at bounding box center [242, 162] width 87 height 7
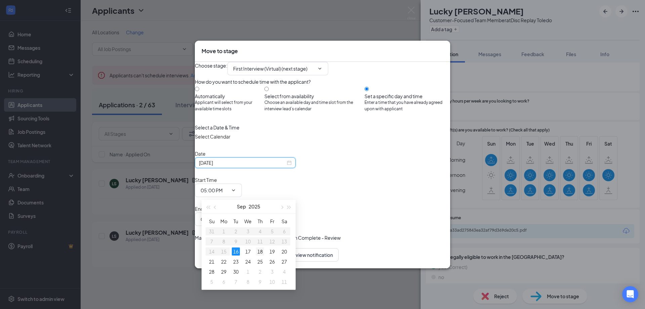
type input "[DATE]"
click at [260, 251] on div "18" at bounding box center [260, 251] width 8 height 8
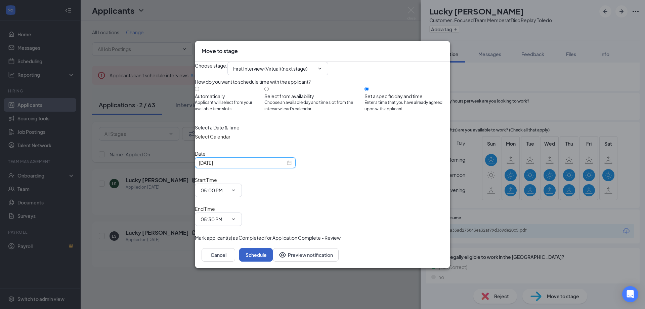
click at [273, 248] on button "Schedule" at bounding box center [256, 254] width 34 height 13
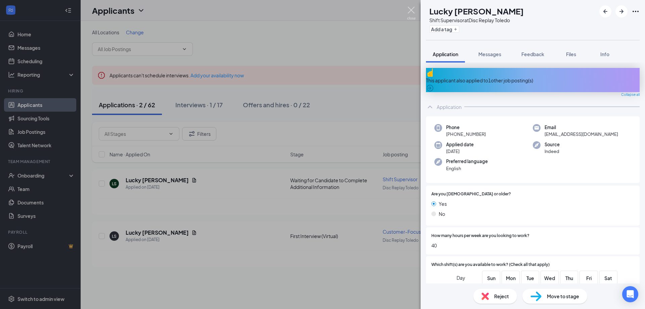
click at [409, 8] on img at bounding box center [411, 13] width 8 height 13
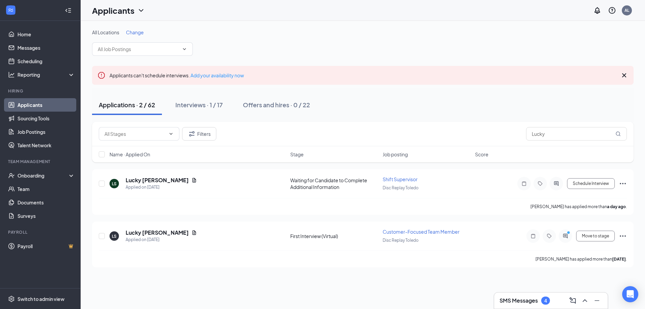
click at [522, 301] on h3 "SMS Messages" at bounding box center [519, 300] width 38 height 7
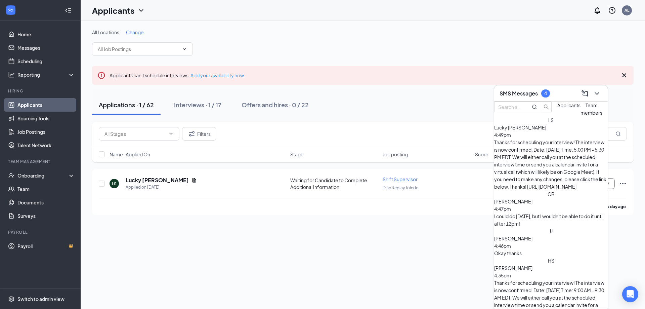
click at [559, 249] on div "Okay thanks" at bounding box center [551, 252] width 114 height 7
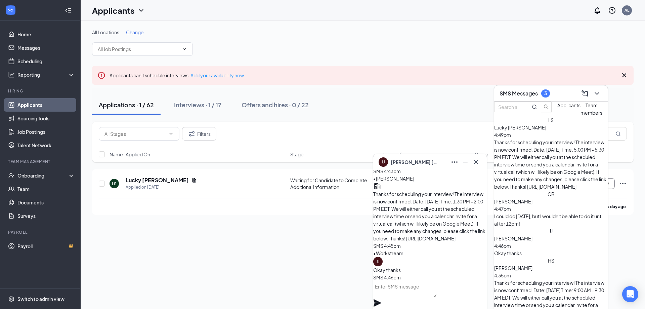
click at [430, 162] on div "[PERSON_NAME] [PERSON_NAME]" at bounding box center [430, 162] width 103 height 11
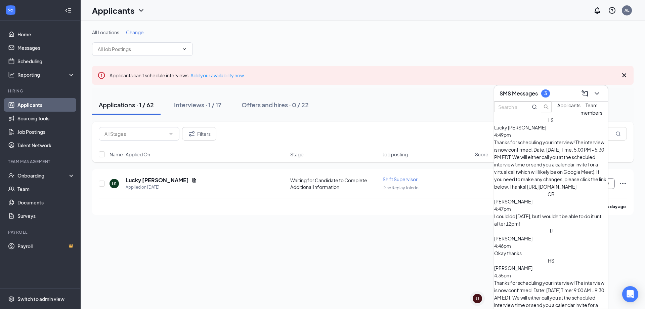
click at [532, 198] on span "[PERSON_NAME]" at bounding box center [513, 201] width 38 height 6
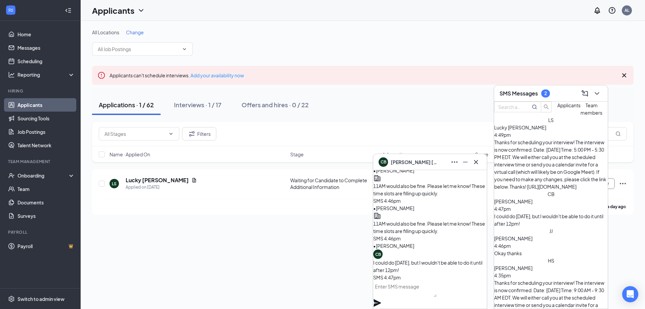
click at [432, 297] on textarea at bounding box center [404, 289] width 63 height 16
type textarea "w"
type textarea "Would 3:30 work for you?"
click at [381, 299] on icon "Plane" at bounding box center [377, 302] width 7 height 7
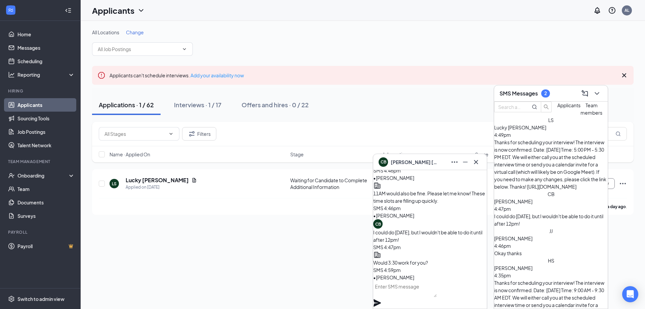
click at [569, 155] on div "Thanks for scheduling your interview! The interview is now confirmed. Date: [DA…" at bounding box center [551, 164] width 114 height 52
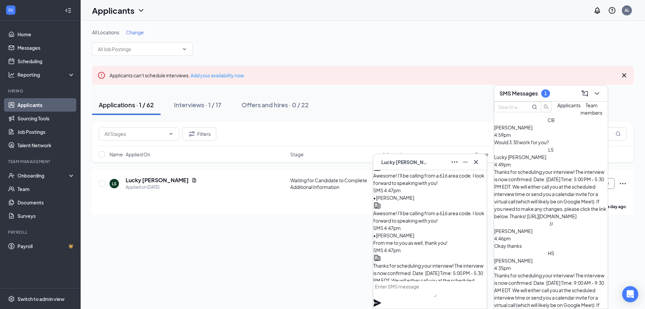
scroll to position [0, 0]
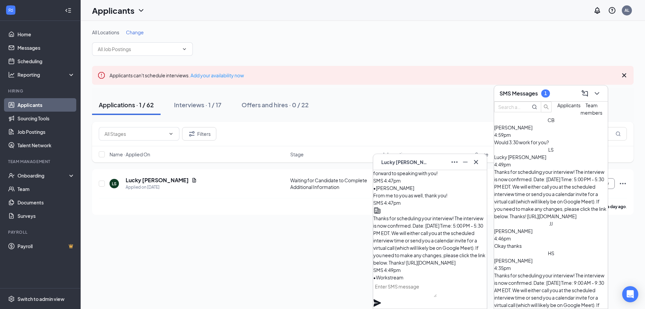
click at [430, 166] on div "LS Lucky [PERSON_NAME]" at bounding box center [430, 162] width 103 height 11
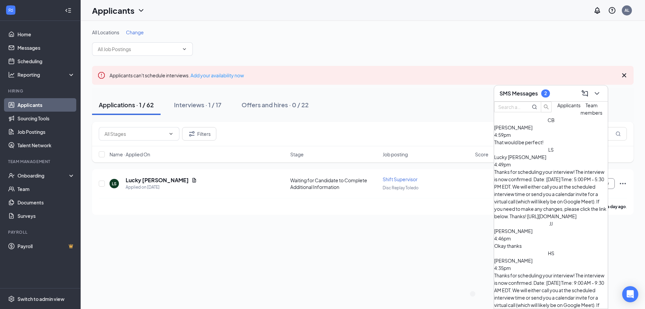
click at [532, 130] on span "[PERSON_NAME]" at bounding box center [513, 127] width 38 height 6
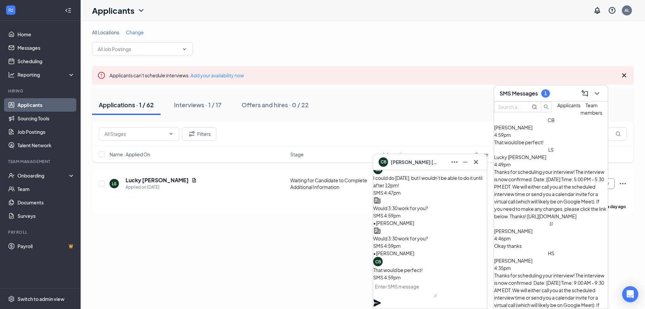
click at [437, 296] on textarea at bounding box center [404, 289] width 63 height 16
paste textarea "Awesome! I'll be calling from a 616 area code. I look forward to speaking with …"
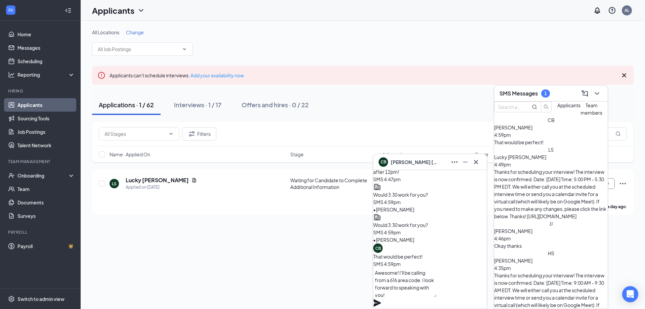
type textarea "Awesome! I'll be calling from a 616 area code. I look forward to speaking with …"
click at [381, 299] on icon "Plane" at bounding box center [377, 303] width 8 height 8
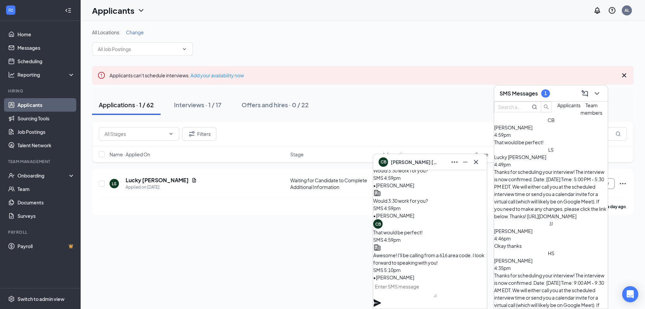
scroll to position [0, 0]
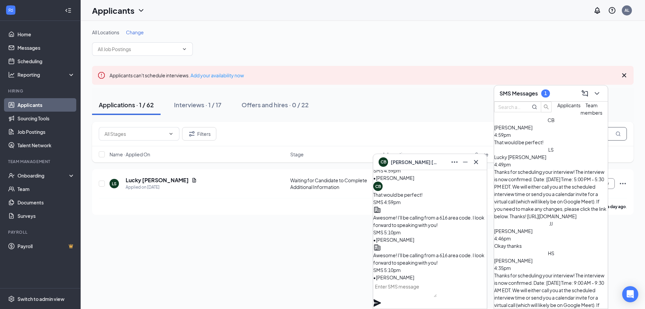
click at [612, 137] on input "Lucky" at bounding box center [576, 133] width 101 height 13
type input "L"
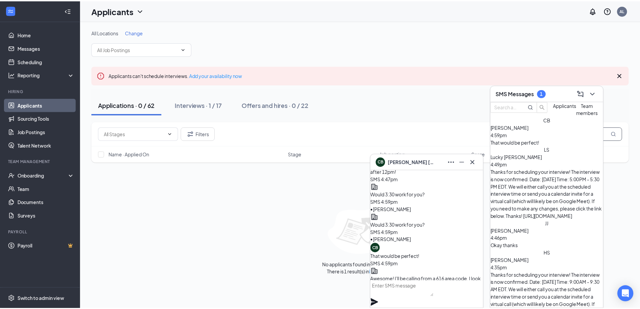
scroll to position [-67, 0]
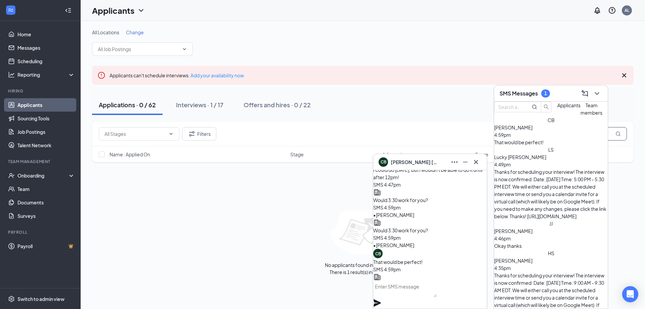
click at [610, 133] on input "[PERSON_NAME]" at bounding box center [576, 133] width 101 height 13
type input "b"
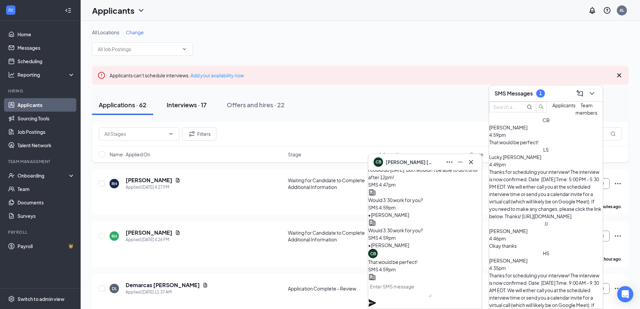
click at [194, 104] on div "Interviews · 17" at bounding box center [187, 104] width 40 height 8
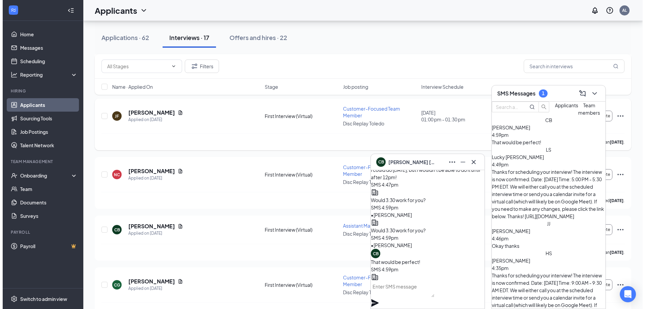
scroll to position [423, 0]
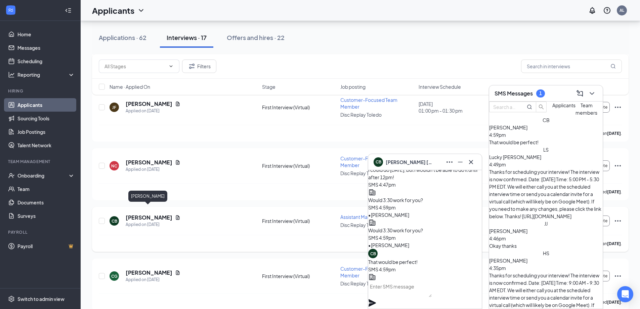
click at [154, 214] on h5 "[PERSON_NAME]" at bounding box center [149, 217] width 47 height 7
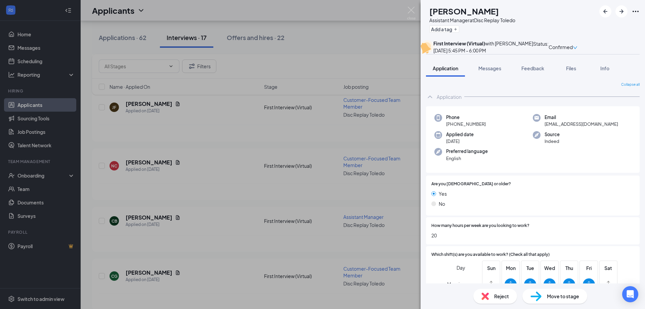
click at [577, 49] on icon "down" at bounding box center [575, 47] width 4 height 3
click at [616, 70] on span "Request Reschedule" at bounding box center [594, 73] width 46 height 7
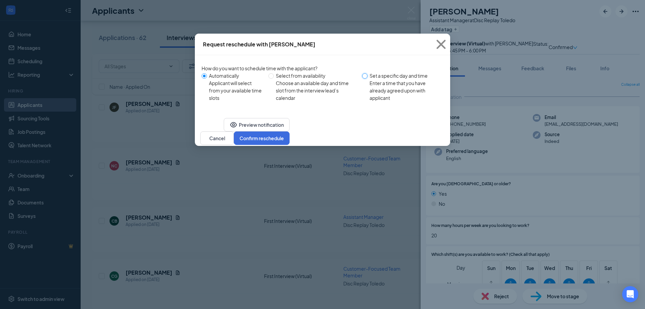
click at [366, 75] on input "Set a specific day and time Enter a time that you have already agreed upon with…" at bounding box center [364, 75] width 5 height 5
radio input "true"
radio input "false"
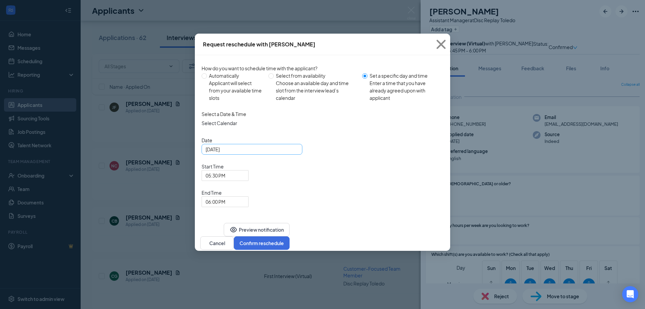
click at [245, 153] on input "[DATE]" at bounding box center [251, 148] width 91 height 7
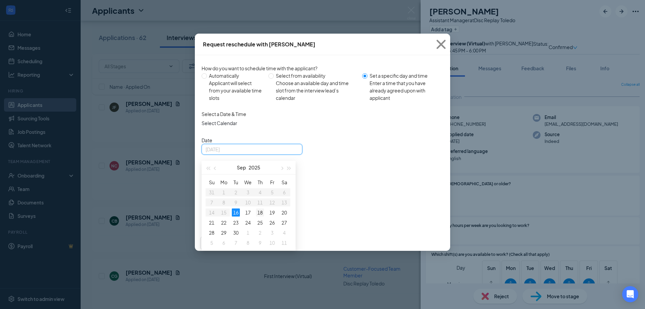
type input "[DATE]"
click at [261, 214] on div "18" at bounding box center [260, 212] width 8 height 8
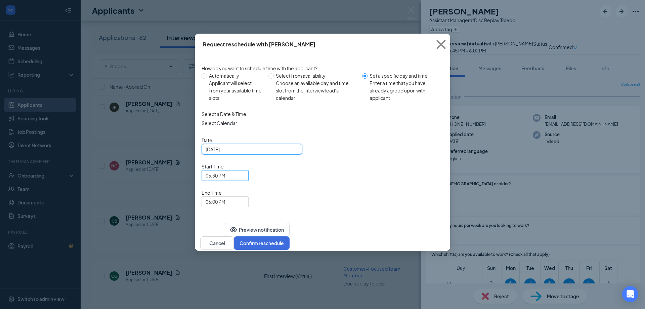
click at [239, 170] on span "05:30 PM" at bounding box center [222, 179] width 33 height 18
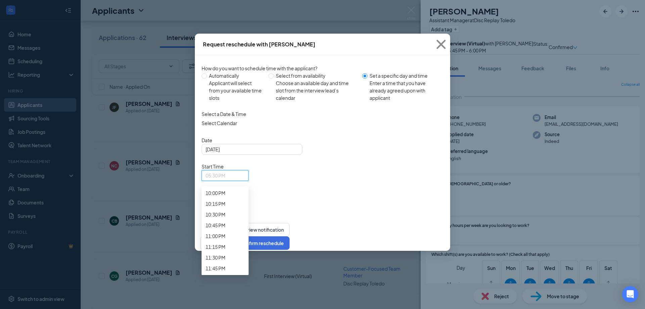
scroll to position [961, 0]
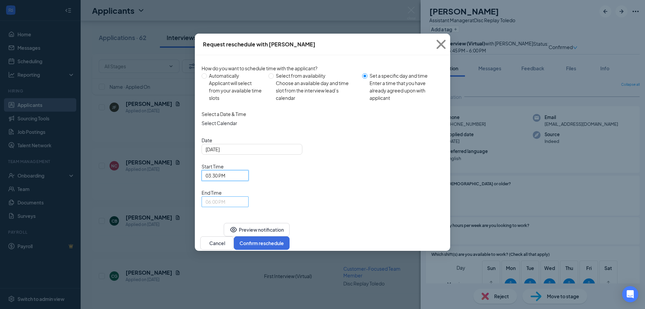
click at [225, 197] on span "06:00 PM" at bounding box center [216, 202] width 20 height 10
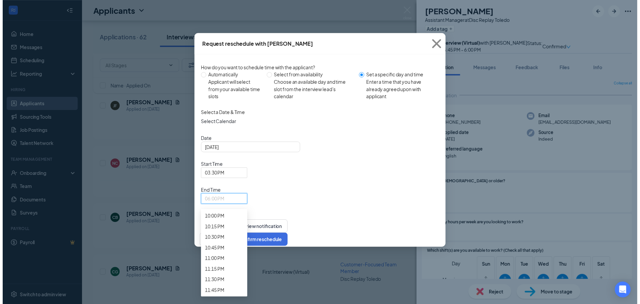
scroll to position [976, 0]
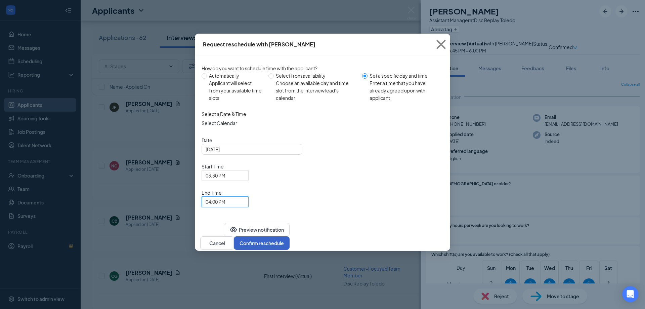
click at [290, 236] on button "Confirm reschedule" at bounding box center [262, 242] width 56 height 13
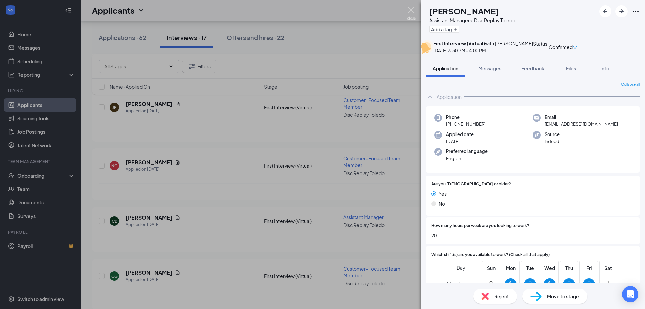
drag, startPoint x: 411, startPoint y: 10, endPoint x: 223, endPoint y: 193, distance: 262.3
click at [411, 10] on img at bounding box center [411, 13] width 8 height 13
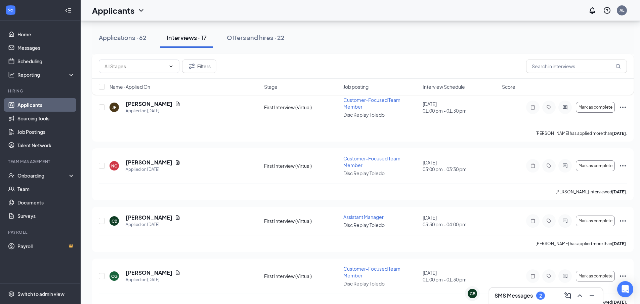
click at [513, 292] on h3 "SMS Messages" at bounding box center [513, 295] width 38 height 7
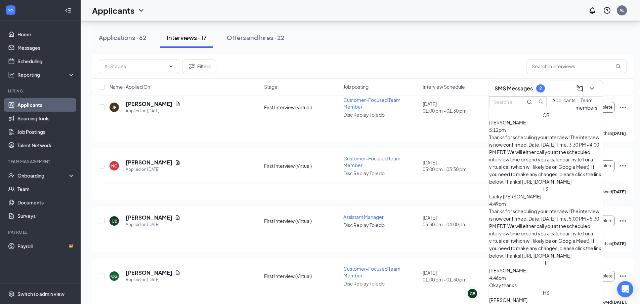
click at [558, 133] on div "[PERSON_NAME] 5:12pm" at bounding box center [546, 126] width 114 height 15
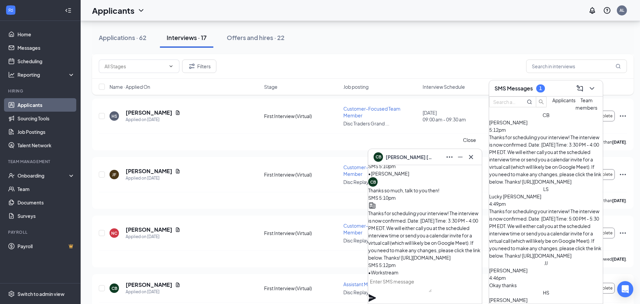
click at [472, 155] on icon "Cross" at bounding box center [471, 157] width 8 height 8
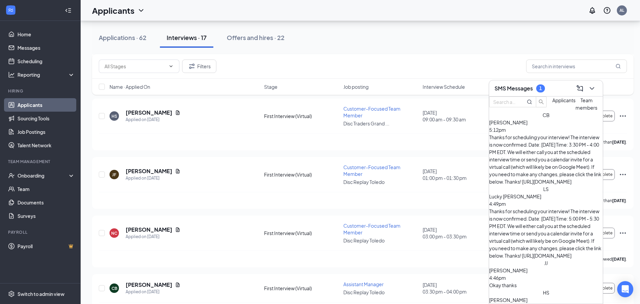
click at [560, 84] on div "SMS Messages 1" at bounding box center [545, 88] width 103 height 10
